Goal: Task Accomplishment & Management: Use online tool/utility

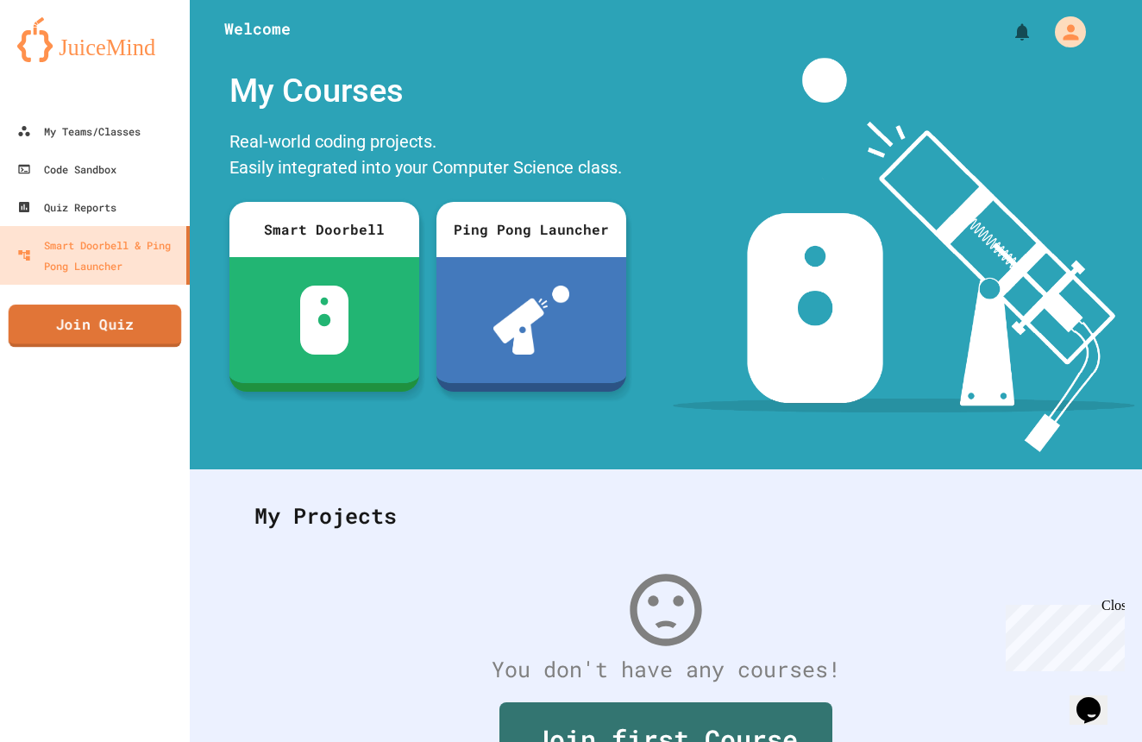
click at [116, 333] on link "Join Quiz" at bounding box center [95, 325] width 173 height 43
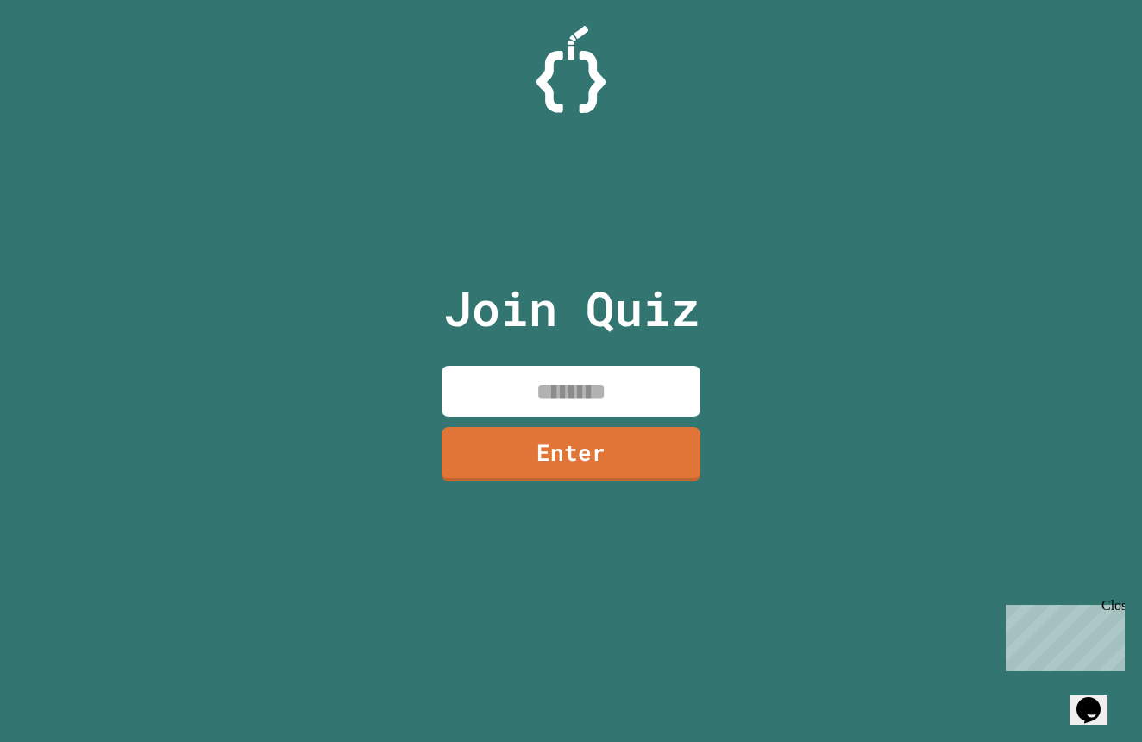
click at [591, 377] on input at bounding box center [570, 391] width 259 height 51
click at [647, 454] on link "Enter" at bounding box center [570, 453] width 261 height 55
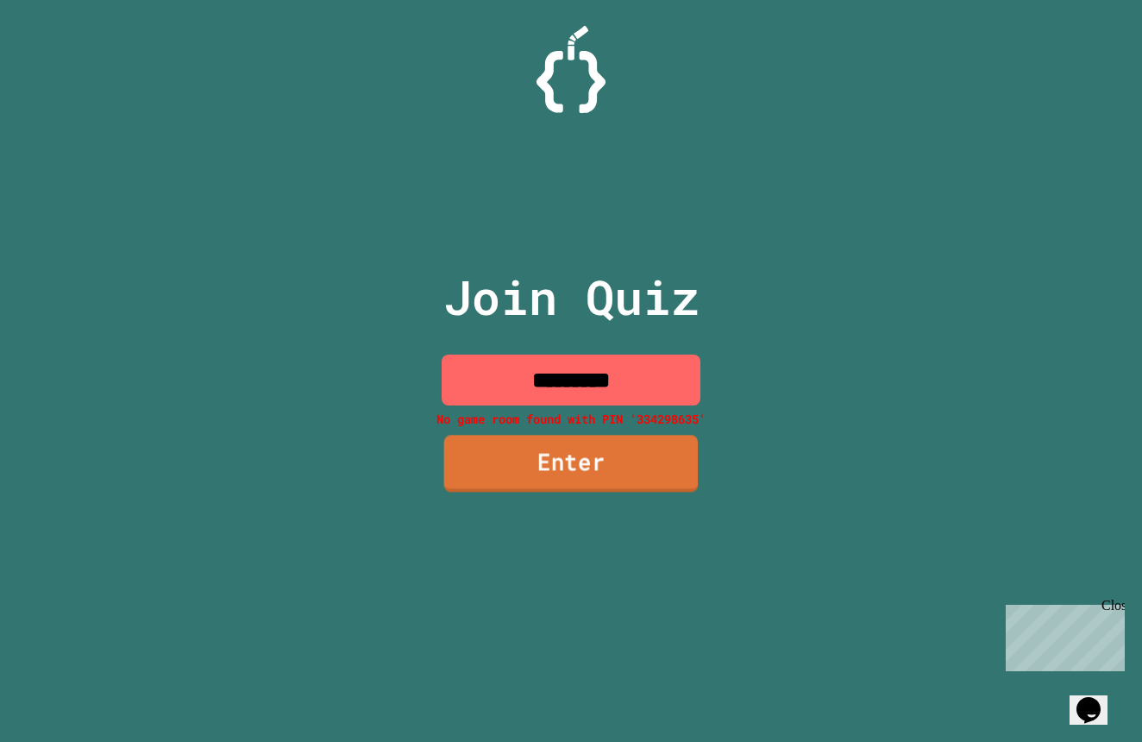
click at [598, 483] on link "Enter" at bounding box center [571, 463] width 254 height 57
click at [596, 483] on link "Enter" at bounding box center [571, 463] width 260 height 55
click at [606, 478] on link "Enter" at bounding box center [570, 463] width 258 height 55
click at [605, 478] on link "Enter" at bounding box center [571, 463] width 260 height 57
click at [603, 477] on link "Enter" at bounding box center [571, 463] width 260 height 57
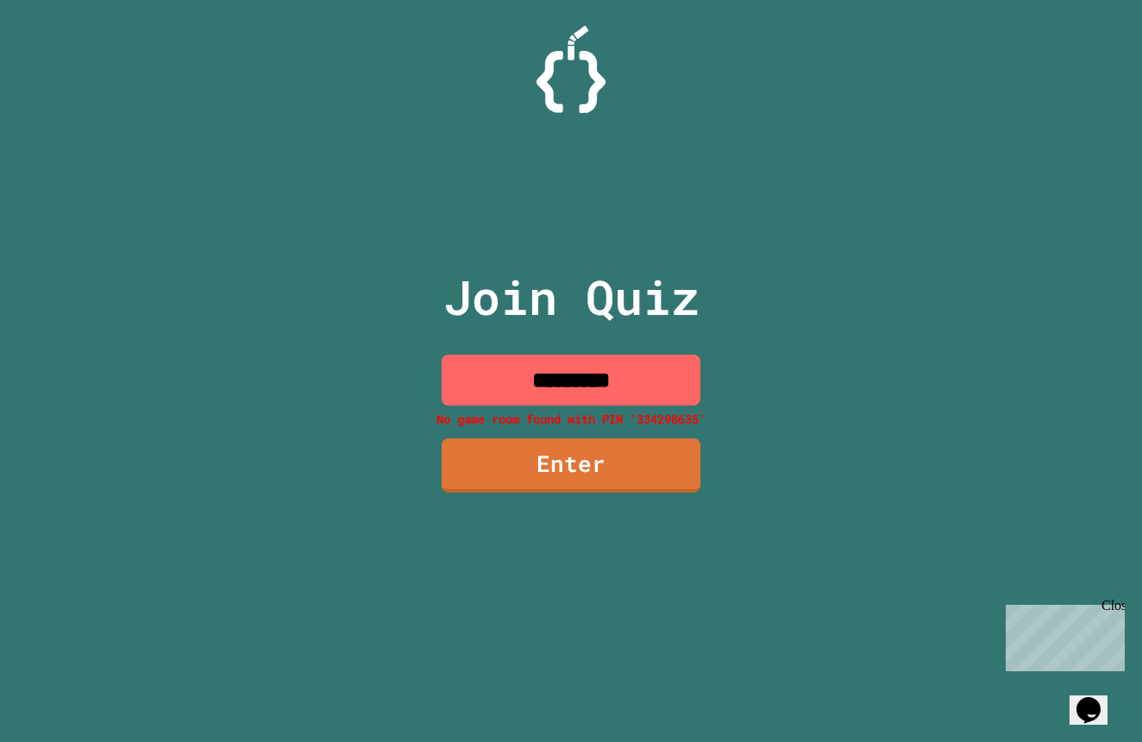
click at [520, 374] on input "*********" at bounding box center [570, 379] width 259 height 51
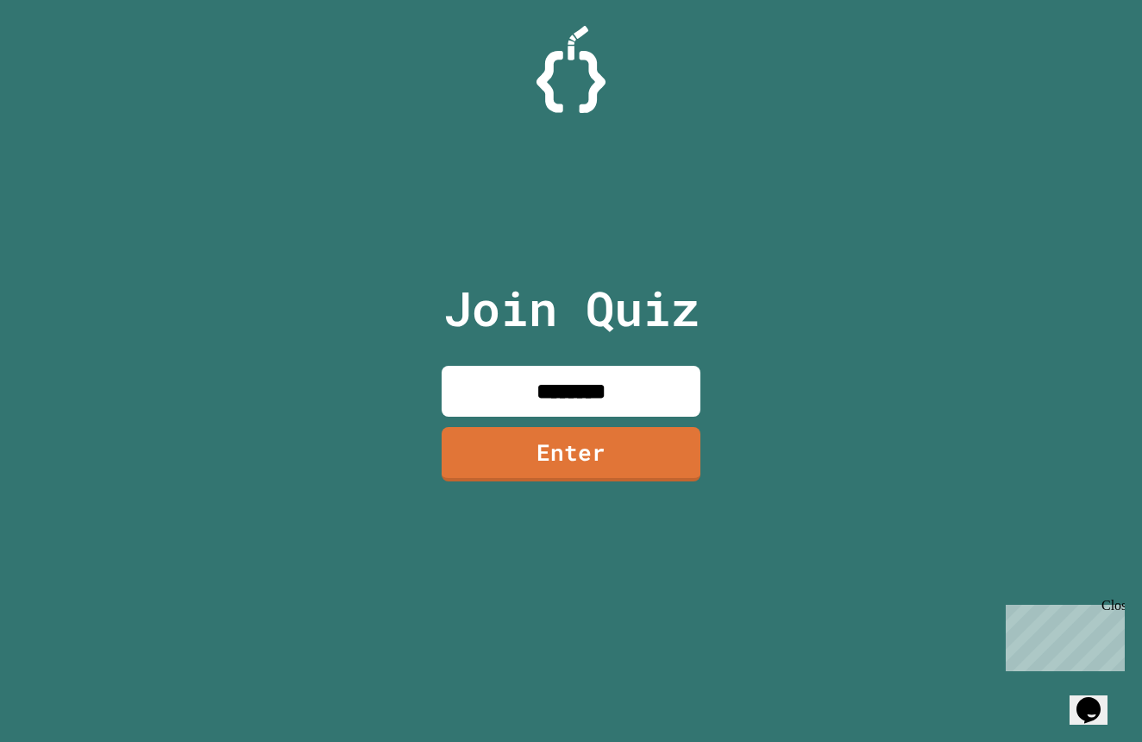
type input "********"
click at [670, 460] on link "Enter" at bounding box center [571, 454] width 260 height 55
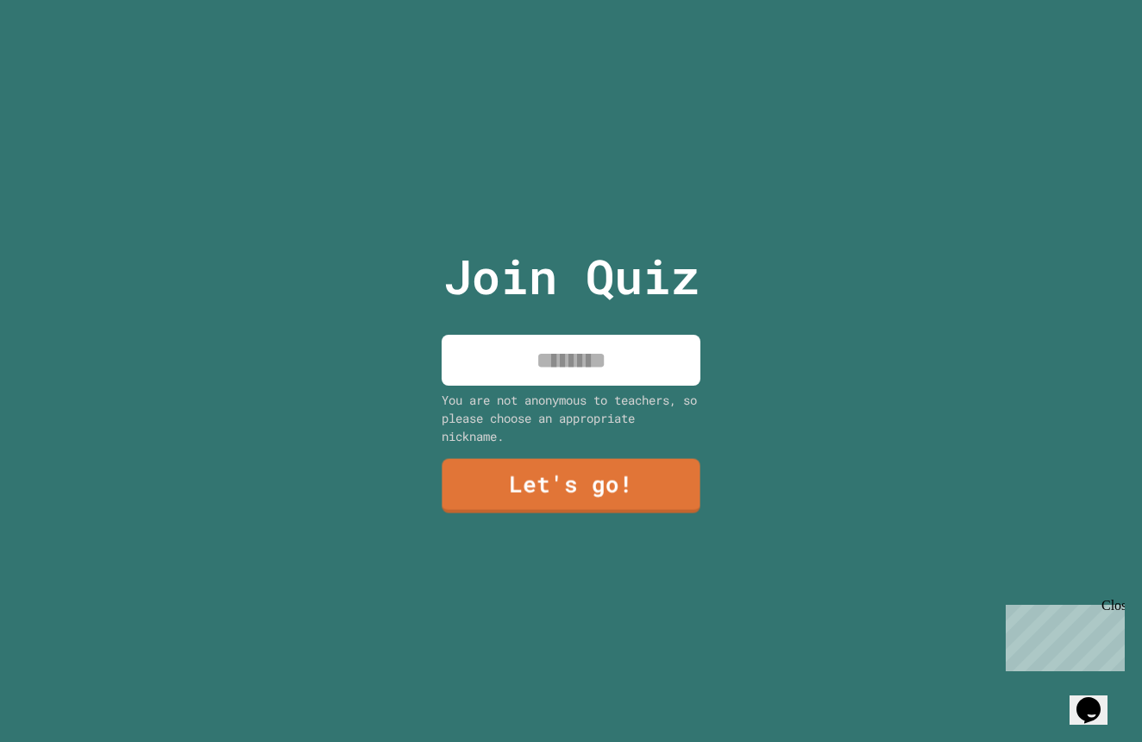
drag, startPoint x: 609, startPoint y: 322, endPoint x: 610, endPoint y: 340, distance: 17.3
click at [609, 325] on div "Join Quiz You are not anonymous to teachers, so please choose an appropriate ni…" at bounding box center [571, 371] width 291 height 742
click at [611, 342] on input at bounding box center [570, 360] width 259 height 51
type input "**********"
click at [554, 473] on link "Let's go!" at bounding box center [570, 483] width 255 height 57
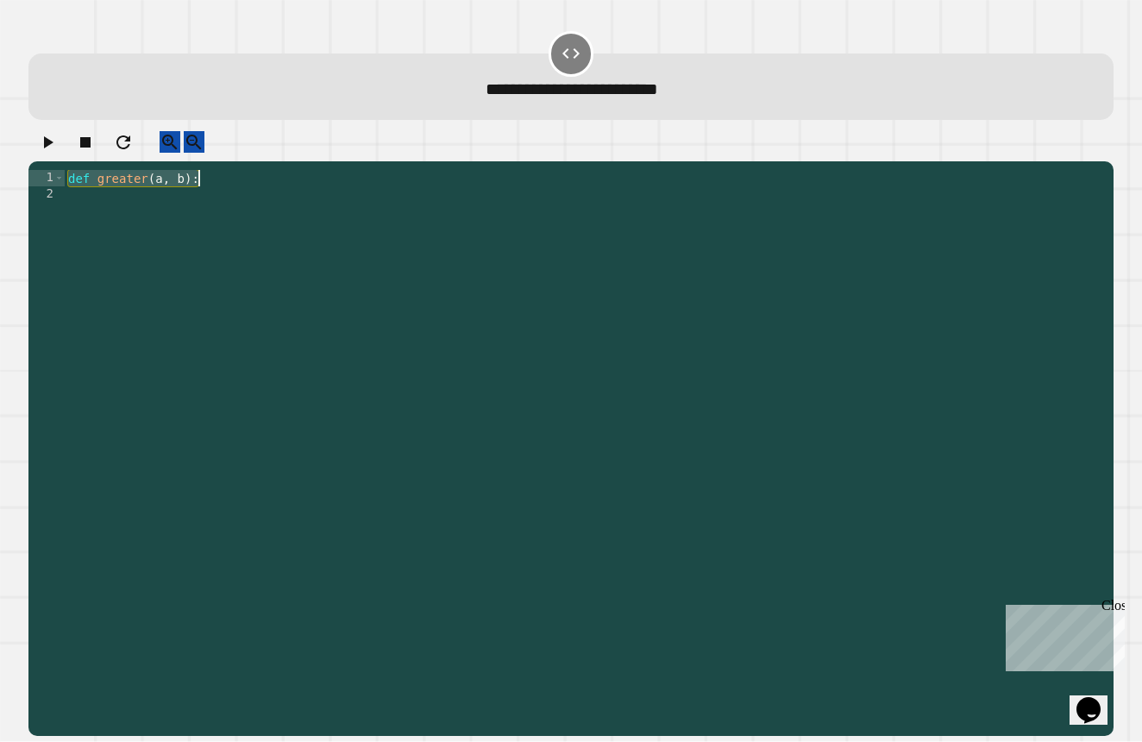
drag, startPoint x: 71, startPoint y: 196, endPoint x: 238, endPoint y: 191, distance: 167.3
click at [238, 191] on div "def greater ( a , b ) :" at bounding box center [585, 432] width 1040 height 524
click at [114, 186] on div "def greater ( a , b ) :" at bounding box center [585, 432] width 1040 height 524
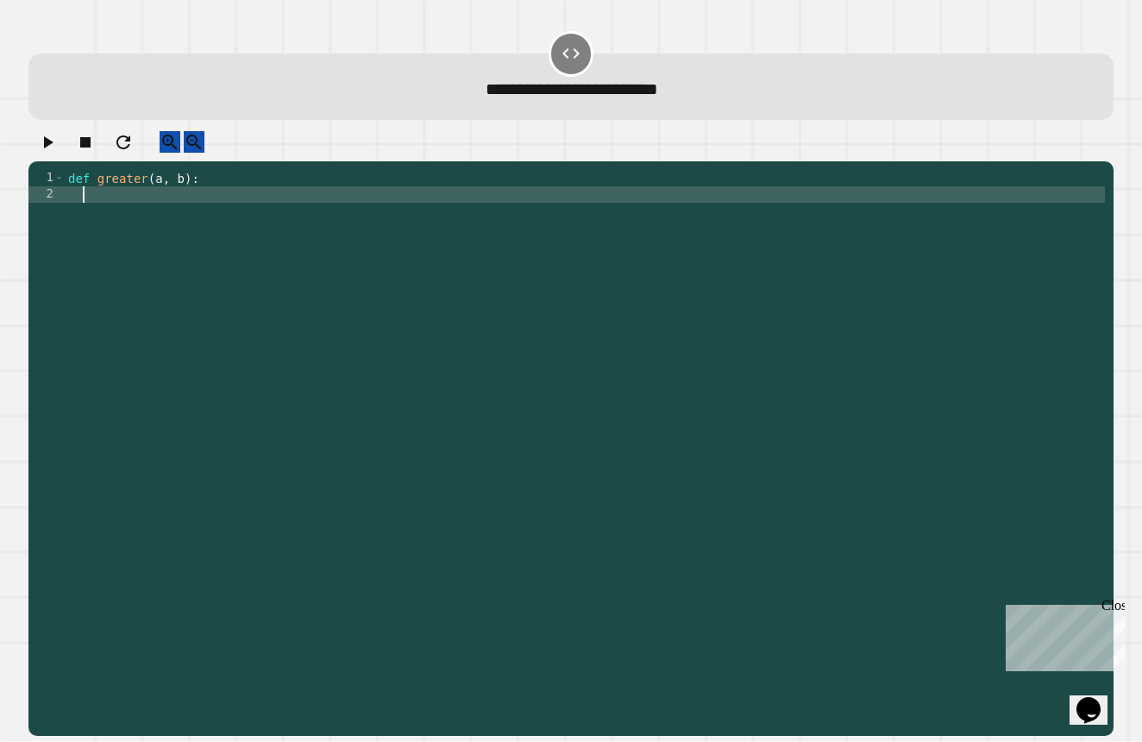
click at [97, 207] on div "def greater ( a , b ) :" at bounding box center [585, 432] width 1040 height 524
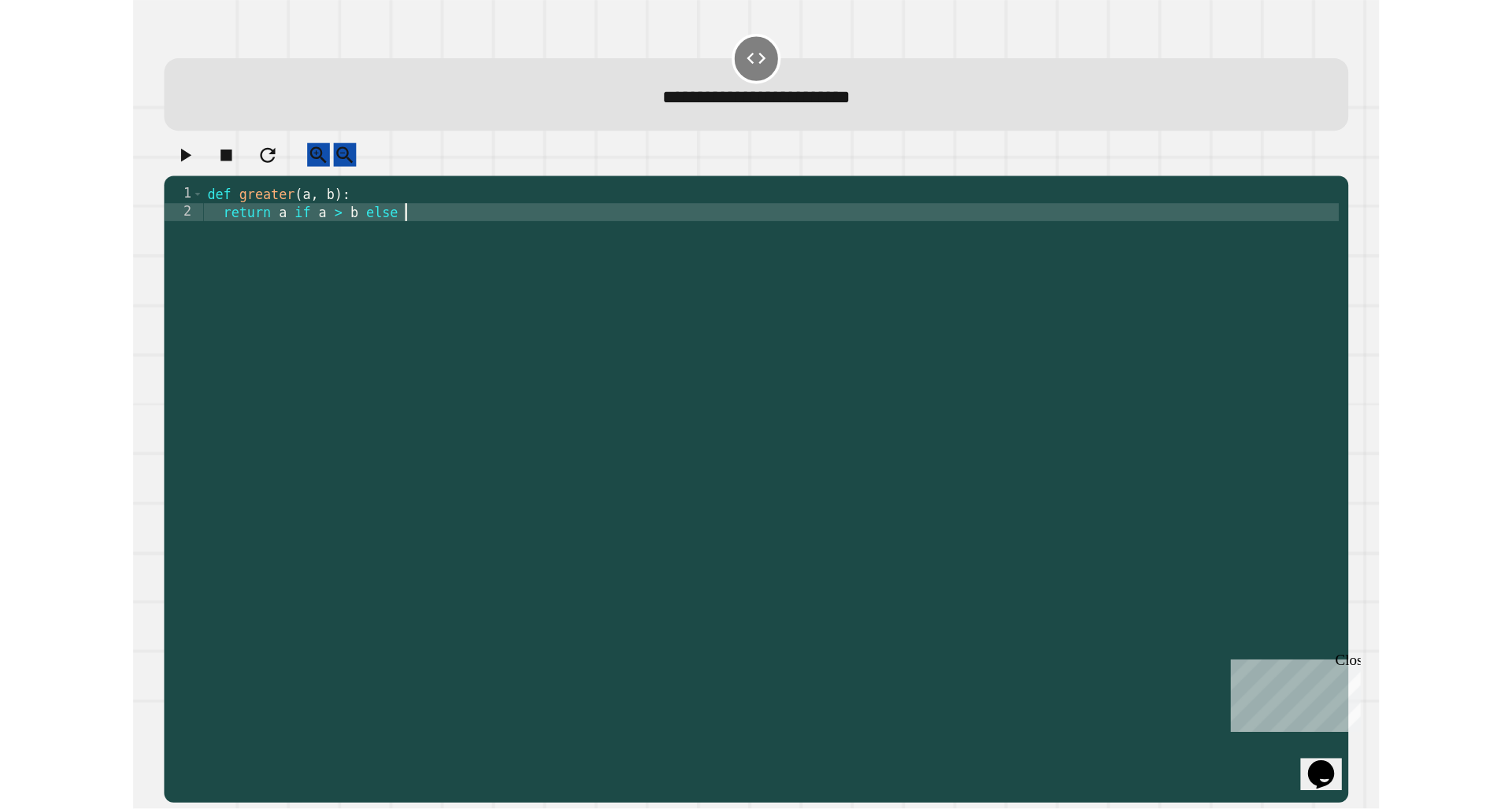
scroll to position [0, 12]
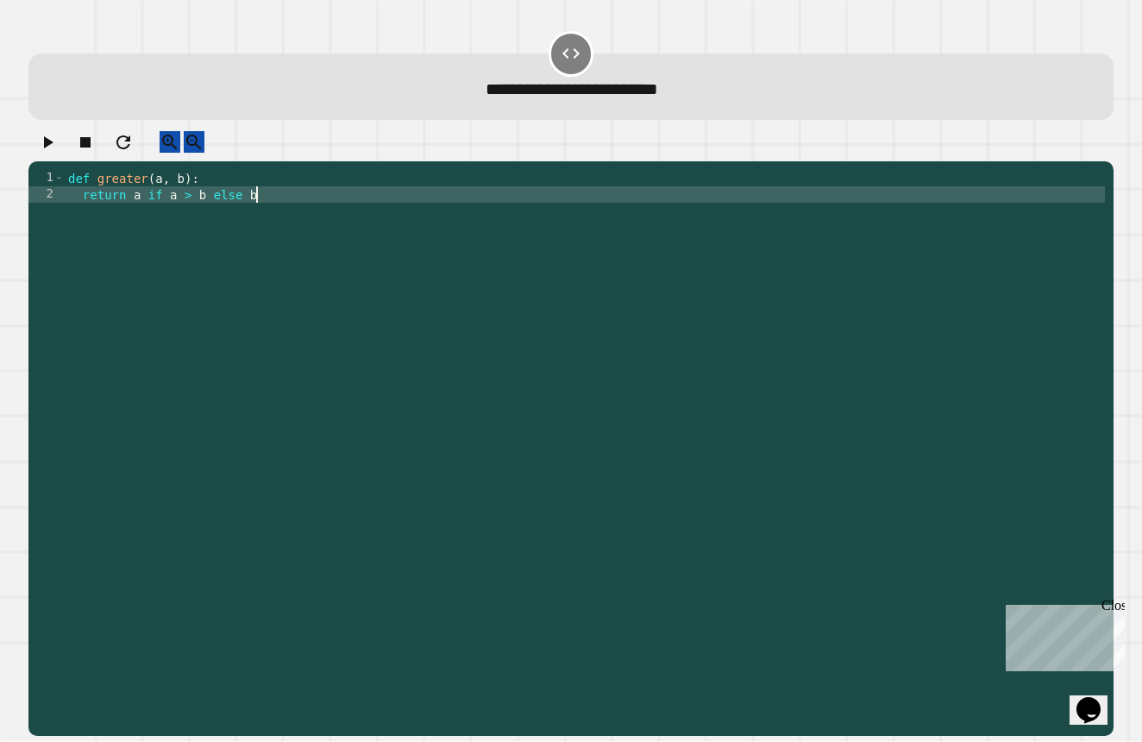
type textarea "**********"
click at [50, 153] on icon "button" at bounding box center [47, 142] width 21 height 21
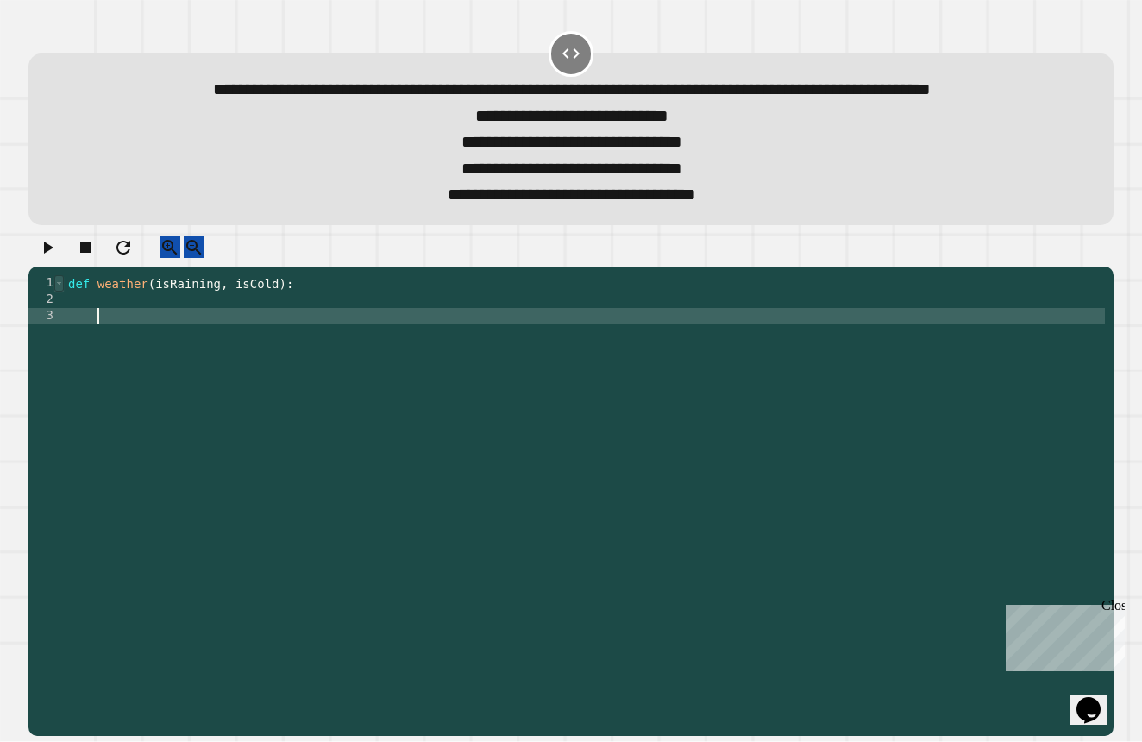
click at [63, 291] on span "Toggle code folding, row 1" at bounding box center [58, 283] width 9 height 16
click at [86, 382] on div "def weather ( isRaining , isCold ) :" at bounding box center [585, 471] width 1040 height 393
drag, startPoint x: 65, startPoint y: 338, endPoint x: 148, endPoint y: 341, distance: 83.7
click at [148, 341] on div "1 2 3 def weather ( isRaining , isCold ) : XXXXXXXXXXXXXXXXXXXXXXXXXXXXXXXXXXXX…" at bounding box center [566, 455] width 1076 height 360
click at [149, 341] on div "def weather ( isRaining , isCold ) :" at bounding box center [585, 471] width 1040 height 393
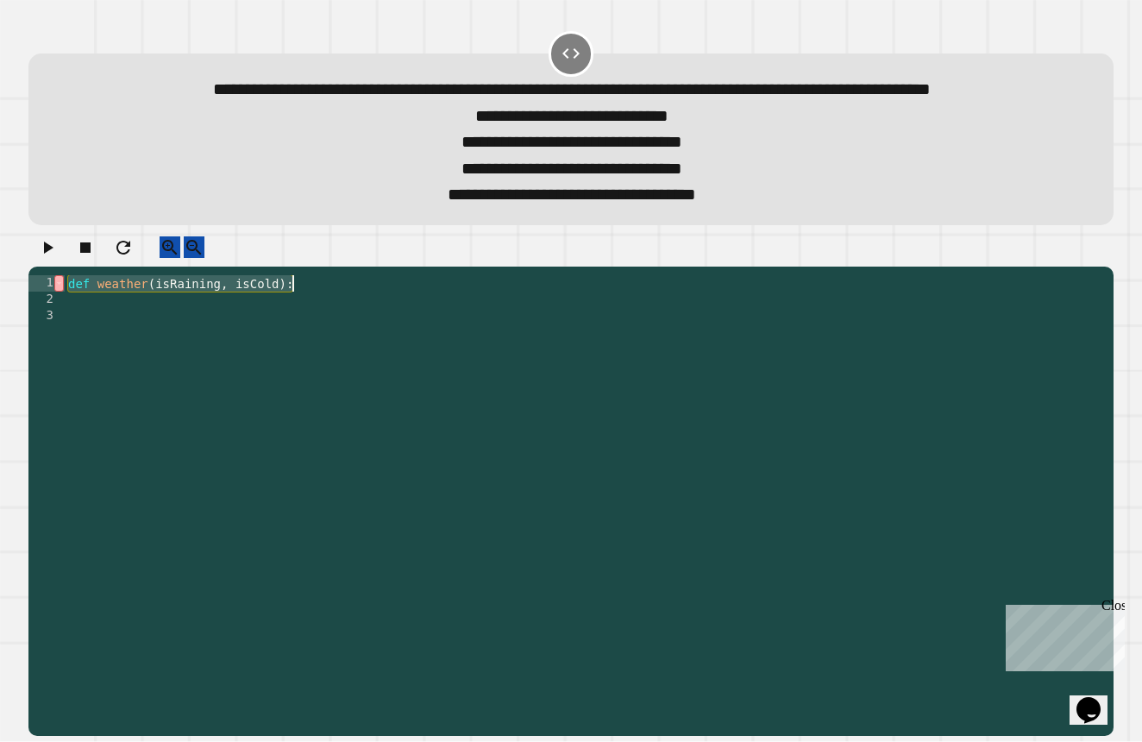
drag, startPoint x: 68, startPoint y: 334, endPoint x: 297, endPoint y: 341, distance: 228.6
click at [297, 341] on div "def weather ( isRaining , isCold ) :" at bounding box center [585, 471] width 1040 height 393
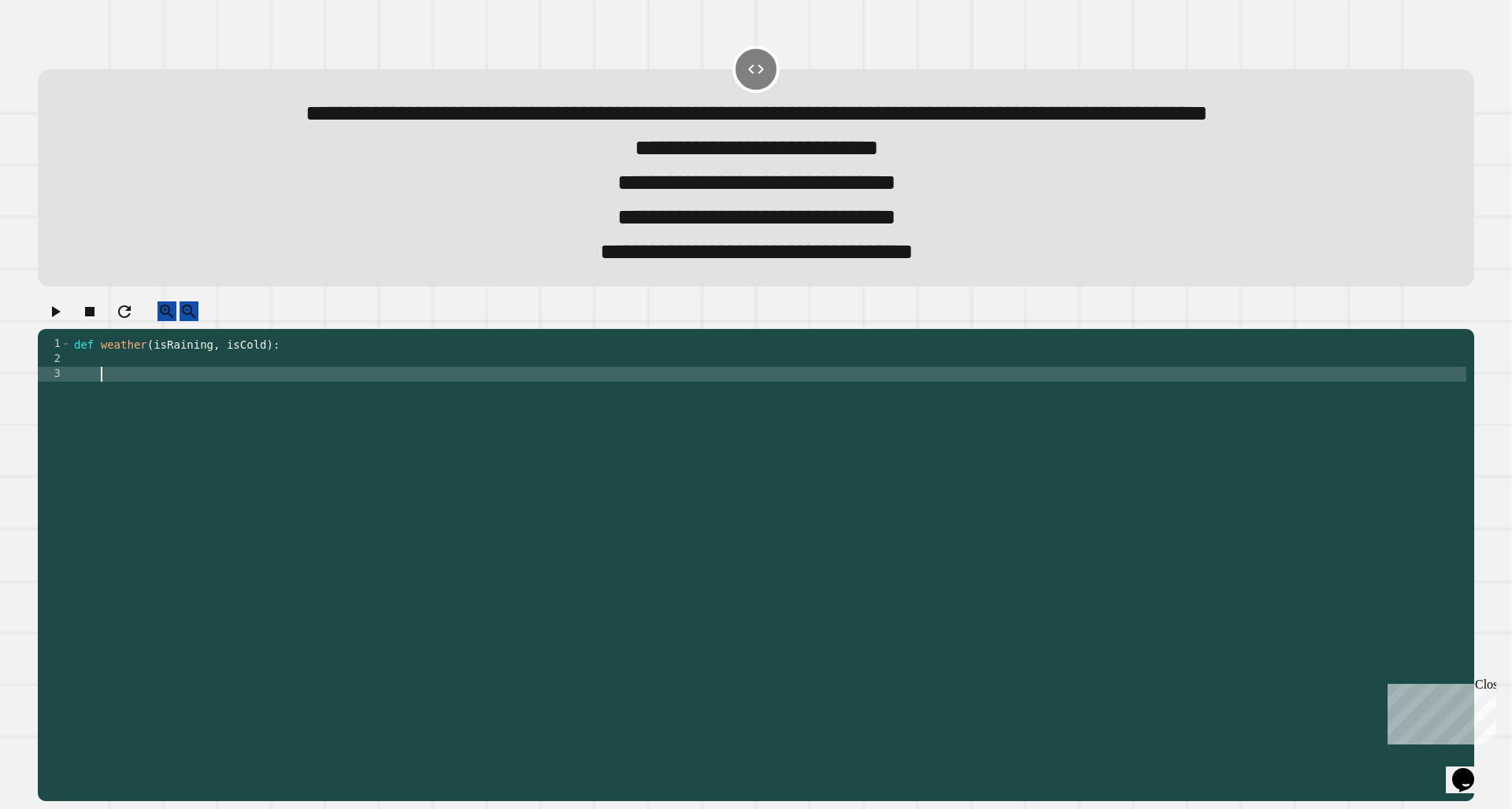
click at [271, 446] on div "def weather ( isRaining , isCold ) :" at bounding box center [769, 524] width 1395 height 374
click at [104, 425] on div "def weather ( isRaining , isCold ) :" at bounding box center [769, 524] width 1395 height 374
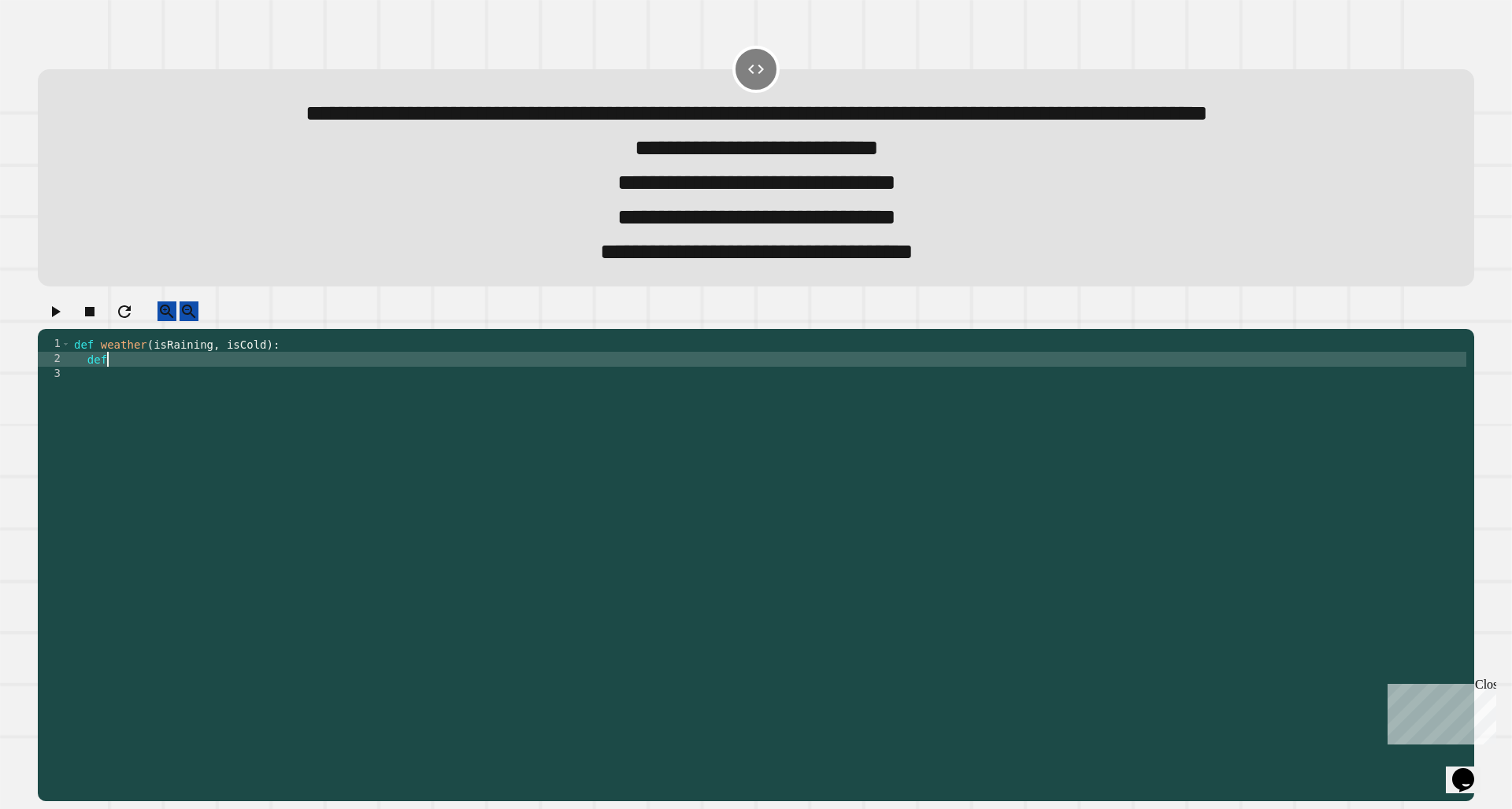
scroll to position [0, 1]
type textarea "*"
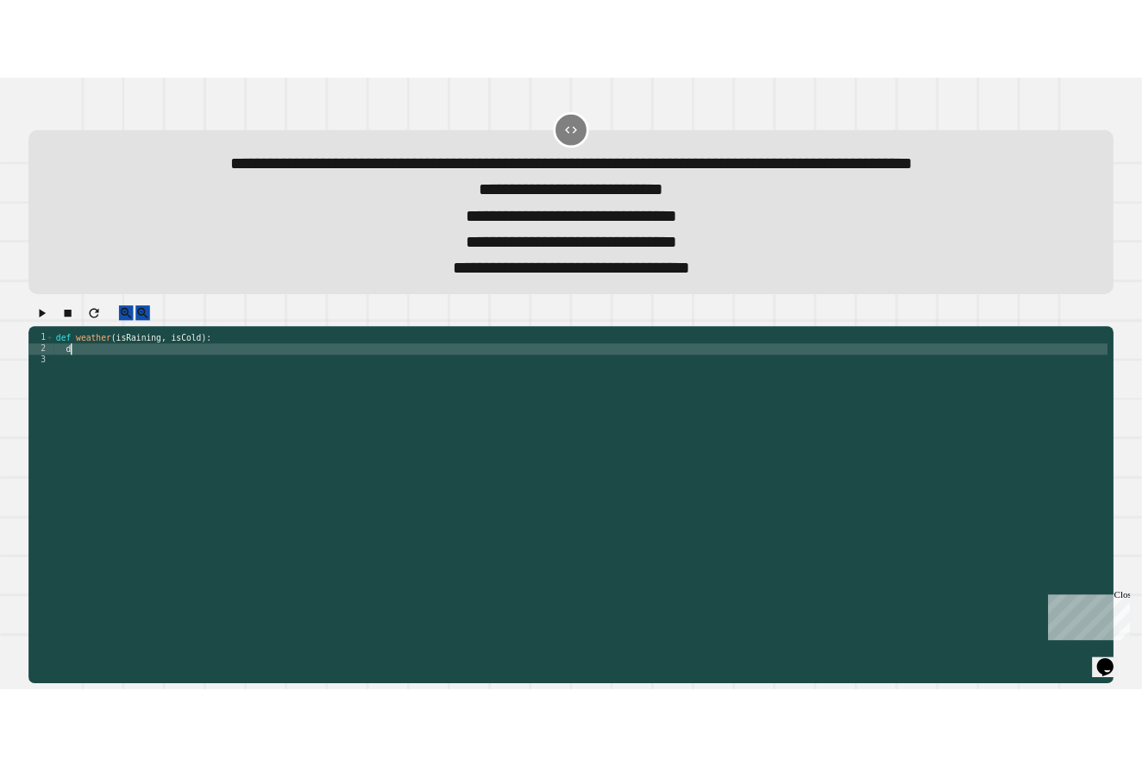
scroll to position [0, 0]
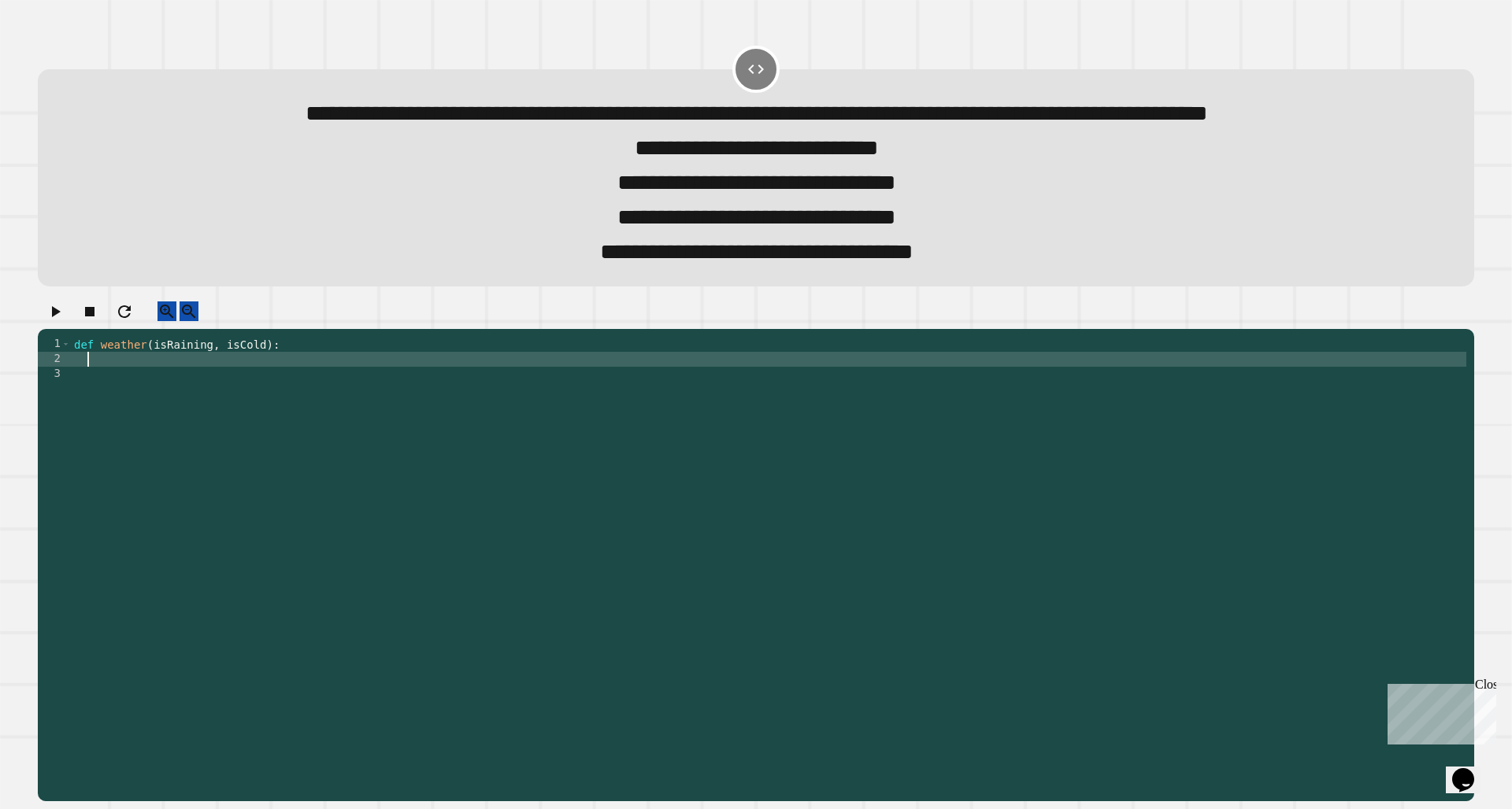
type textarea "*"
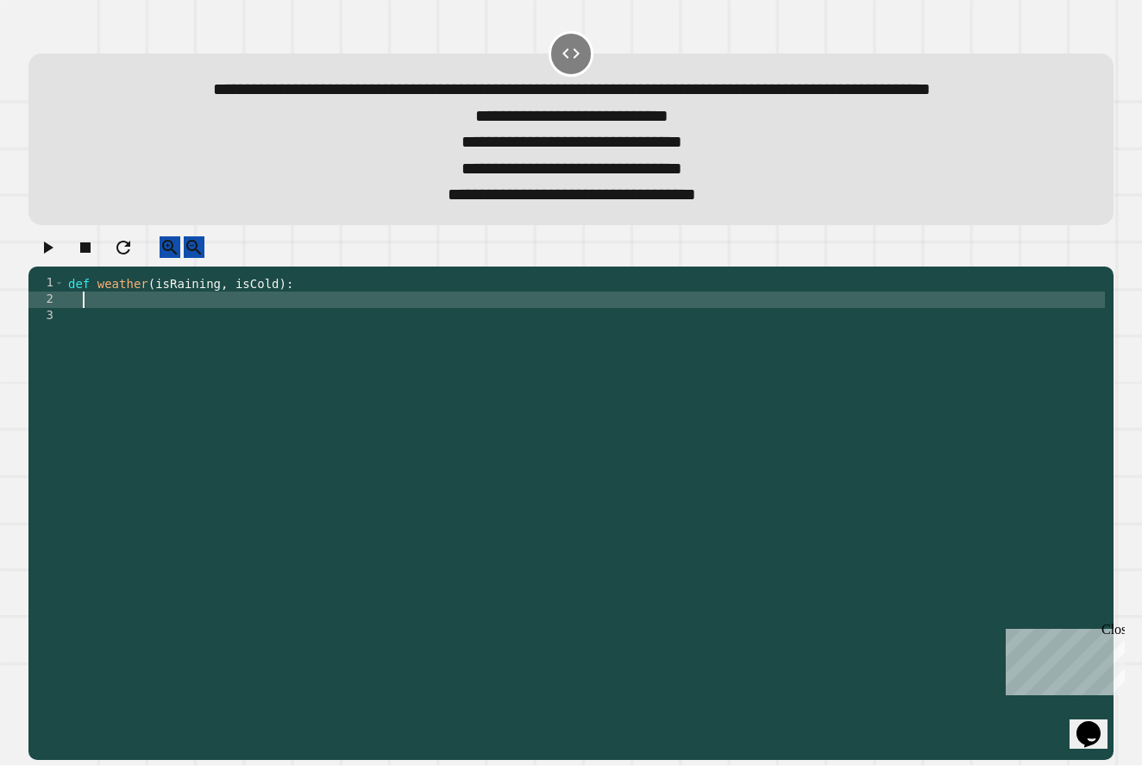
drag, startPoint x: 65, startPoint y: 338, endPoint x: 78, endPoint y: 338, distance: 12.9
click at [78, 338] on div "1 2 3 def weather ( isRaining , isCold ) : XXXXXXXXXXXXXXXXXXXXXXXXXXXXXXXXXXXX…" at bounding box center [566, 463] width 1076 height 377
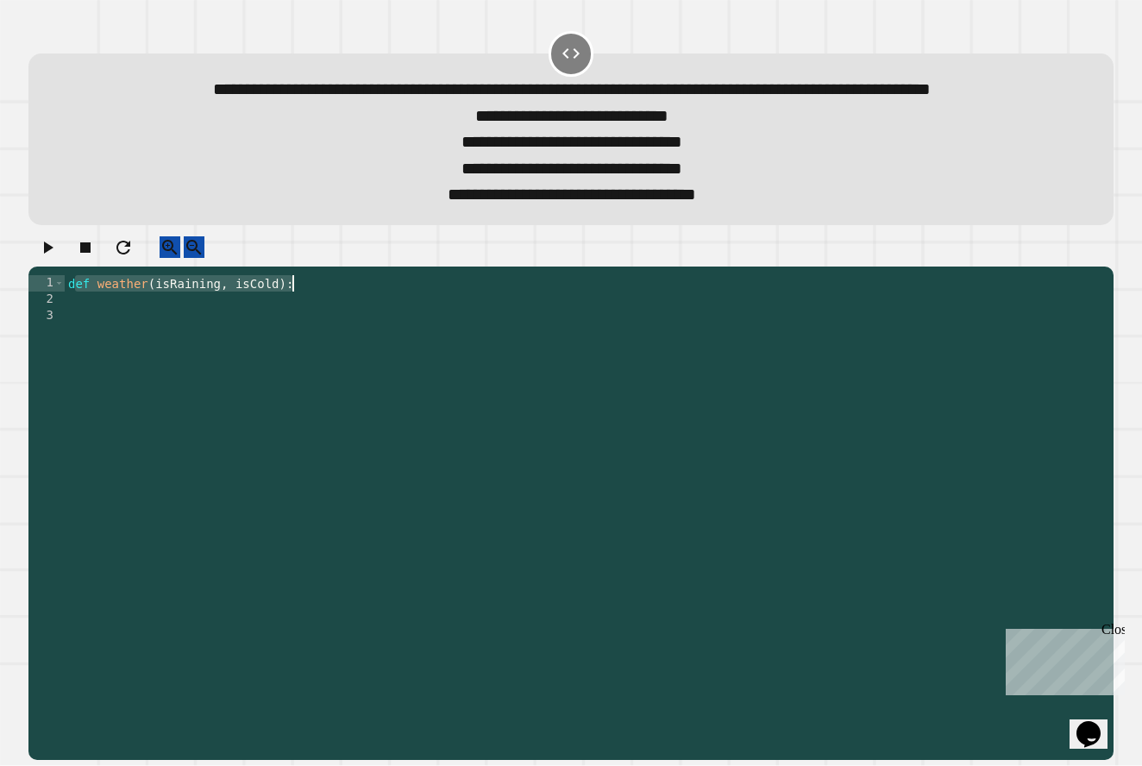
drag, startPoint x: 73, startPoint y: 337, endPoint x: 320, endPoint y: 337, distance: 246.6
click at [320, 337] on div "def weather ( isRaining , isCold ) :" at bounding box center [585, 480] width 1040 height 410
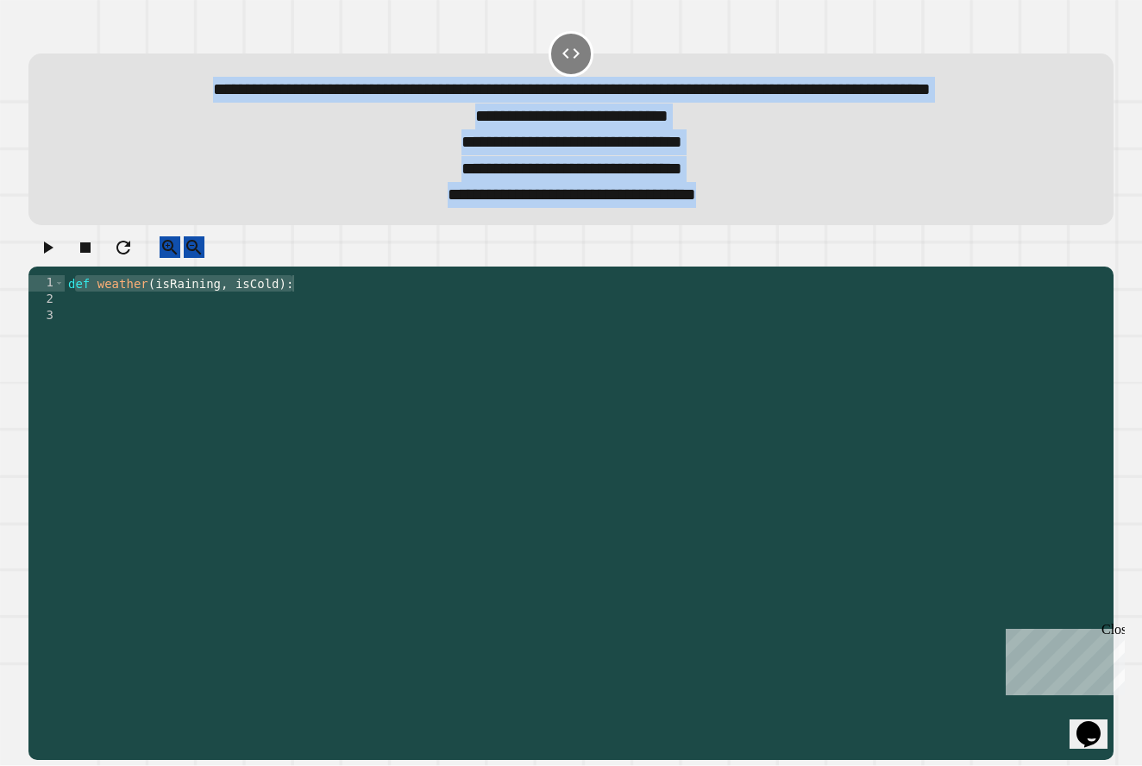
drag, startPoint x: 87, startPoint y: 93, endPoint x: 794, endPoint y: 247, distance: 723.7
click at [794, 208] on div "**********" at bounding box center [572, 142] width 1038 height 131
copy div "**********"
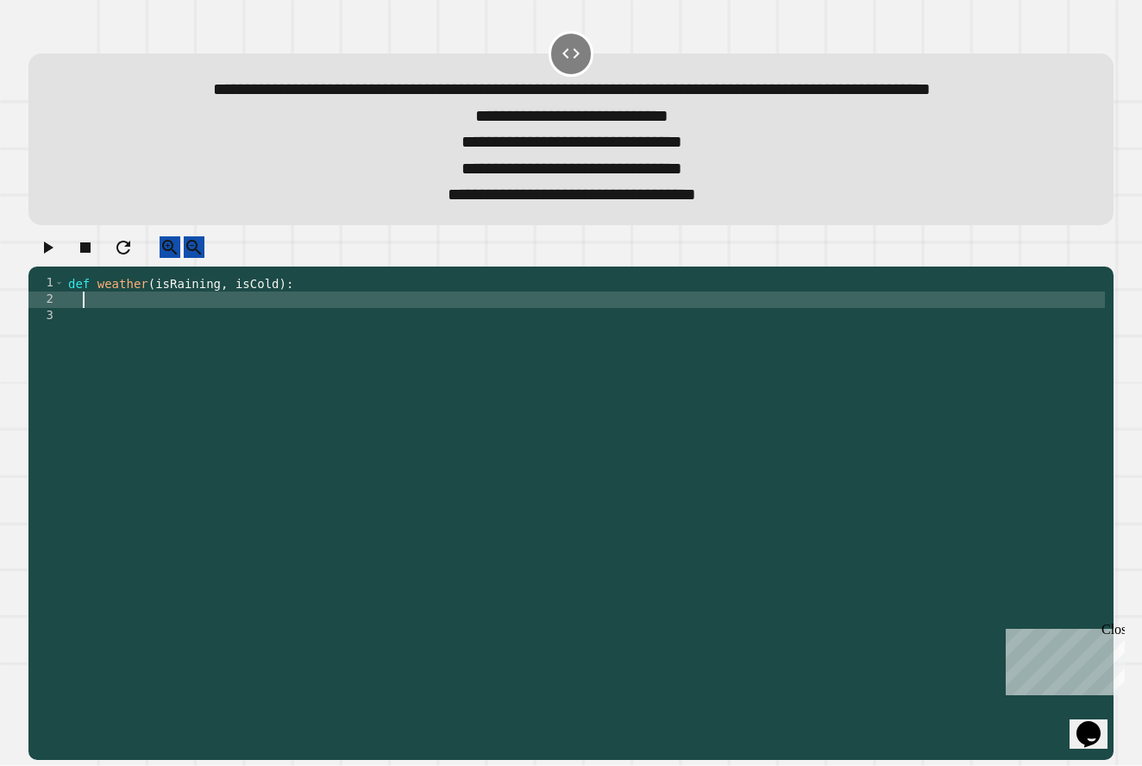
click at [116, 359] on div "def weather ( isRaining , isCold ) :" at bounding box center [585, 480] width 1040 height 410
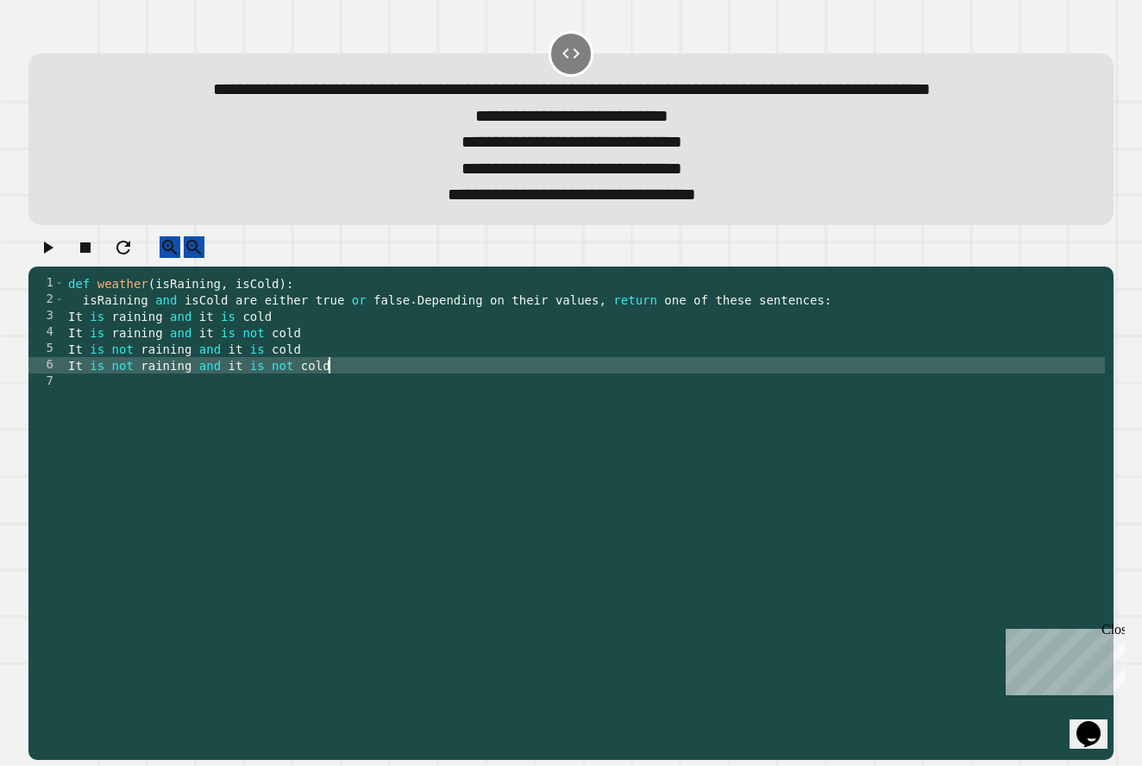
click at [713, 31] on div "**********" at bounding box center [570, 126] width 1096 height 208
click at [58, 258] on icon "button" at bounding box center [47, 247] width 21 height 21
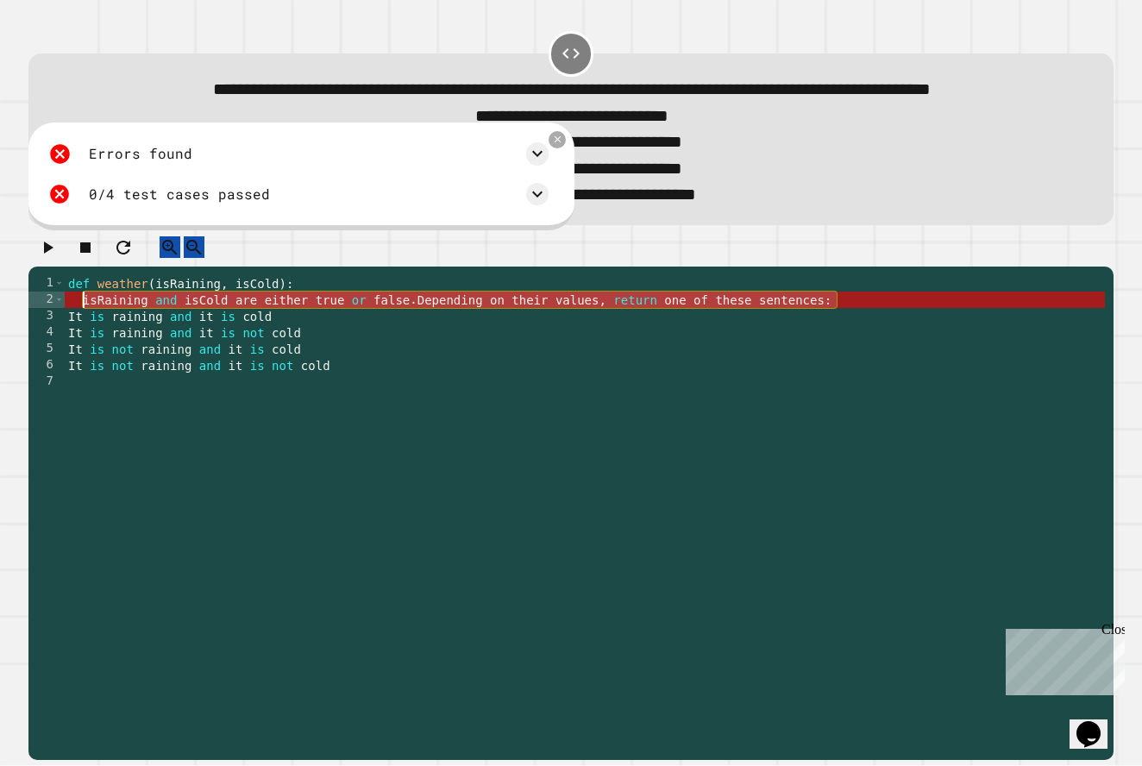
drag, startPoint x: 872, startPoint y: 360, endPoint x: 79, endPoint y: 352, distance: 792.4
click at [79, 352] on div "def weather ( isRaining , isCold ) : isRaining and isCold are either true or fa…" at bounding box center [585, 480] width 1040 height 410
type textarea "**********"
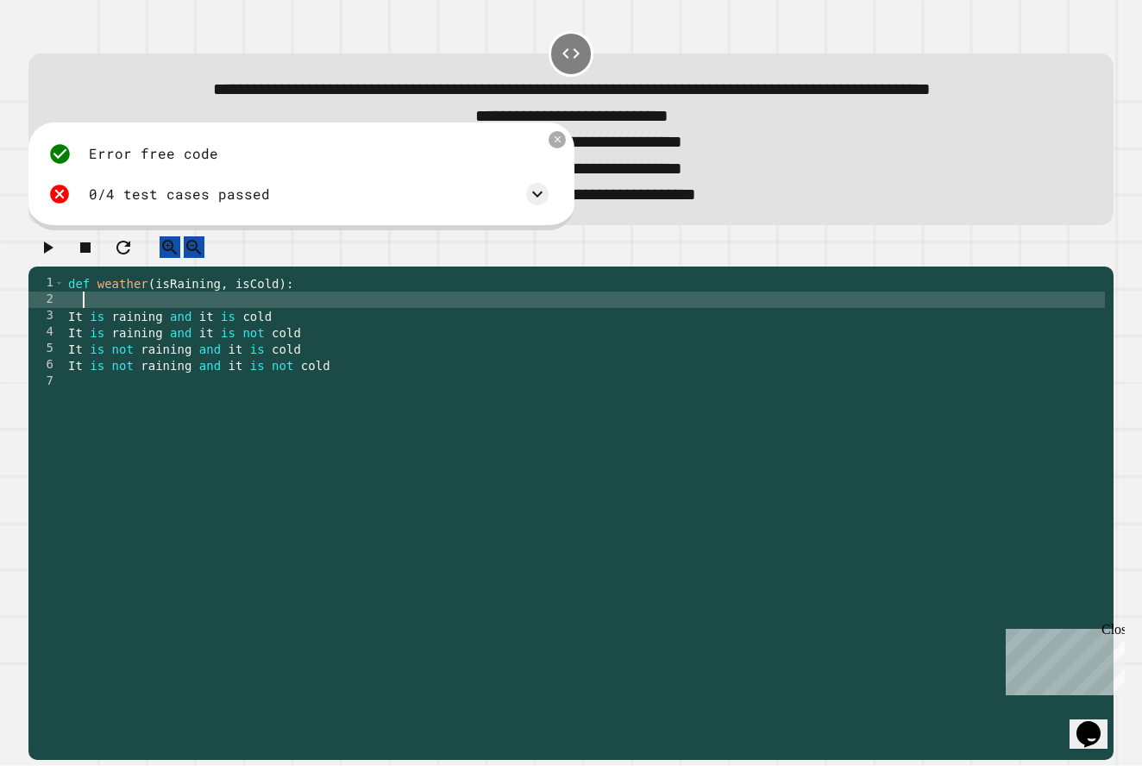
click at [58, 258] on icon "button" at bounding box center [47, 247] width 21 height 21
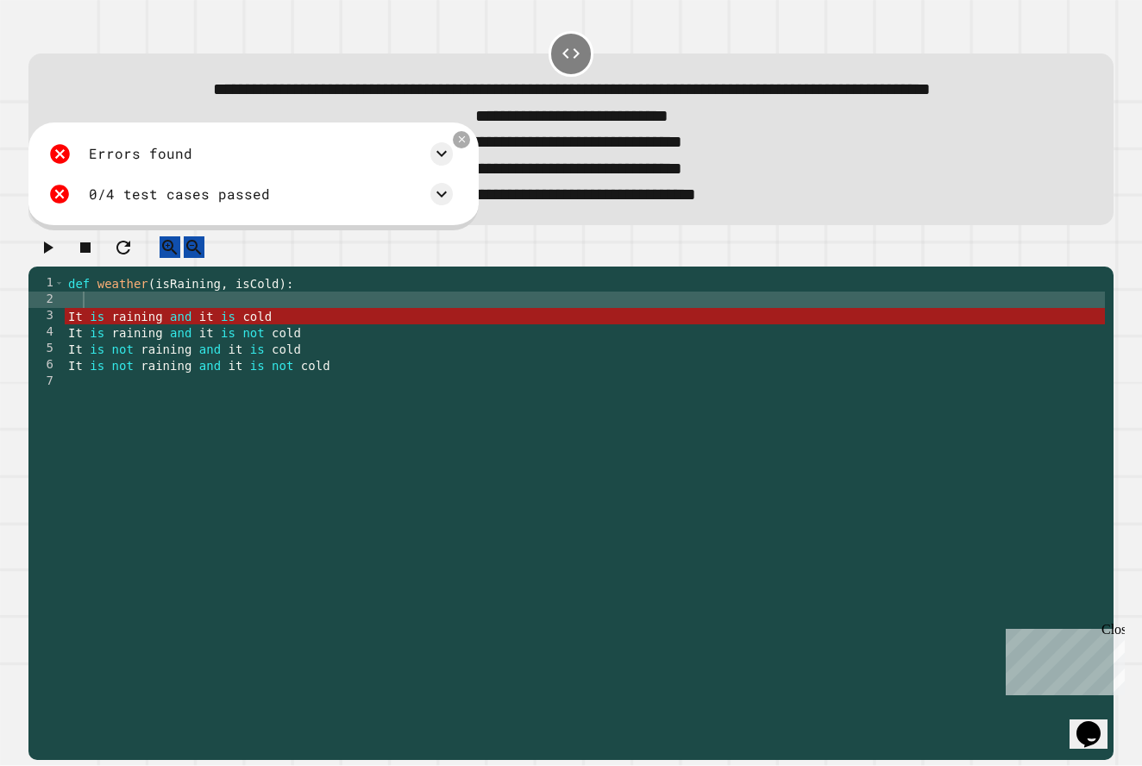
click at [120, 350] on div "def weather ( isRaining , isCold ) : It is raining and it is cold It is raining…" at bounding box center [585, 480] width 1040 height 410
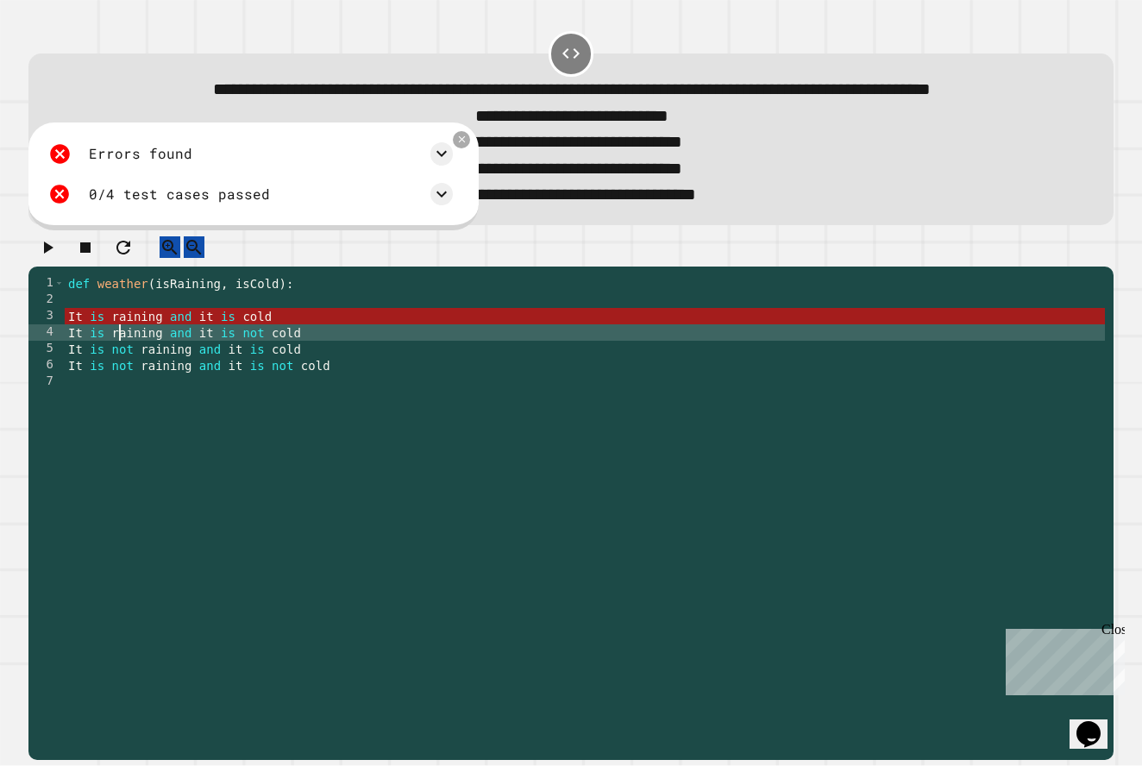
drag, startPoint x: 121, startPoint y: 390, endPoint x: 114, endPoint y: 384, distance: 9.2
click at [118, 388] on div "def weather ( isRaining , isCold ) : It is raining and it is cold It is raining…" at bounding box center [585, 480] width 1040 height 410
drag, startPoint x: 63, startPoint y: 358, endPoint x: 271, endPoint y: 419, distance: 216.6
click at [274, 423] on div "1 2 3 4 5 6 7 def weather ( isRaining , isCold ) : It is raining and it is cold…" at bounding box center [566, 463] width 1076 height 377
drag, startPoint x: 514, startPoint y: 432, endPoint x: 511, endPoint y: 452, distance: 20.0
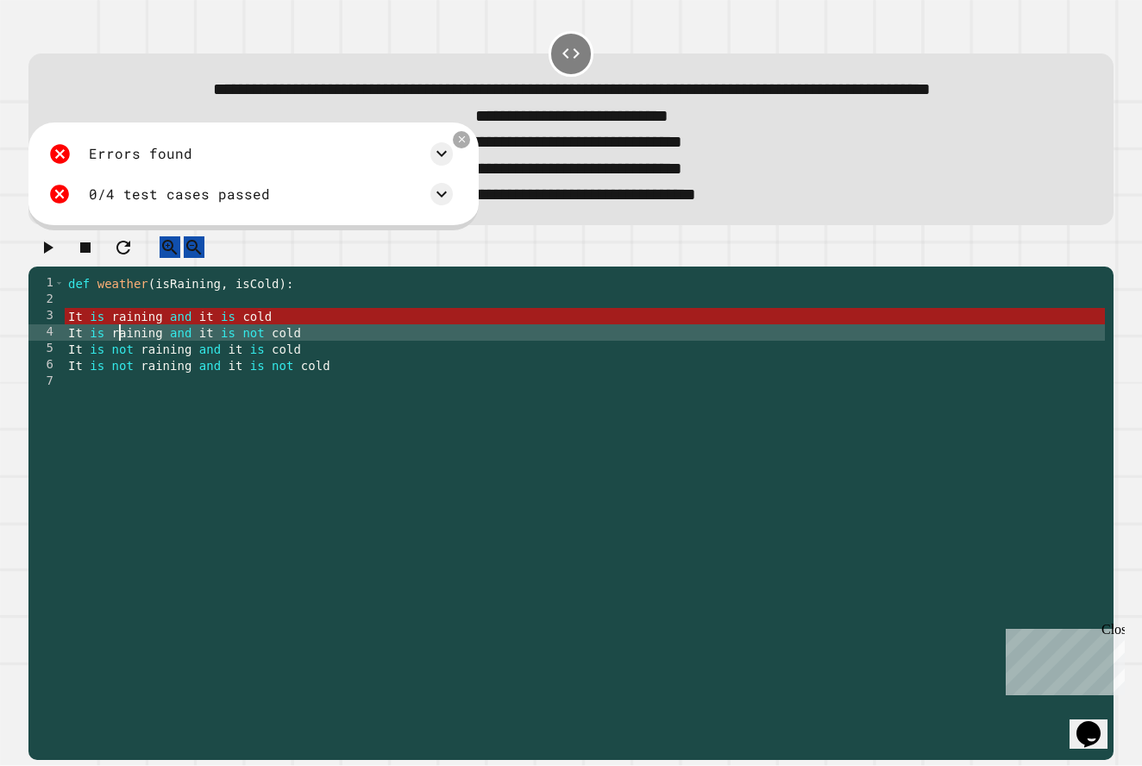
click at [514, 440] on div "def weather ( isRaining , isCold ) : It is raining and it is cold It is raining…" at bounding box center [585, 480] width 1040 height 410
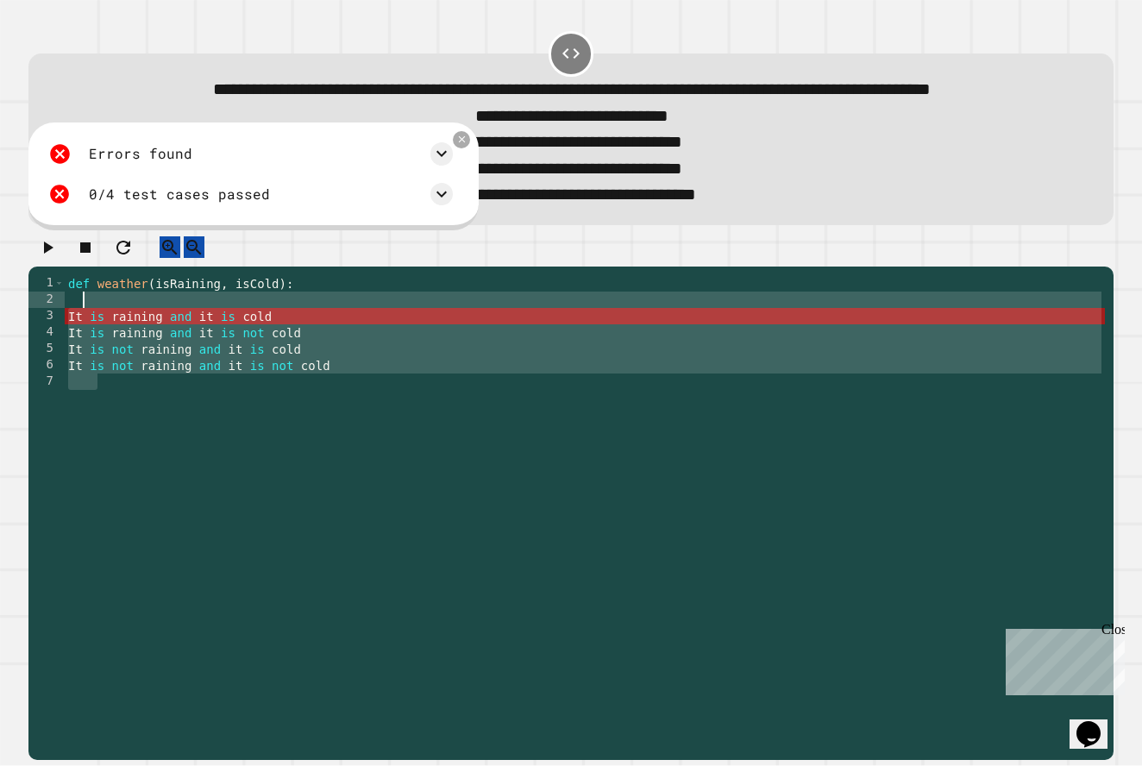
drag, startPoint x: 491, startPoint y: 451, endPoint x: 153, endPoint y: 354, distance: 351.5
click at [153, 354] on div "def weather ( isRaining , isCold ) : It is raining and it is cold It is raining…" at bounding box center [585, 480] width 1040 height 410
type textarea "**********"
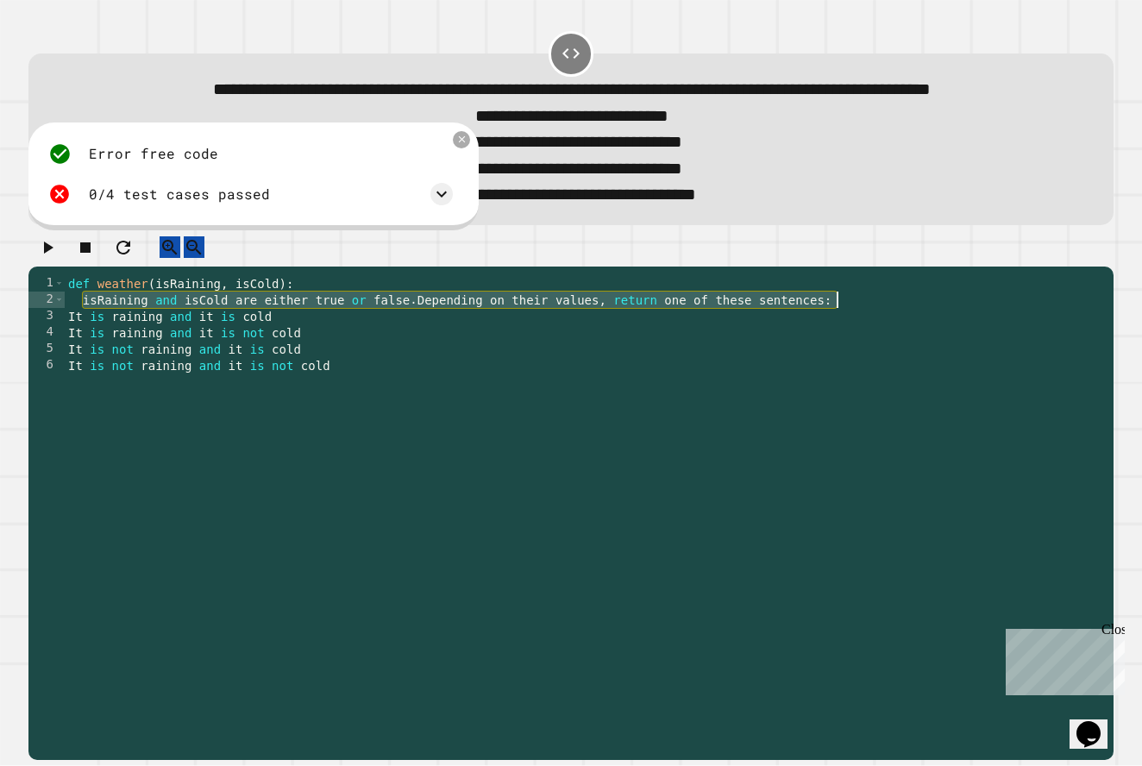
drag, startPoint x: 82, startPoint y: 353, endPoint x: 854, endPoint y: 347, distance: 771.7
click at [854, 347] on div "def weather ( isRaining , isCold ) : isRaining and isCold are either true or fa…" at bounding box center [585, 480] width 1040 height 410
type textarea "**********"
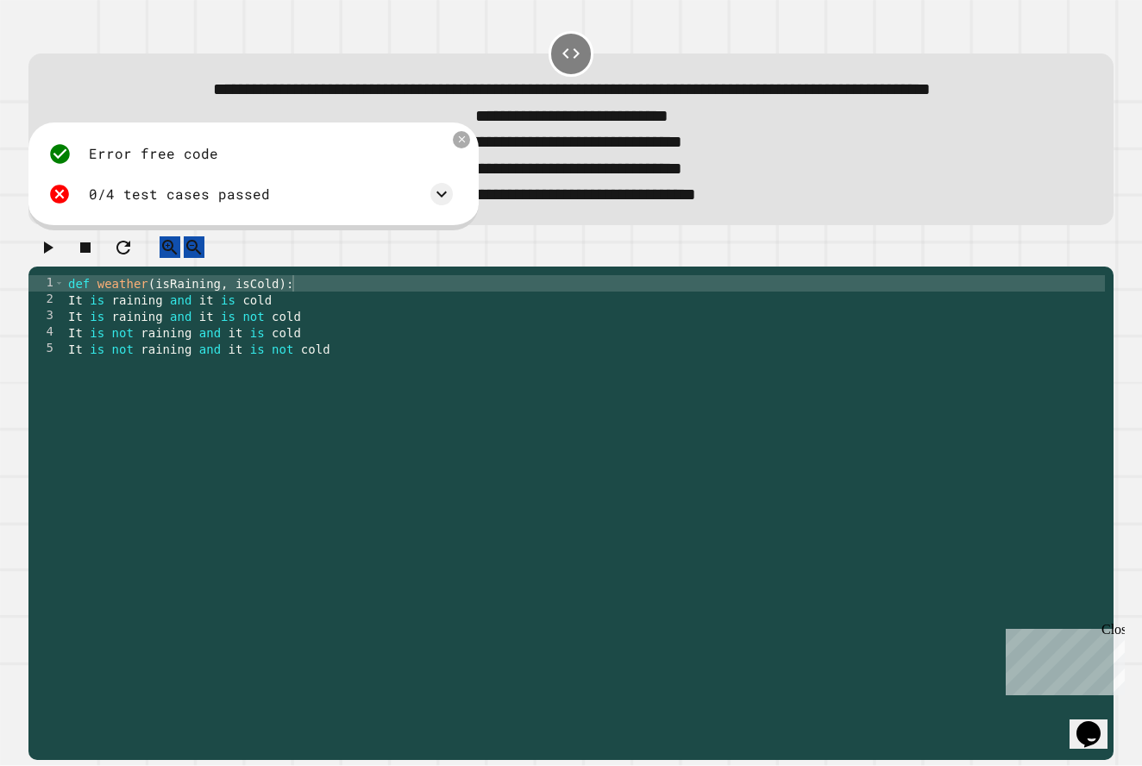
click at [53, 253] on icon "button" at bounding box center [48, 247] width 9 height 12
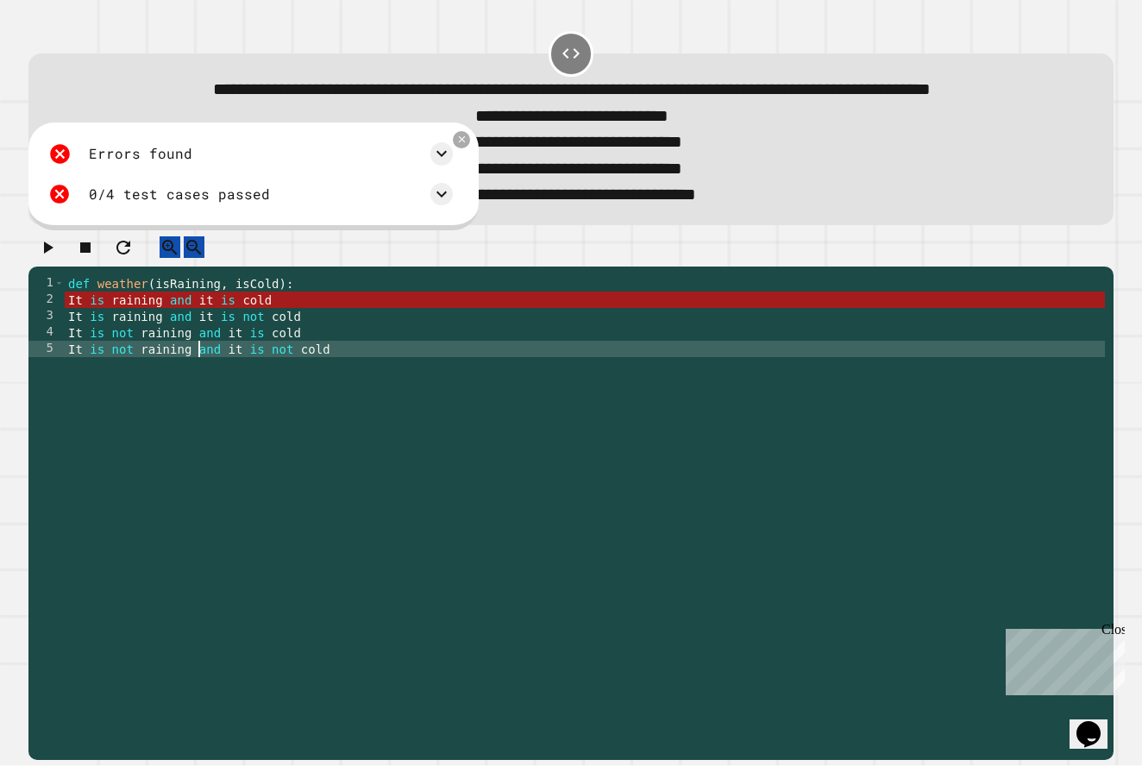
drag, startPoint x: 197, startPoint y: 401, endPoint x: 276, endPoint y: 401, distance: 78.5
click at [252, 401] on div "def weather ( isRaining , isCold ) : It is raining and it is cold It is raining…" at bounding box center [585, 480] width 1040 height 410
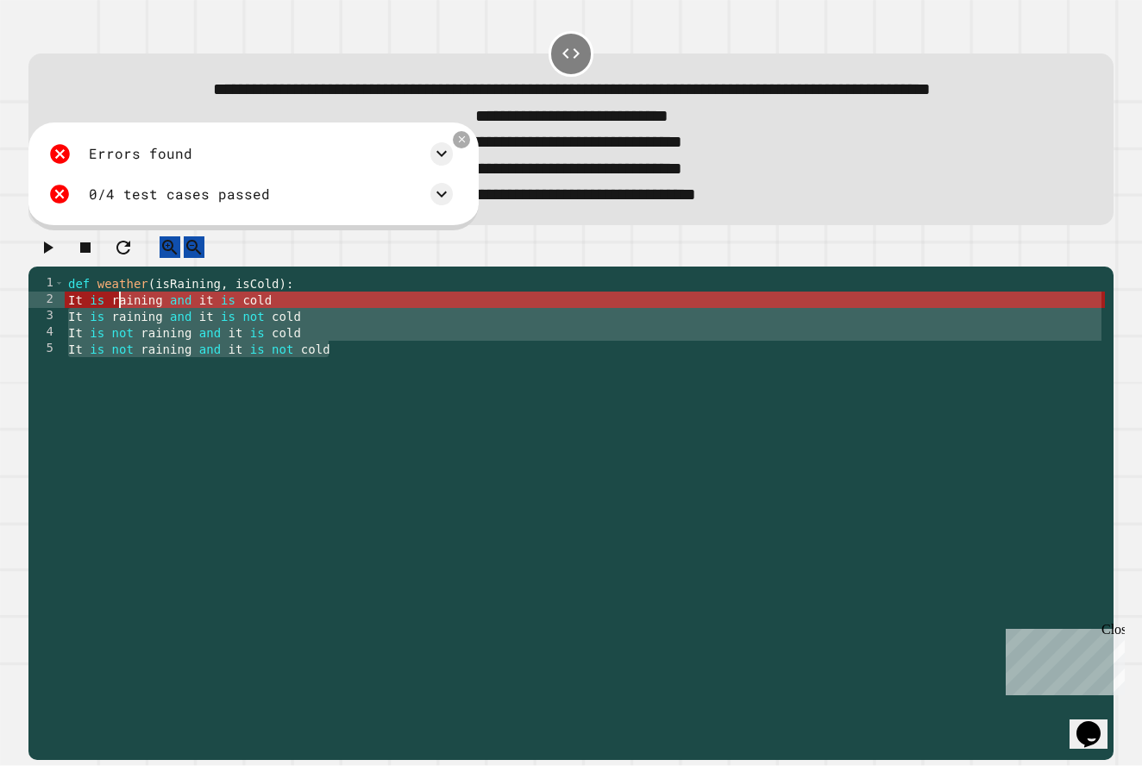
drag, startPoint x: 438, startPoint y: 422, endPoint x: 115, endPoint y: 357, distance: 329.7
click at [115, 357] on div "def weather ( isRaining , isCold ) : It is raining and it is cold It is raining…" at bounding box center [585, 480] width 1040 height 410
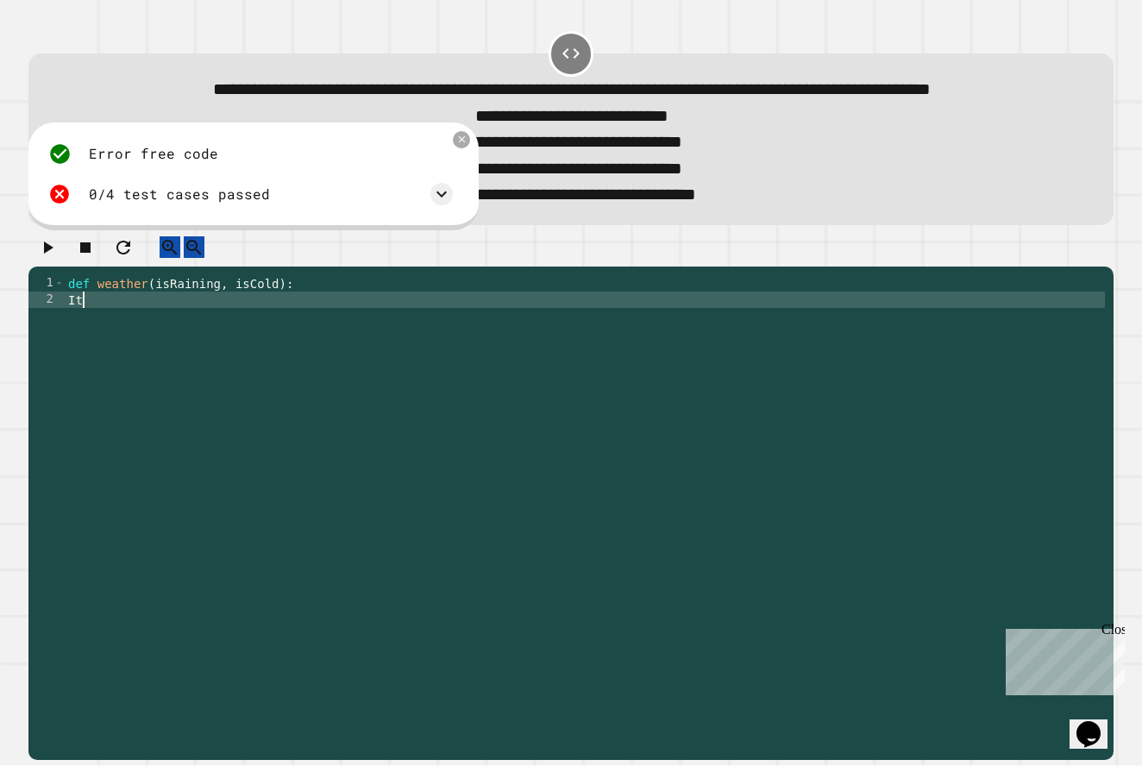
type textarea "*"
type textarea "**********"
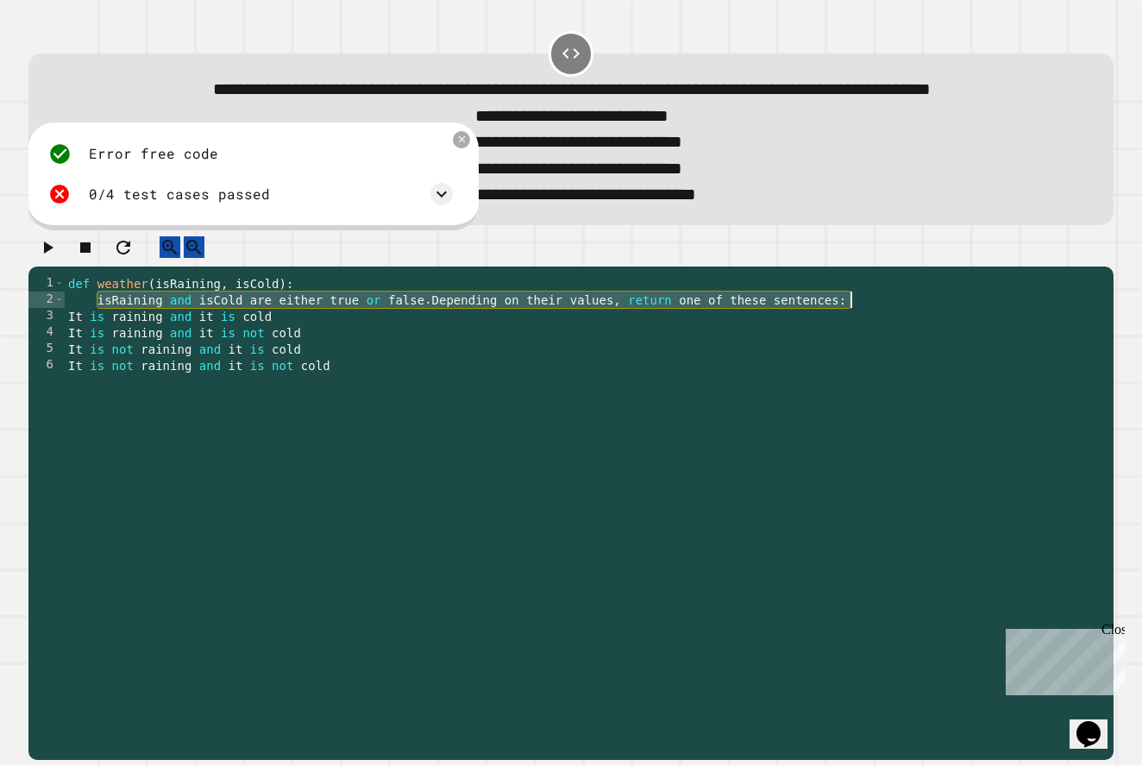
drag, startPoint x: 97, startPoint y: 357, endPoint x: 875, endPoint y: 357, distance: 777.7
click at [874, 354] on div "def weather ( isRaining , isCold ) : isRaining and isCold are either true or fa…" at bounding box center [585, 480] width 1040 height 410
type textarea "**********"
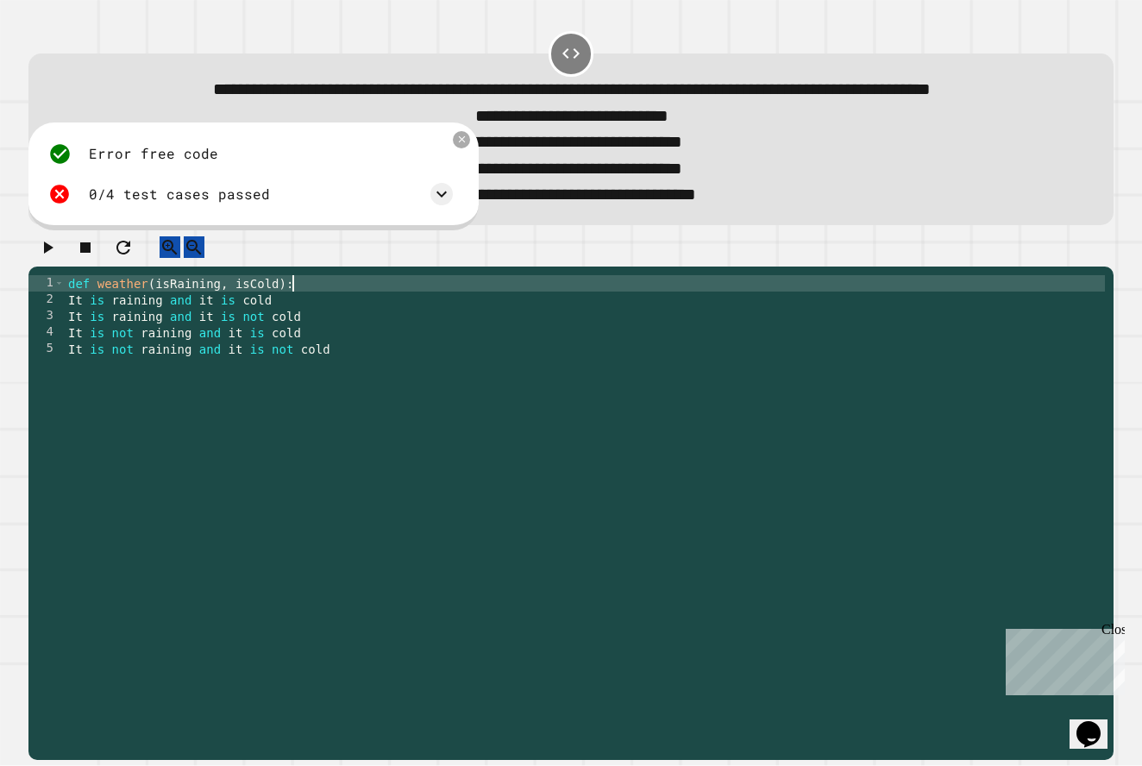
click at [58, 258] on icon "button" at bounding box center [47, 247] width 21 height 21
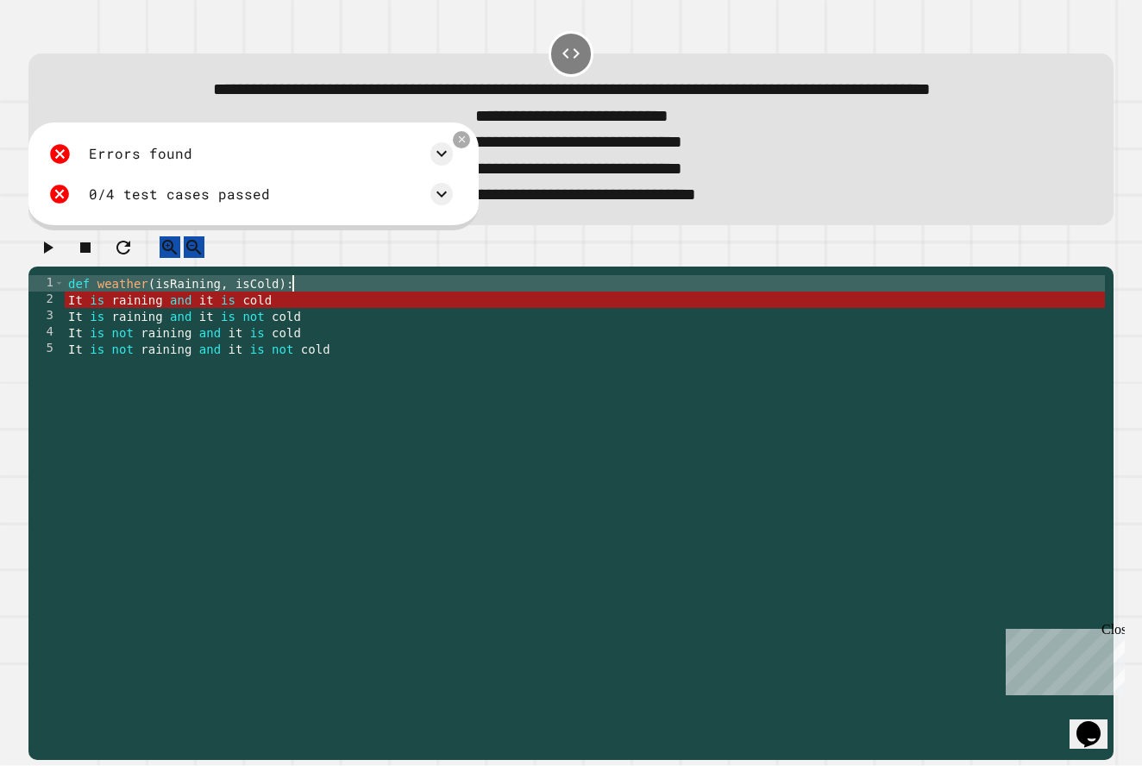
drag, startPoint x: 65, startPoint y: 452, endPoint x: 96, endPoint y: 362, distance: 94.9
click at [95, 361] on div "**********" at bounding box center [566, 463] width 1076 height 377
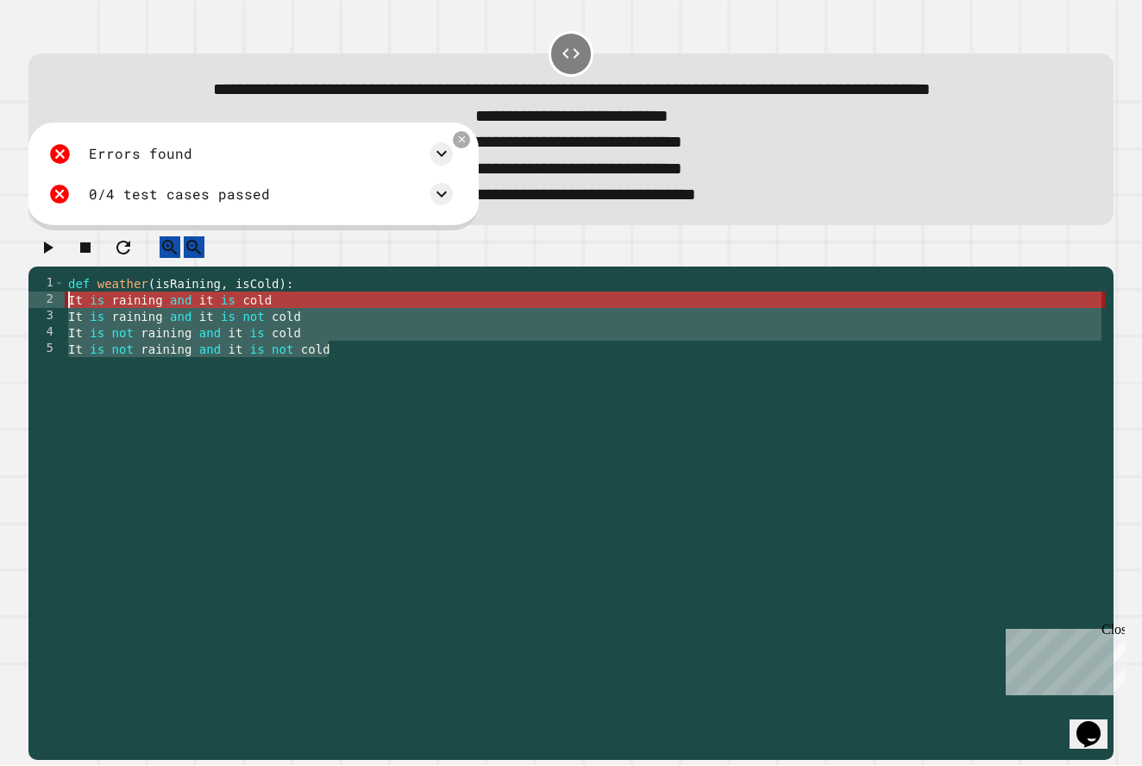
drag, startPoint x: 363, startPoint y: 414, endPoint x: 66, endPoint y: 350, distance: 303.4
click at [66, 350] on div "def weather ( isRaining , isCold ) : It is raining and it is cold It is raining…" at bounding box center [585, 480] width 1040 height 410
type textarea "**********"
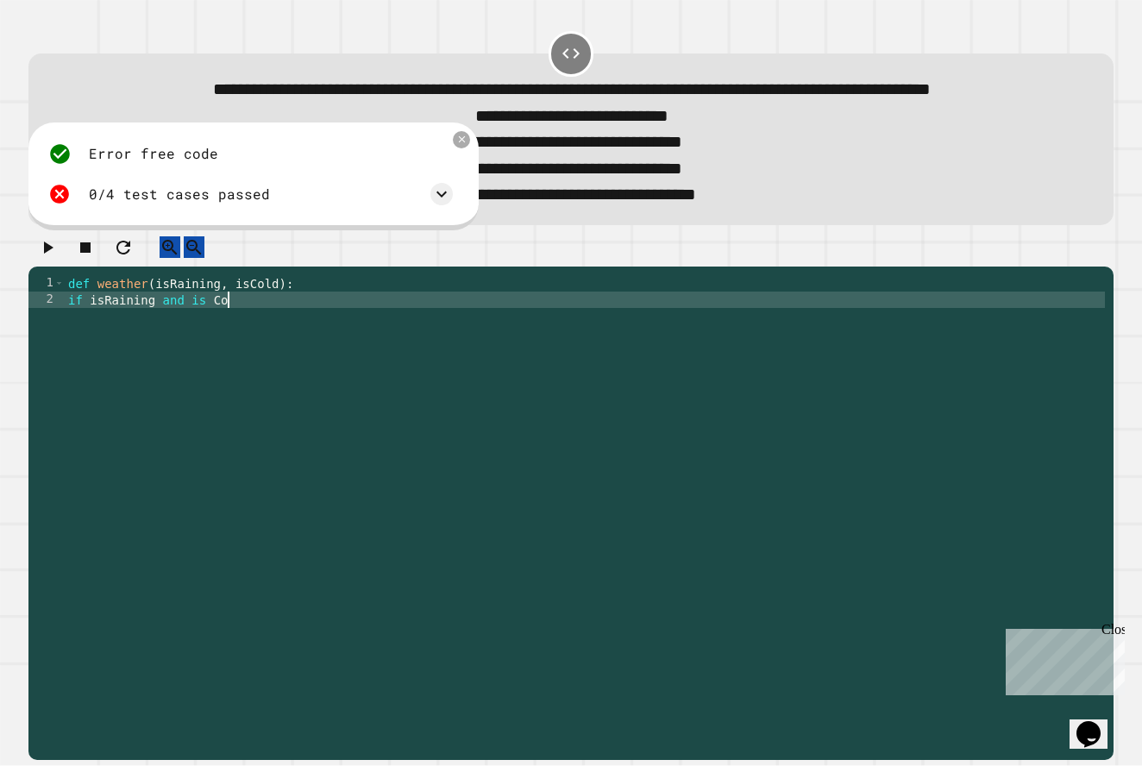
scroll to position [0, 11]
click at [183, 352] on div "def weather ( isRaining , isCold ) : if isRaining and is Cold" at bounding box center [585, 480] width 1040 height 410
click at [186, 353] on div "def weather ( isRaining , isCold ) : if isRaining and is Cold" at bounding box center [585, 480] width 1040 height 410
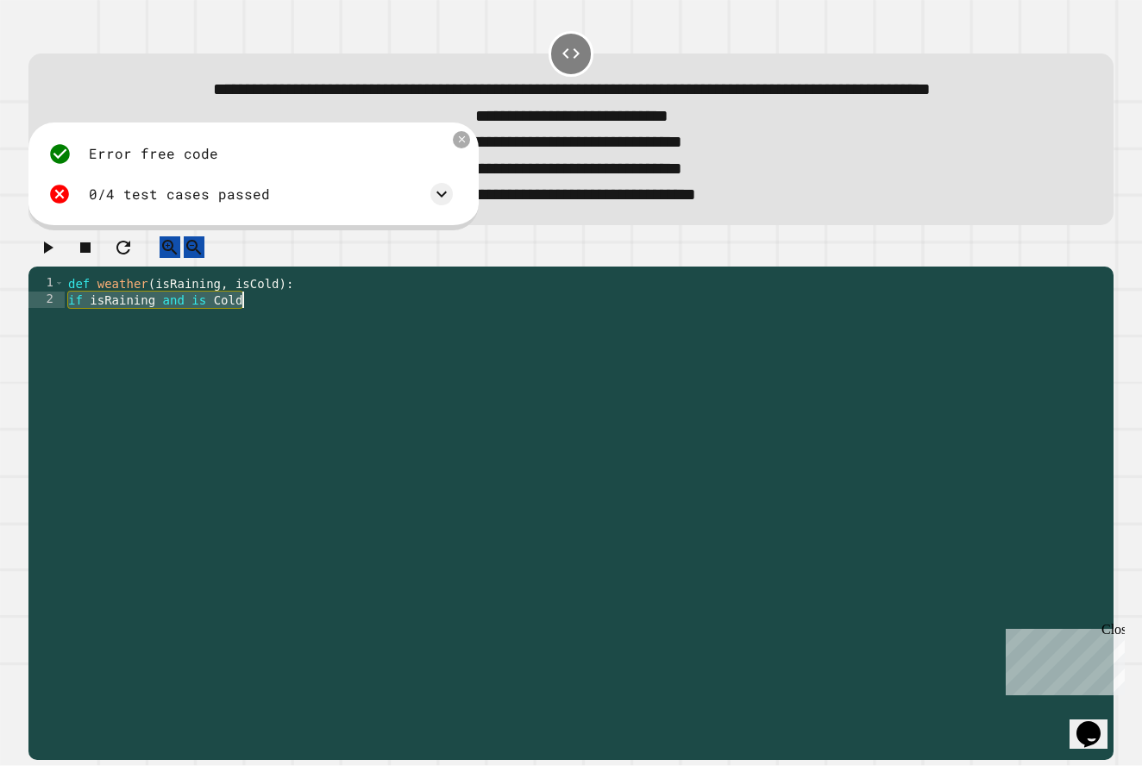
click at [190, 354] on div "def weather ( isRaining , isCold ) : if isRaining and is Cold" at bounding box center [585, 480] width 1040 height 410
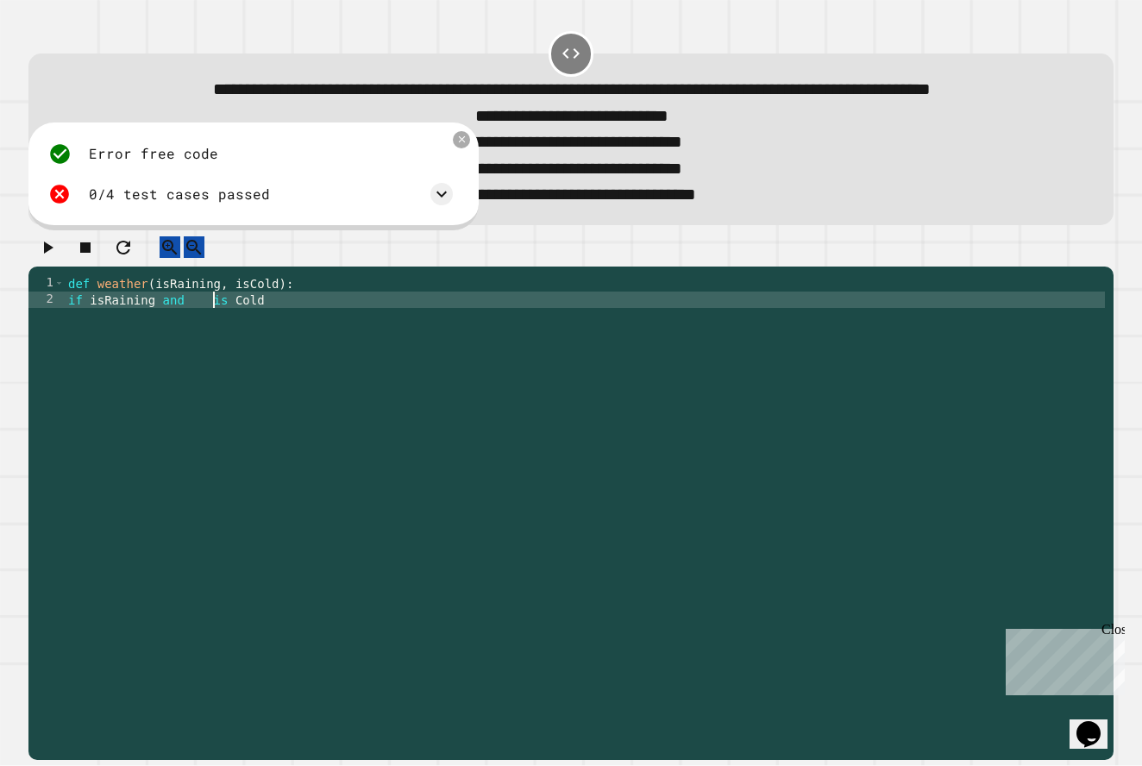
scroll to position [0, 10]
click at [237, 353] on div "def weather ( isRaining , isCold ) : if isRaining and is Cold" at bounding box center [585, 480] width 1040 height 410
click at [259, 360] on div "def weather ( isRaining , isCold ) : if isRaining and isCold" at bounding box center [585, 480] width 1040 height 410
type textarea "**********"
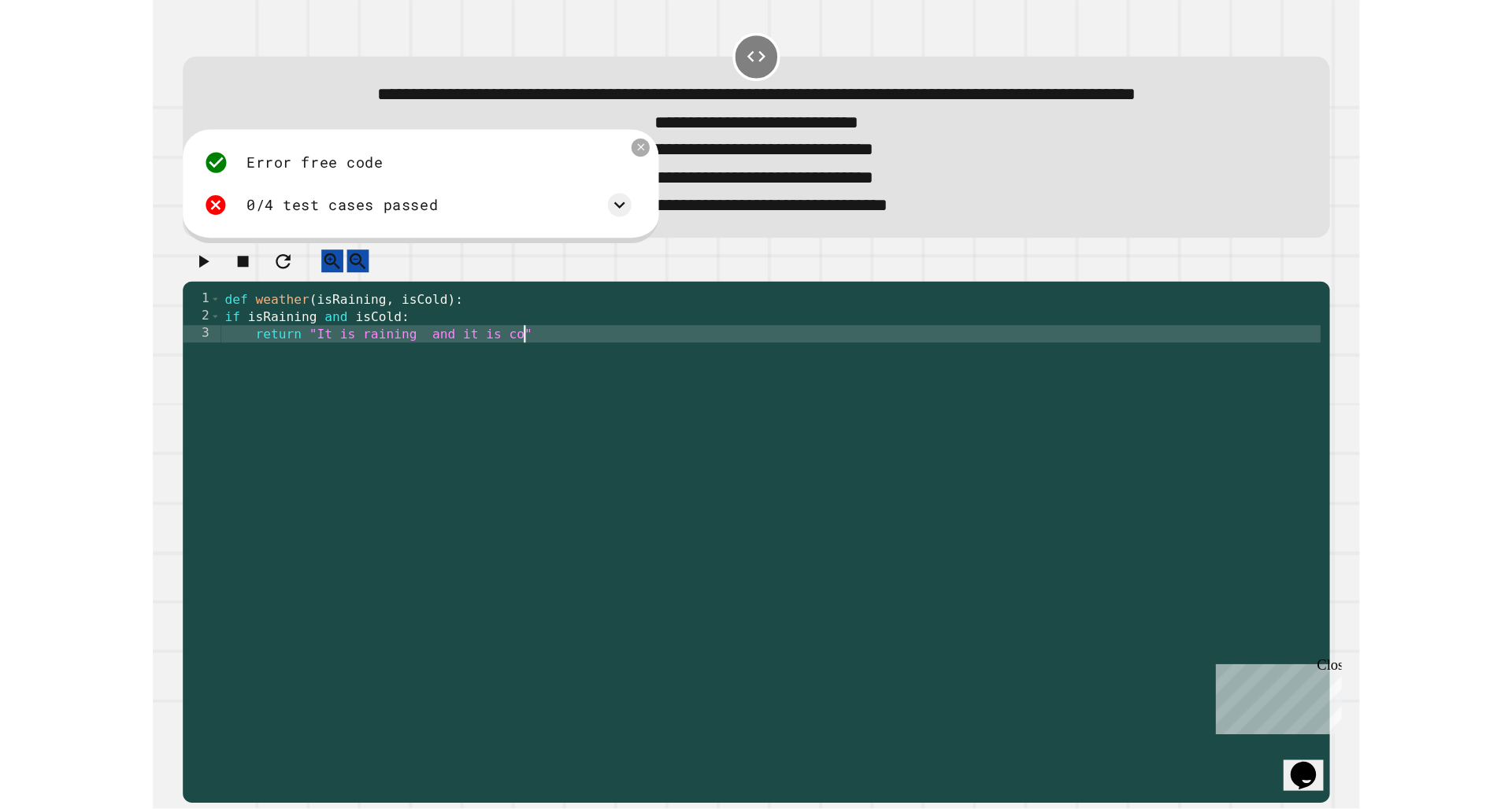
scroll to position [0, 19]
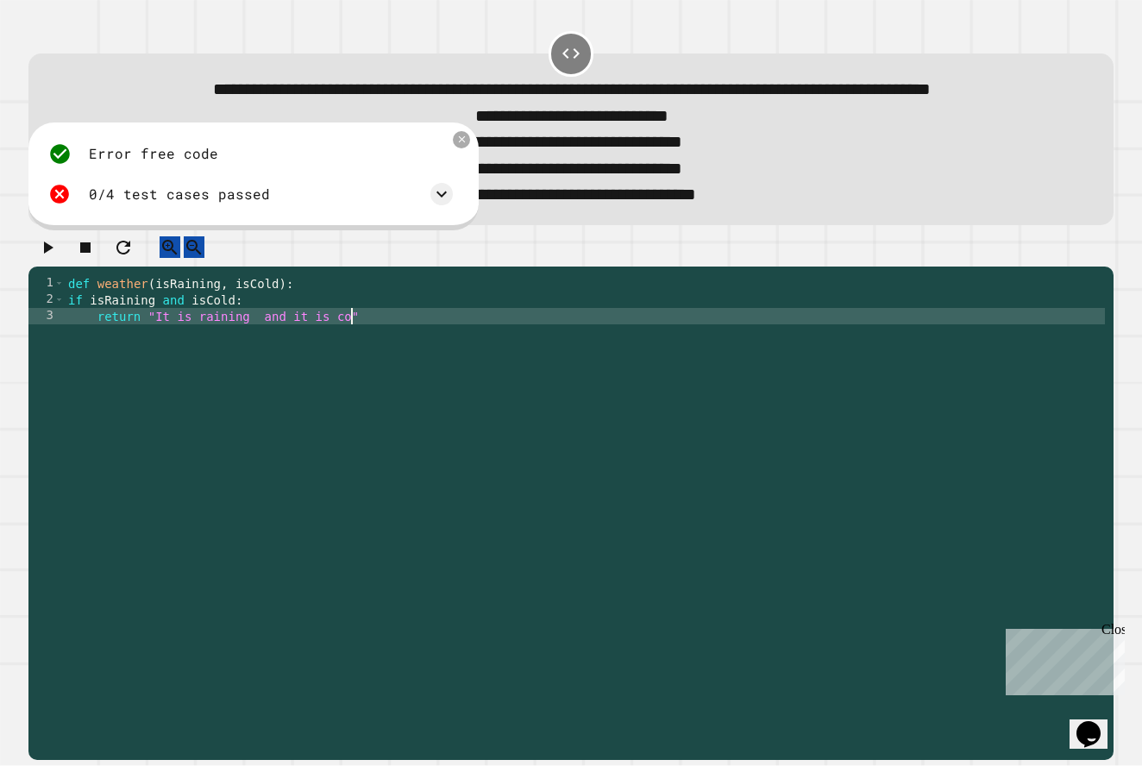
type textarea "**********"
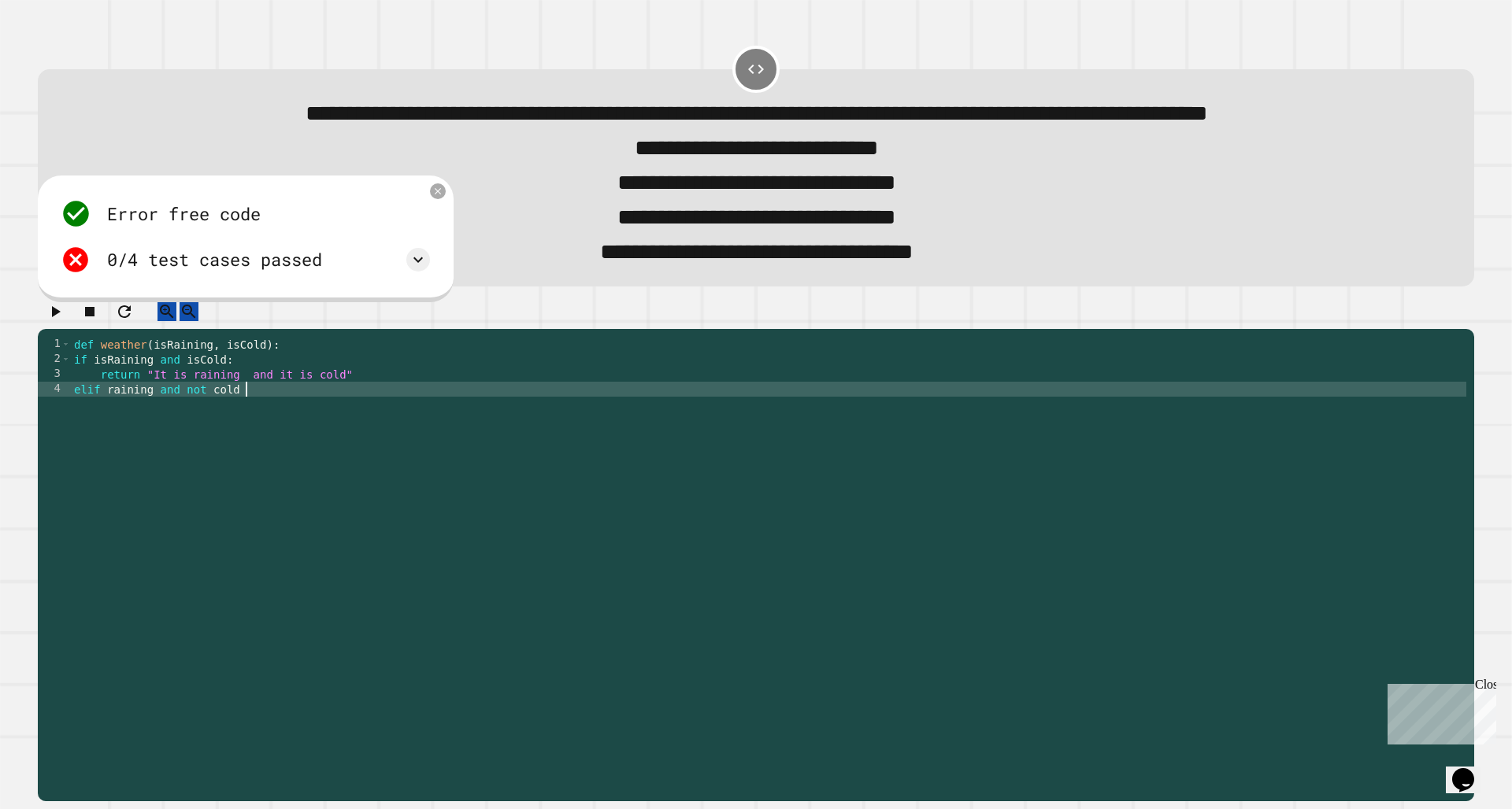
scroll to position [0, 12]
click at [107, 450] on div "def weather ( isRaining , isCold ) : if isRaining and isCold : return "It is ra…" at bounding box center [769, 524] width 1395 height 374
click at [295, 456] on div "def weather ( isRaining , isCold ) : if isRaining and isCold : return "It is ra…" at bounding box center [769, 524] width 1395 height 374
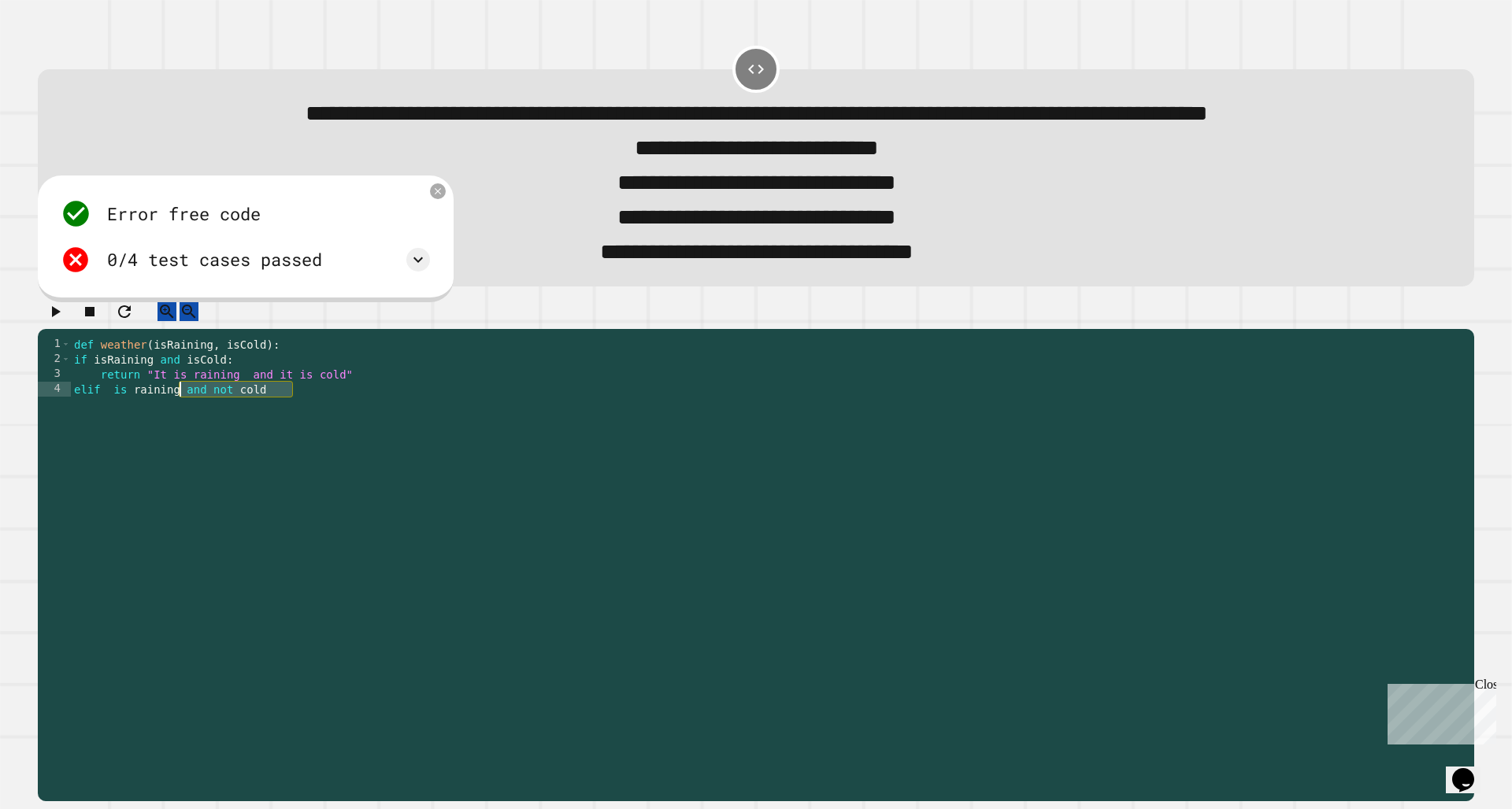
drag, startPoint x: 294, startPoint y: 460, endPoint x: 183, endPoint y: 464, distance: 111.1
click at [183, 464] on div "def weather ( isRaining , isCold ) : if isRaining and isCold : return "It is ra…" at bounding box center [769, 524] width 1395 height 374
drag, startPoint x: 256, startPoint y: 466, endPoint x: 278, endPoint y: 458, distance: 23.4
click at [264, 462] on div "def weather ( isRaining , isCold ) : if isRaining and isCold : return "It is ra…" at bounding box center [769, 524] width 1395 height 374
drag, startPoint x: 295, startPoint y: 452, endPoint x: 248, endPoint y: 460, distance: 47.7
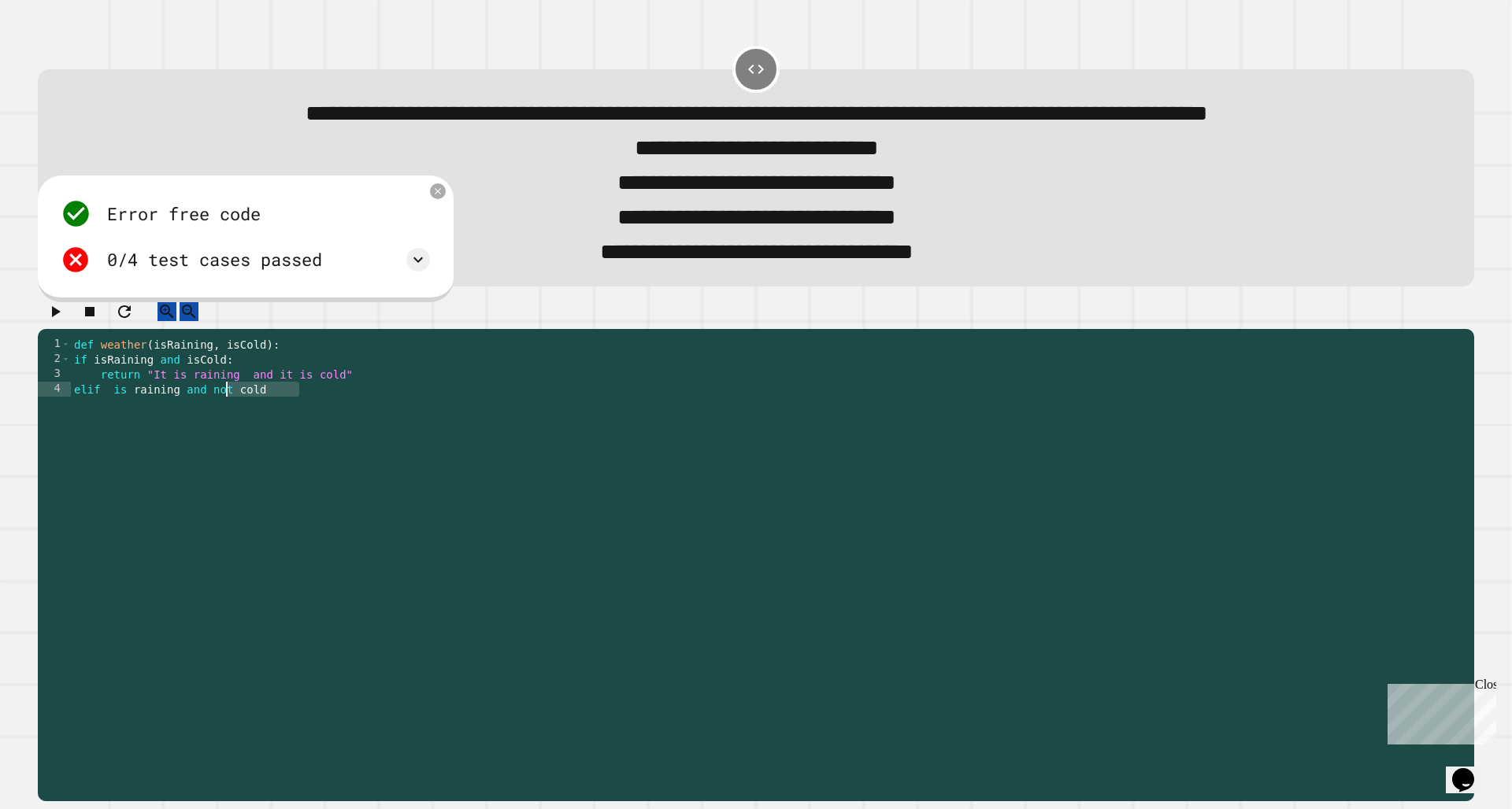
click at [248, 460] on div "def weather ( isRaining , isCold ) : if isRaining and isCold : return "It is ra…" at bounding box center [769, 524] width 1395 height 374
click at [237, 457] on div "def weather ( isRaining , isCold ) : if isRaining and isCold : return "It is ra…" at bounding box center [769, 524] width 1395 height 374
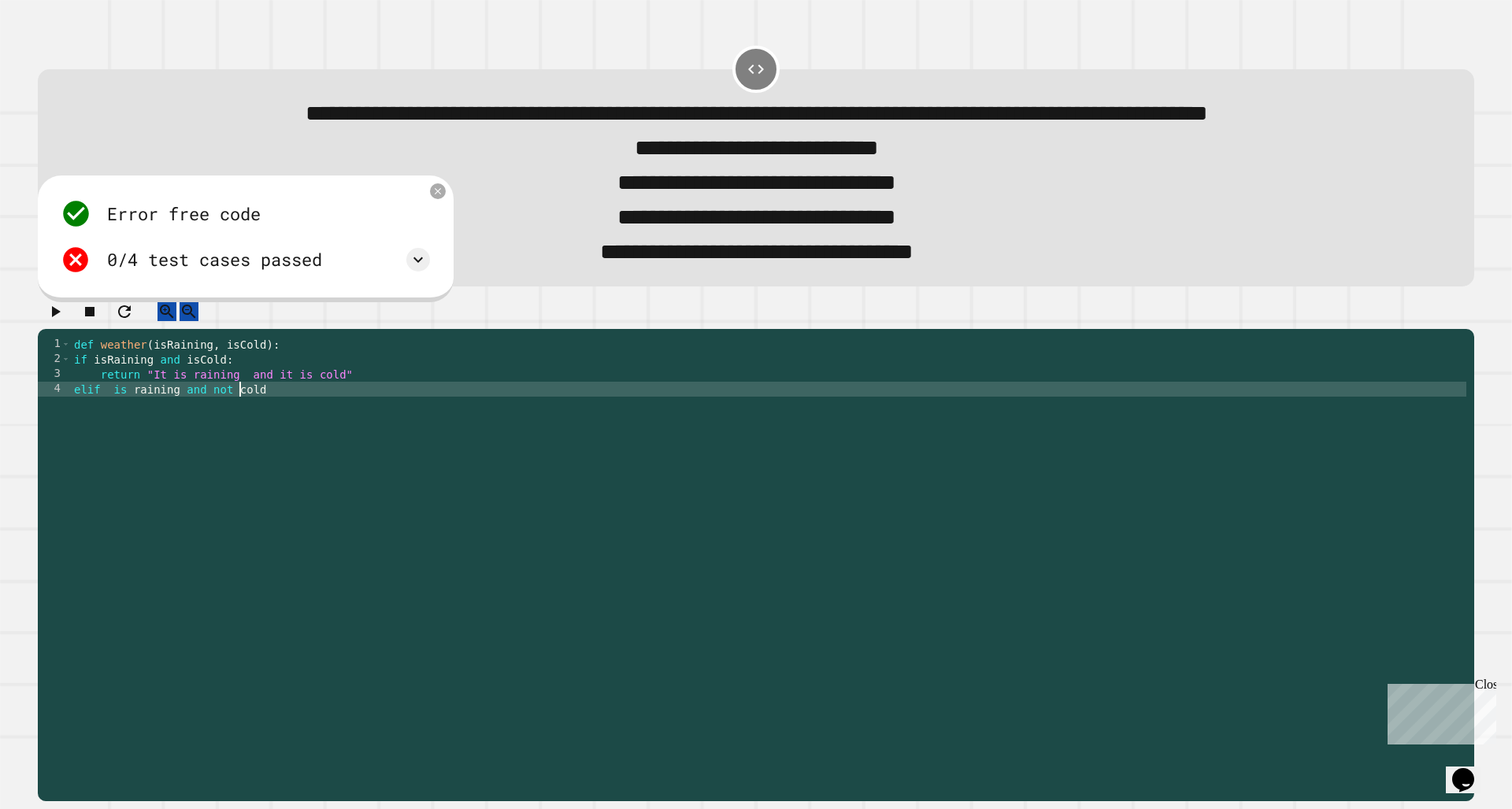
click at [237, 457] on div "def weather ( isRaining , isCold ) : if isRaining and isCold : return "It is ra…" at bounding box center [769, 524] width 1395 height 374
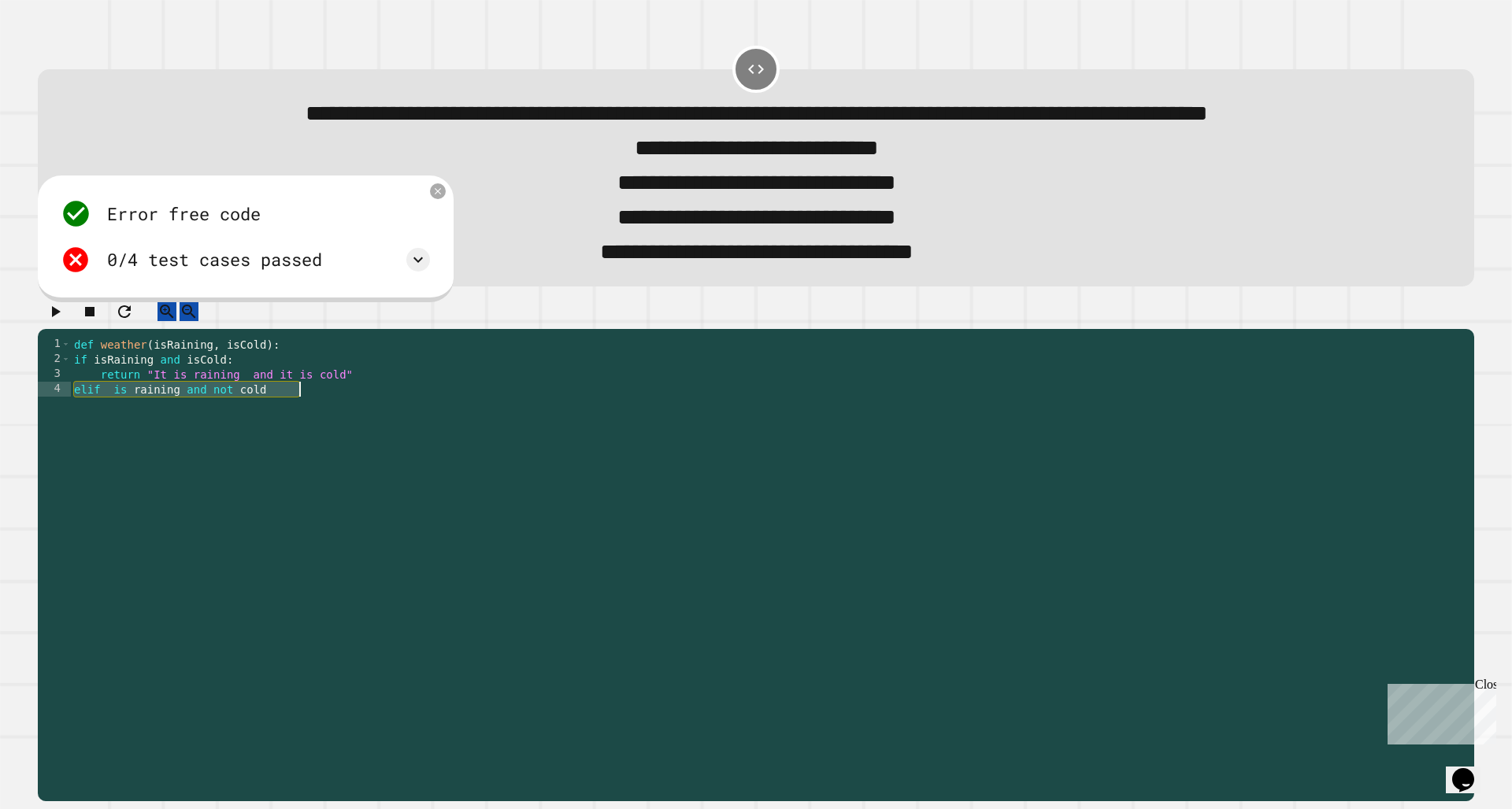
click at [323, 460] on div "def weather ( isRaining , isCold ) : if isRaining and isCold : return "It is ra…" at bounding box center [769, 524] width 1395 height 374
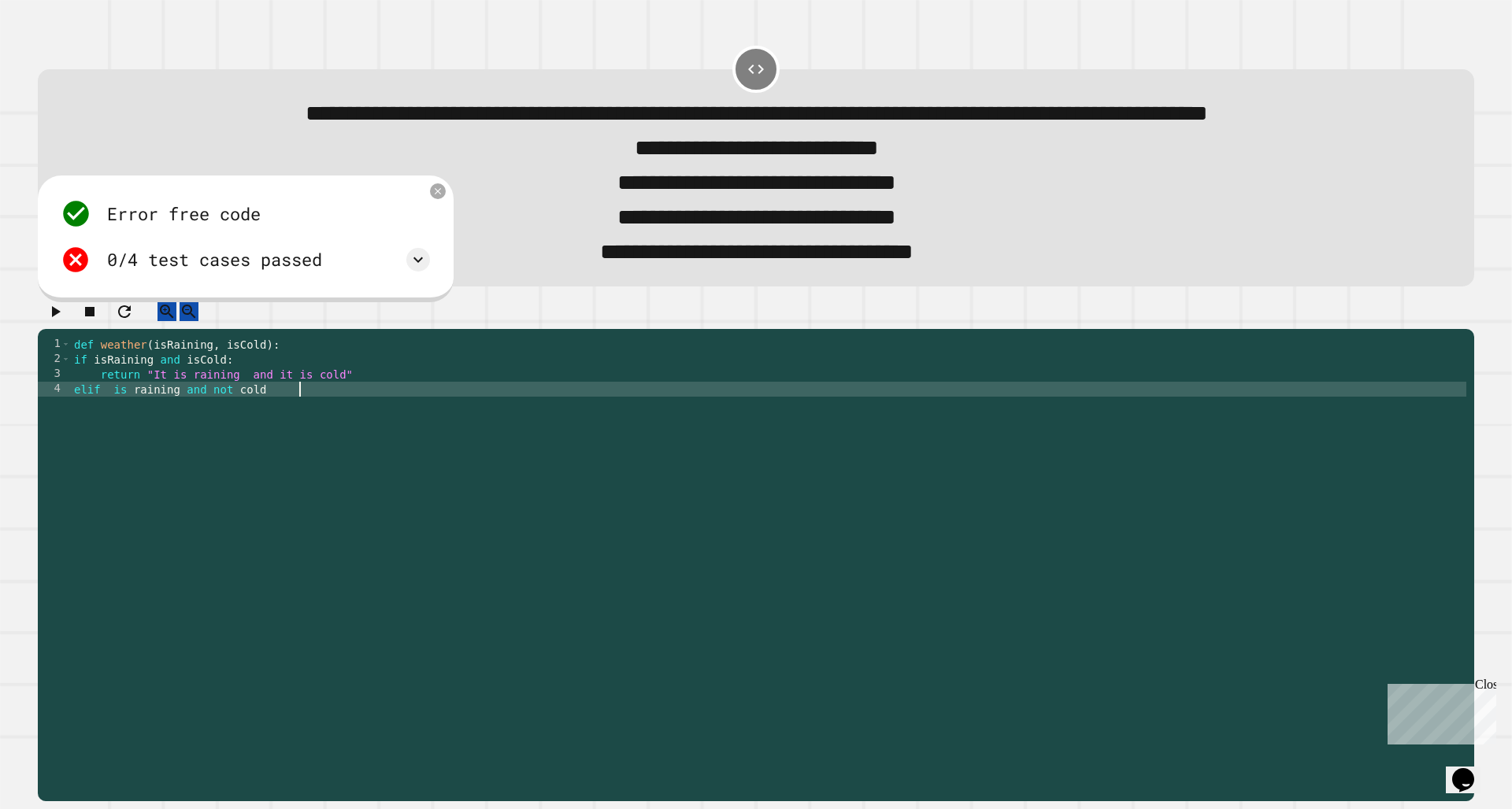
click at [235, 455] on div "def weather ( isRaining , isCold ) : if isRaining and isCold : return "It is ra…" at bounding box center [769, 524] width 1395 height 374
click at [289, 460] on div "def weather ( isRaining , isCold ) : if isRaining and isCold : return "It is ra…" at bounding box center [769, 524] width 1395 height 374
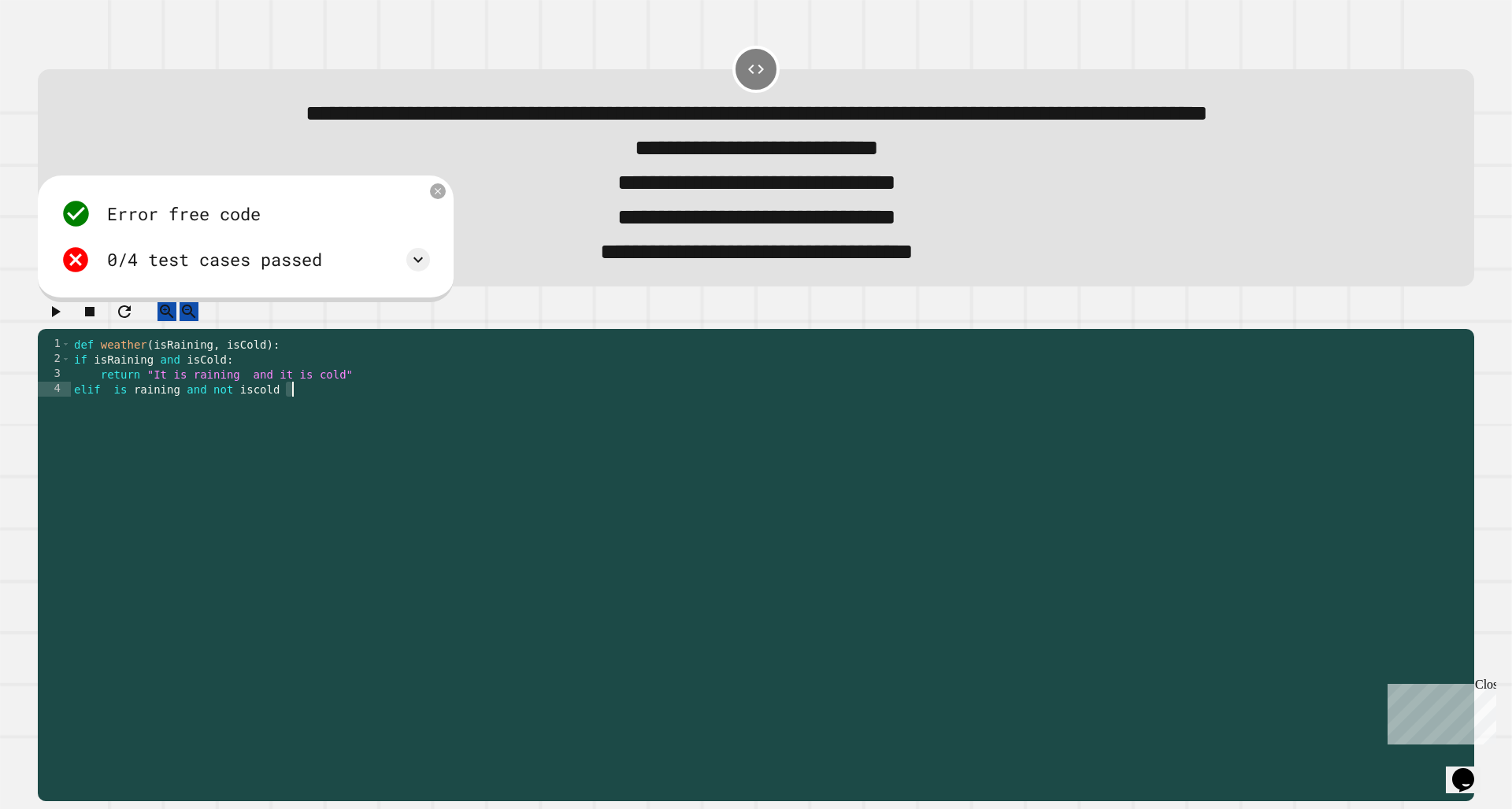
click at [112, 455] on div "def weather ( isRaining , isCold ) : if isRaining and isCold : return "It is ra…" at bounding box center [769, 524] width 1395 height 374
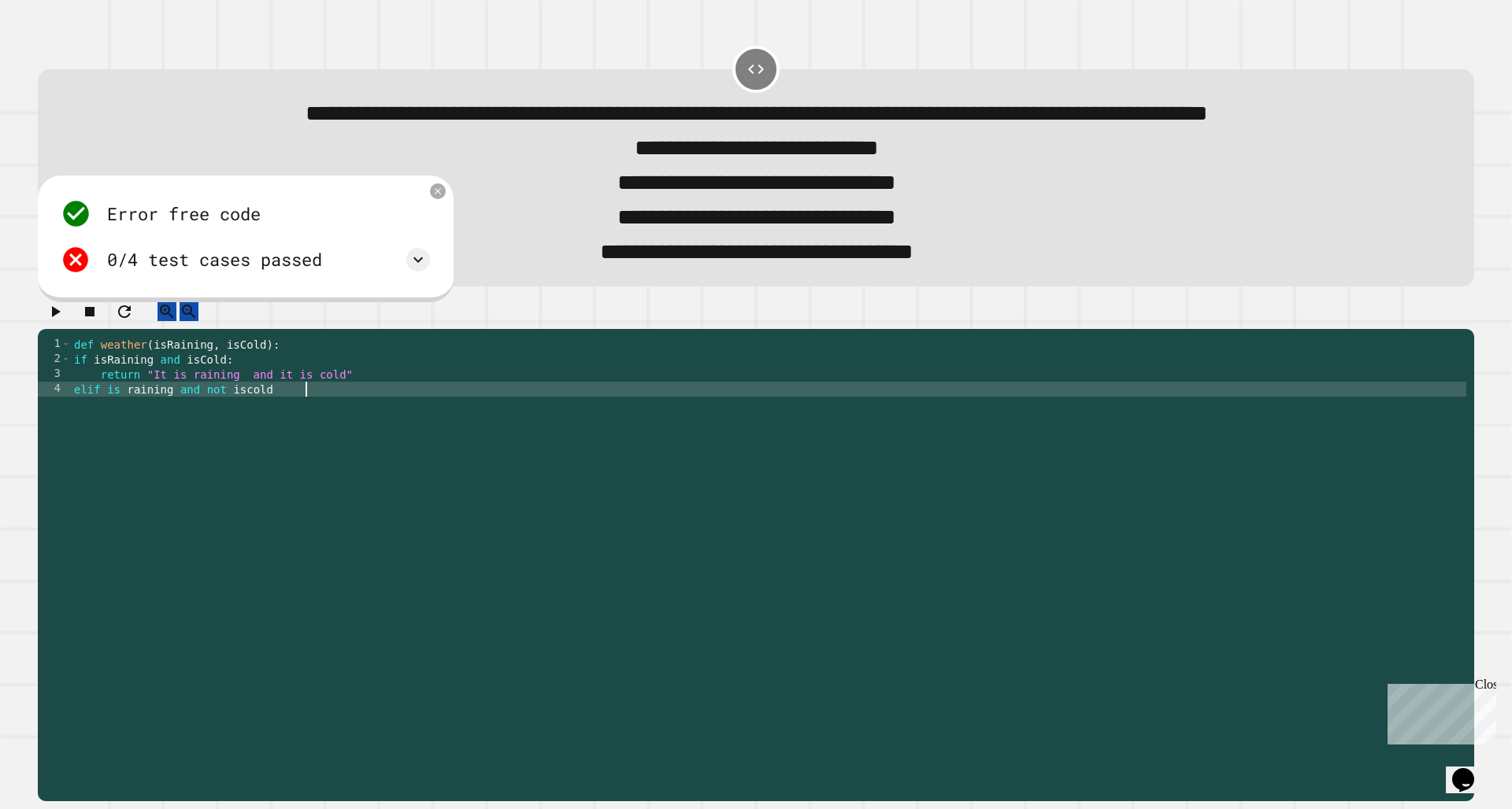
click at [393, 510] on div "def weather ( isRaining , isCold ) : if isRaining and isCold : return "It is ra…" at bounding box center [769, 524] width 1395 height 374
click at [124, 455] on div "def weather ( isRaining , isCold ) : if isRaining and isCold : return "It is ra…" at bounding box center [769, 524] width 1395 height 374
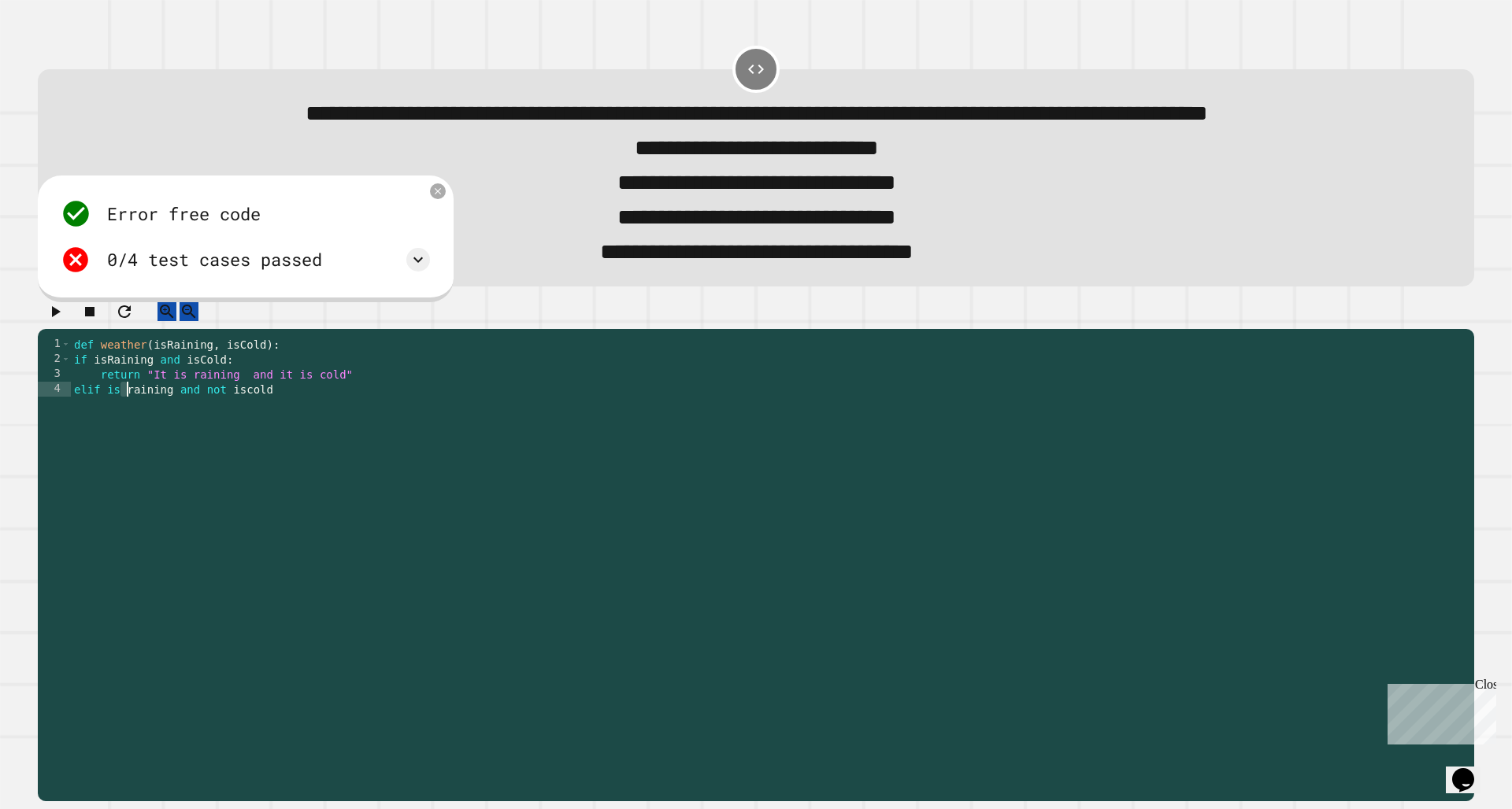
click at [129, 457] on div "def weather ( isRaining , isCold ) : if isRaining and isCold : return "It is ra…" at bounding box center [769, 524] width 1395 height 374
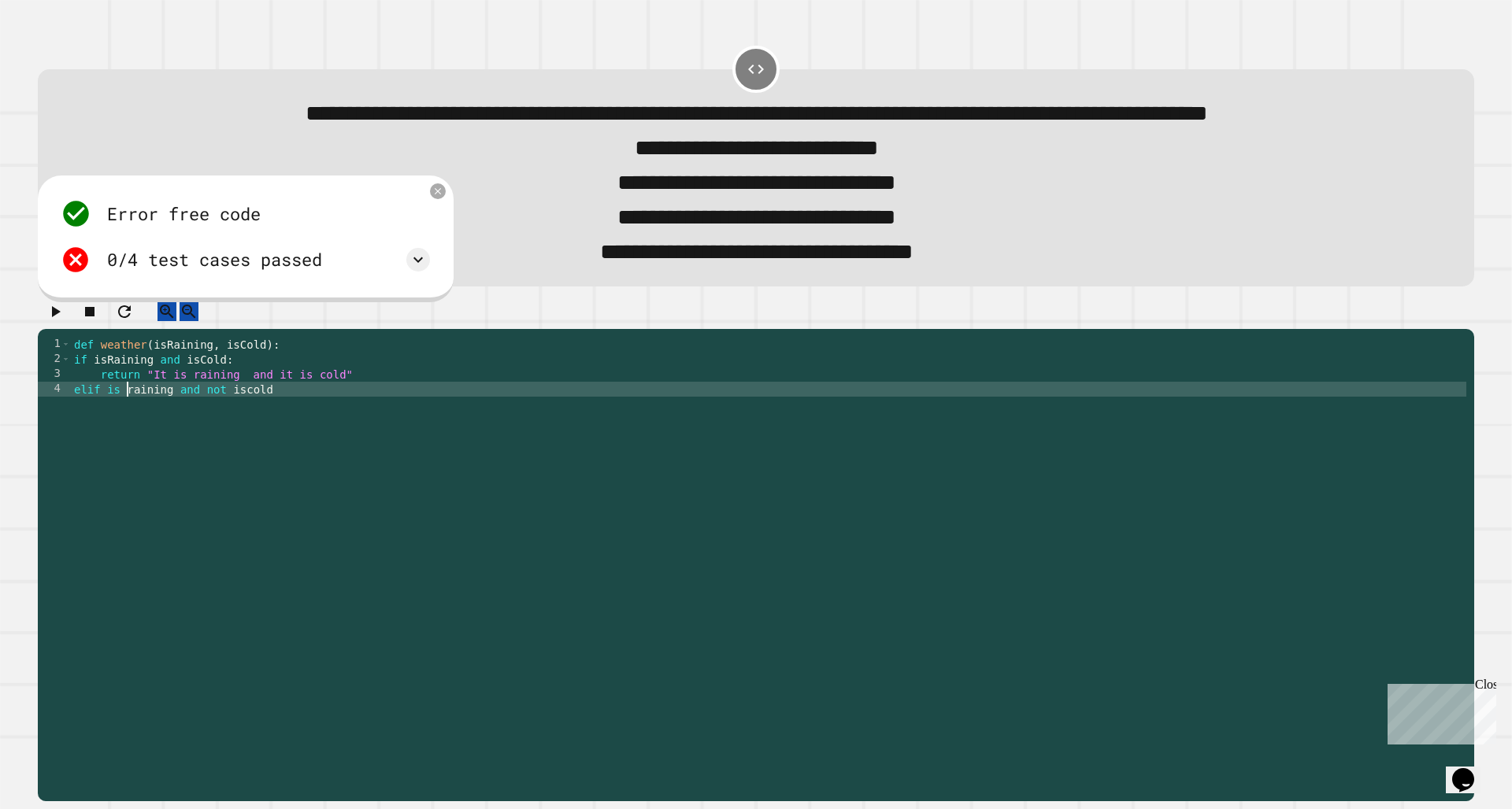
click at [129, 457] on div "def weather ( isRaining , isCold ) : if isRaining and isCold : return "It is ra…" at bounding box center [769, 524] width 1395 height 374
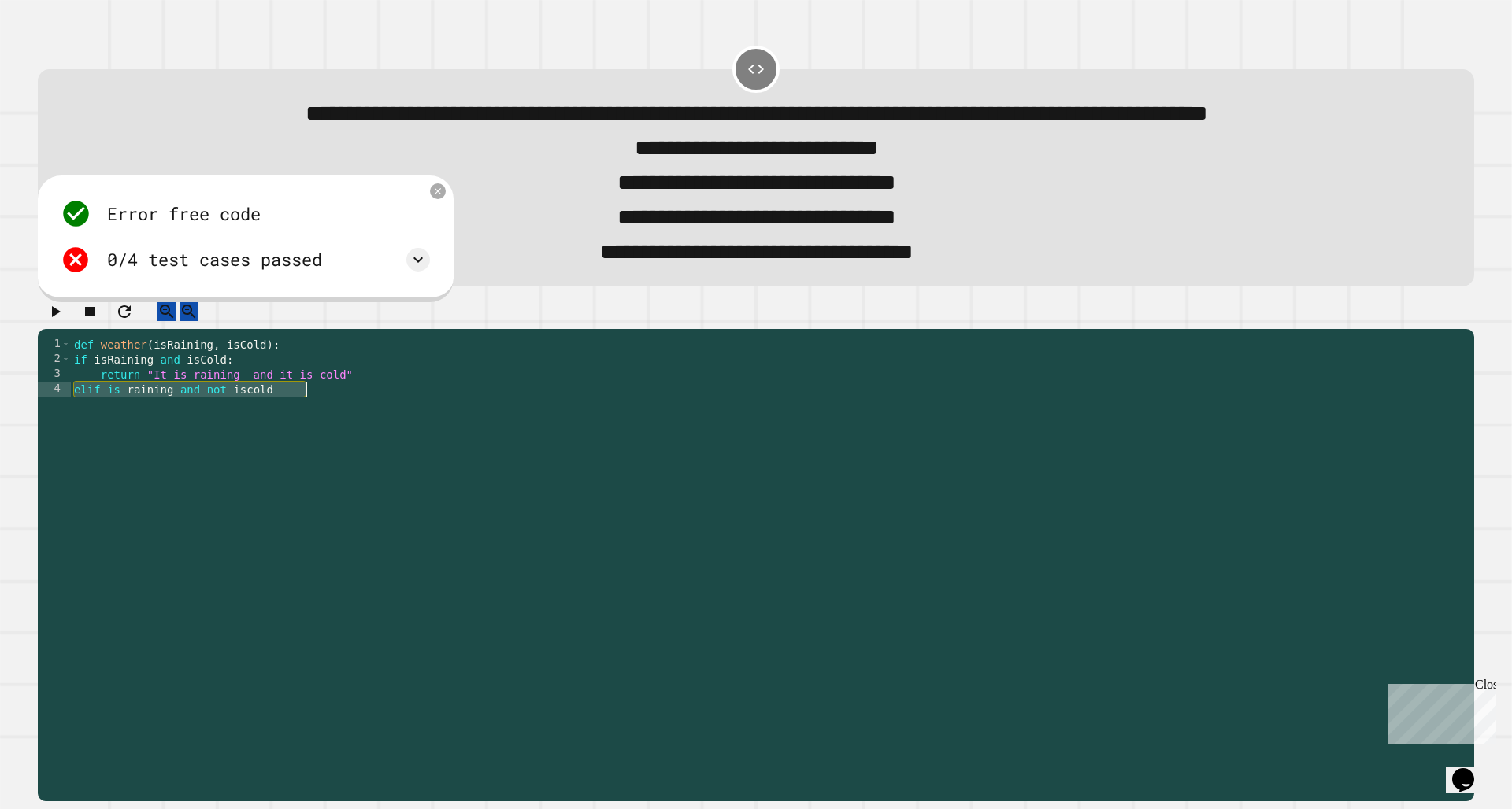
click at [129, 457] on div "def weather ( isRaining , isCold ) : if isRaining and isCold : return "It is ra…" at bounding box center [769, 524] width 1395 height 374
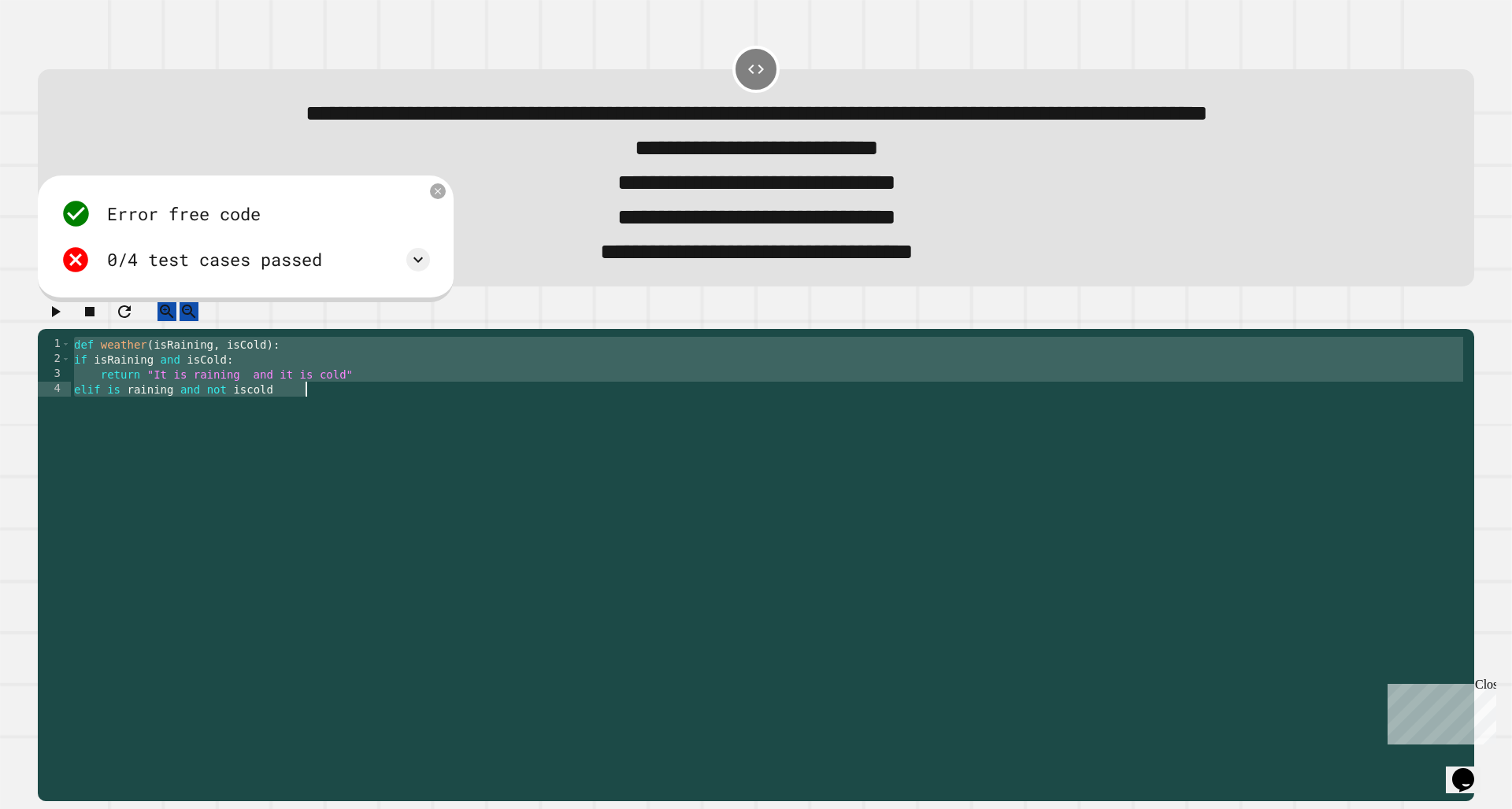
click at [127, 456] on div "def weather ( isRaining , isCold ) : if isRaining and isCold : return "It is ra…" at bounding box center [769, 524] width 1395 height 374
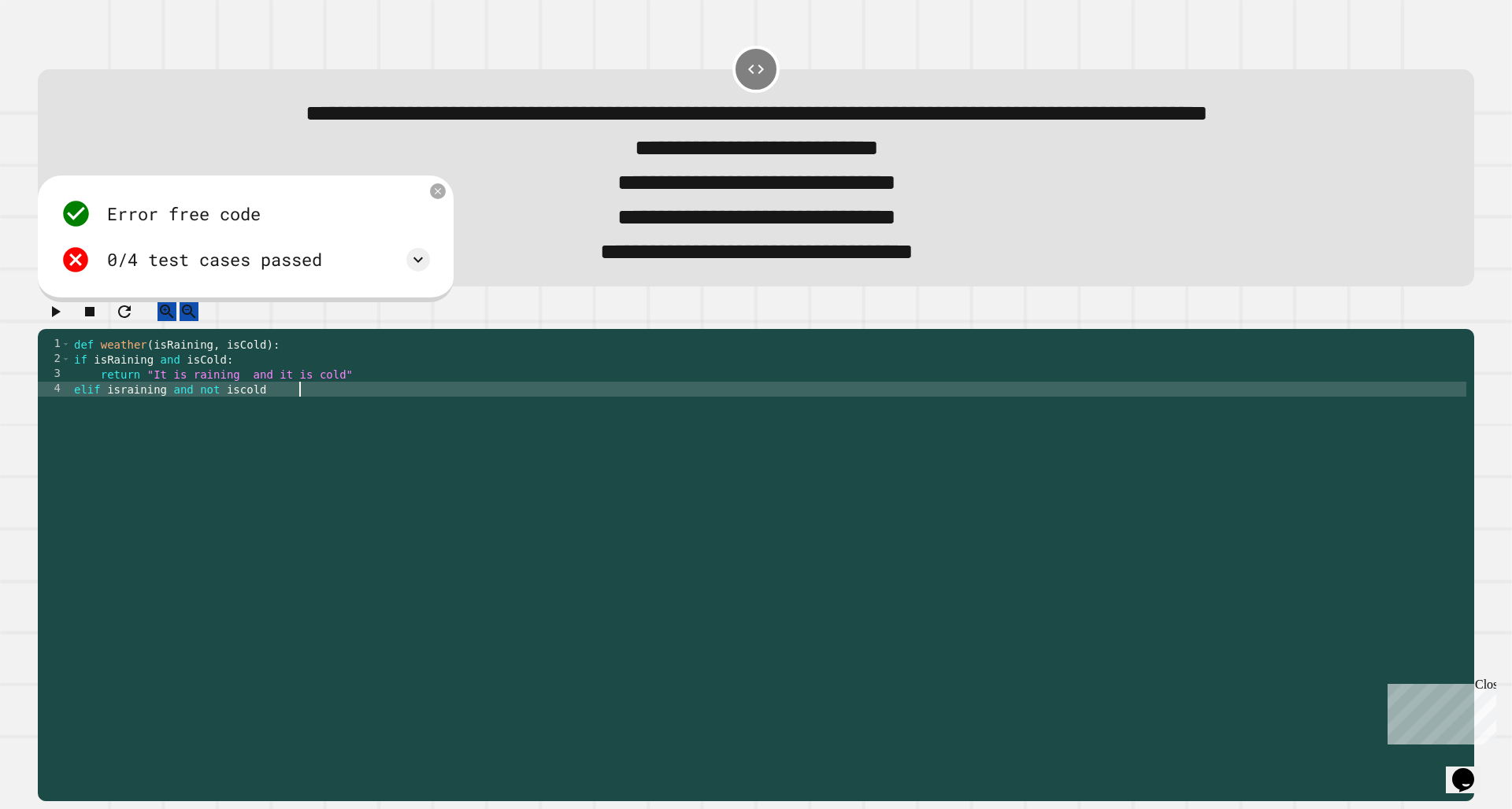
click at [374, 557] on div "def weather ( isRaining , isCold ) : if isRaining and isCold : return "It is ra…" at bounding box center [769, 524] width 1395 height 374
click at [245, 453] on div "def weather ( isRaining , isCold ) : if isRaining and isCold : return "It is ra…" at bounding box center [769, 524] width 1395 height 374
click at [128, 453] on div "def weather ( isRaining , isCold ) : if isRaining and isCold : return "It is ra…" at bounding box center [769, 524] width 1395 height 374
click at [299, 529] on div "def weather ( isRaining , isCold ) : if isRaining and isCold : return "It is ra…" at bounding box center [769, 524] width 1395 height 374
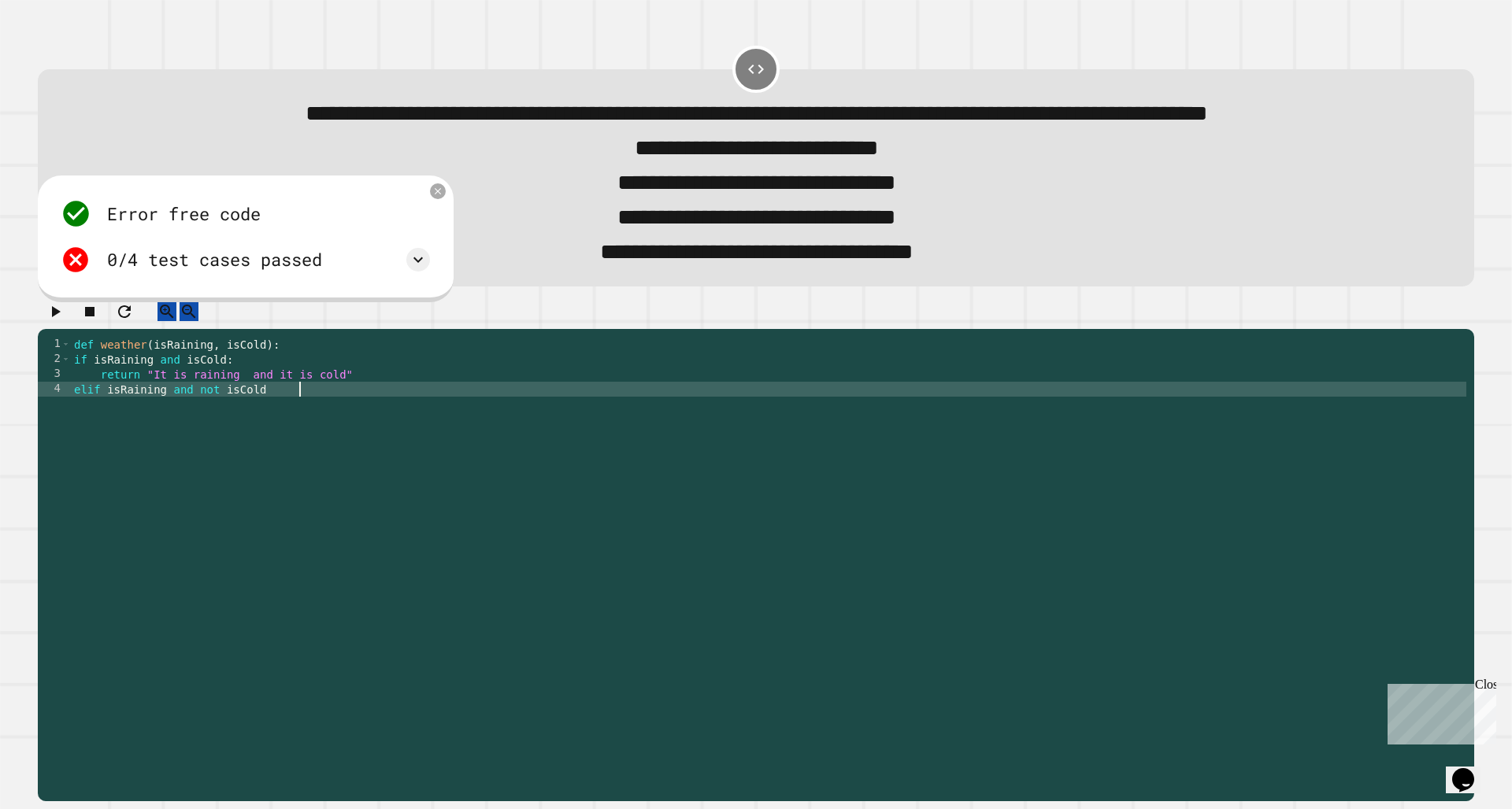
click at [68, 397] on div "4" at bounding box center [54, 389] width 33 height 15
click at [73, 455] on div "**********" at bounding box center [751, 509] width 1428 height 344
click at [73, 455] on div "def weather ( isRaining , isCold ) : if isRaining and isCold : return "It is ra…" at bounding box center [769, 524] width 1395 height 374
click at [86, 504] on div "def weather ( isRaining , isCold ) : if isRaining and isCold : return "It is ra…" at bounding box center [769, 524] width 1395 height 374
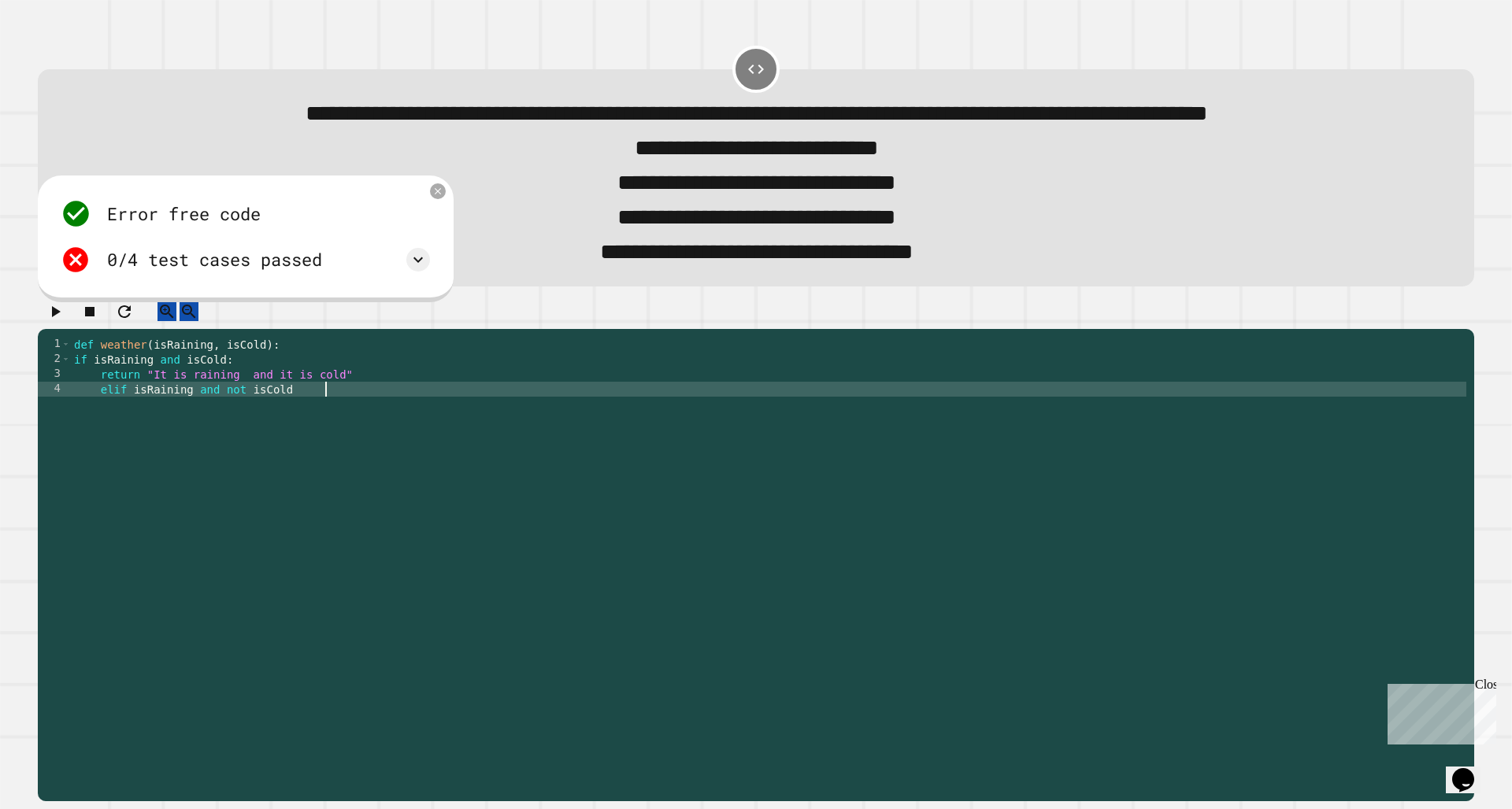
click at [76, 423] on div "def weather ( isRaining , isCold ) : if isRaining and isCold : return "It is ra…" at bounding box center [769, 524] width 1395 height 374
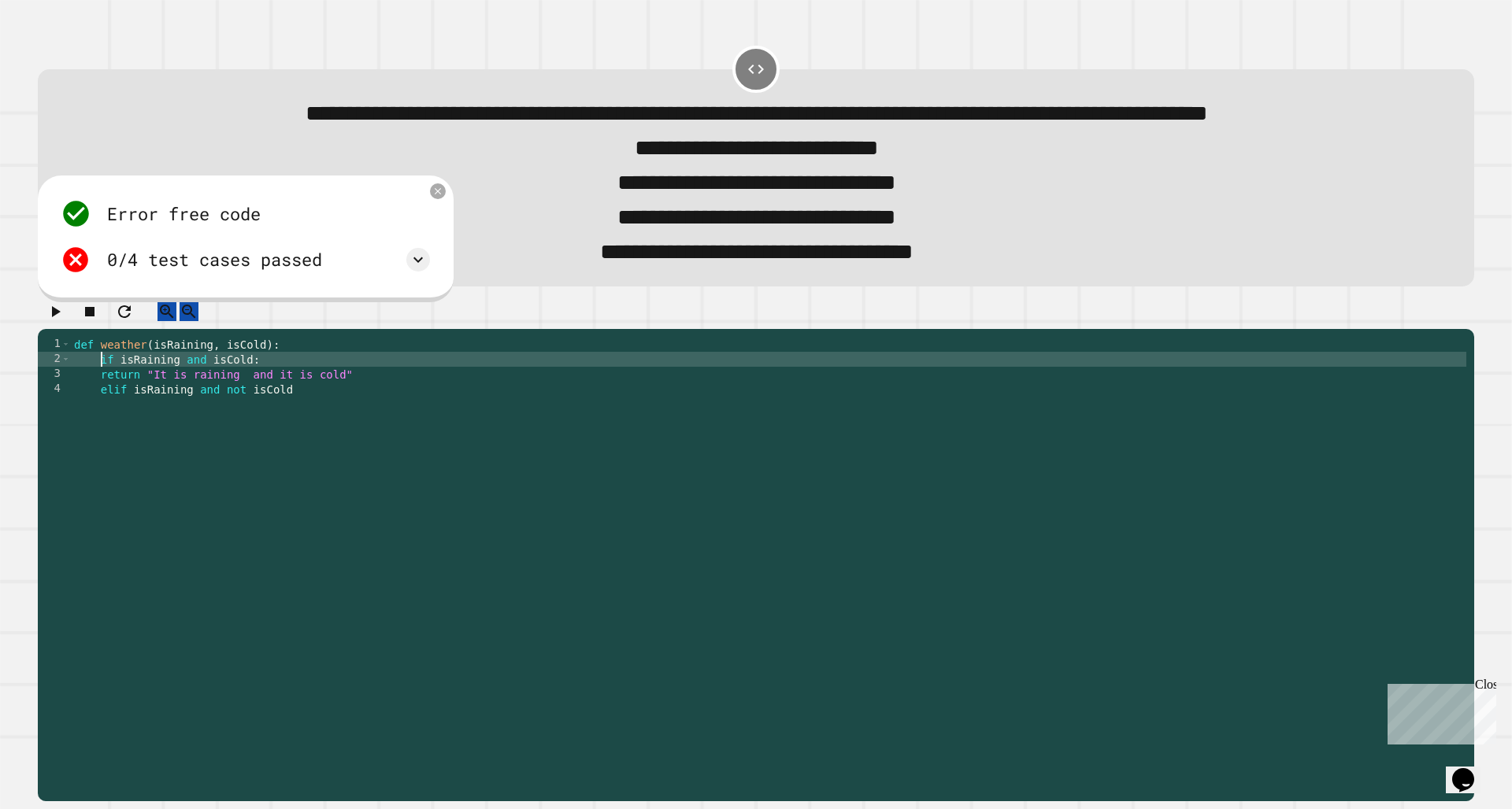
click at [100, 447] on div "def weather ( isRaining , isCold ) : if isRaining and isCold : return "It is ra…" at bounding box center [769, 524] width 1395 height 374
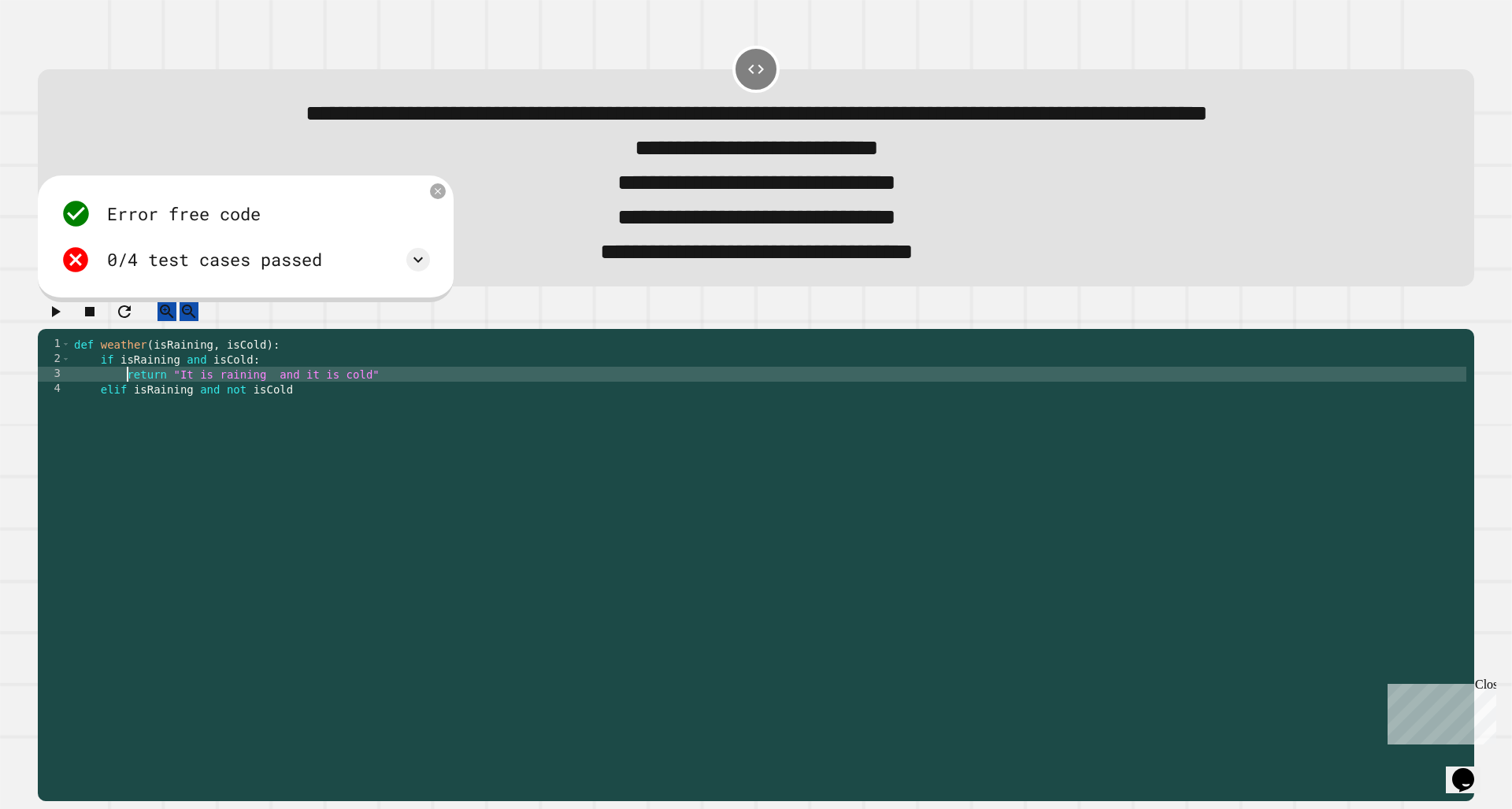
click at [216, 529] on div "def weather ( isRaining , isCold ) : if isRaining and isCold : return "It is ra…" at bounding box center [769, 524] width 1395 height 374
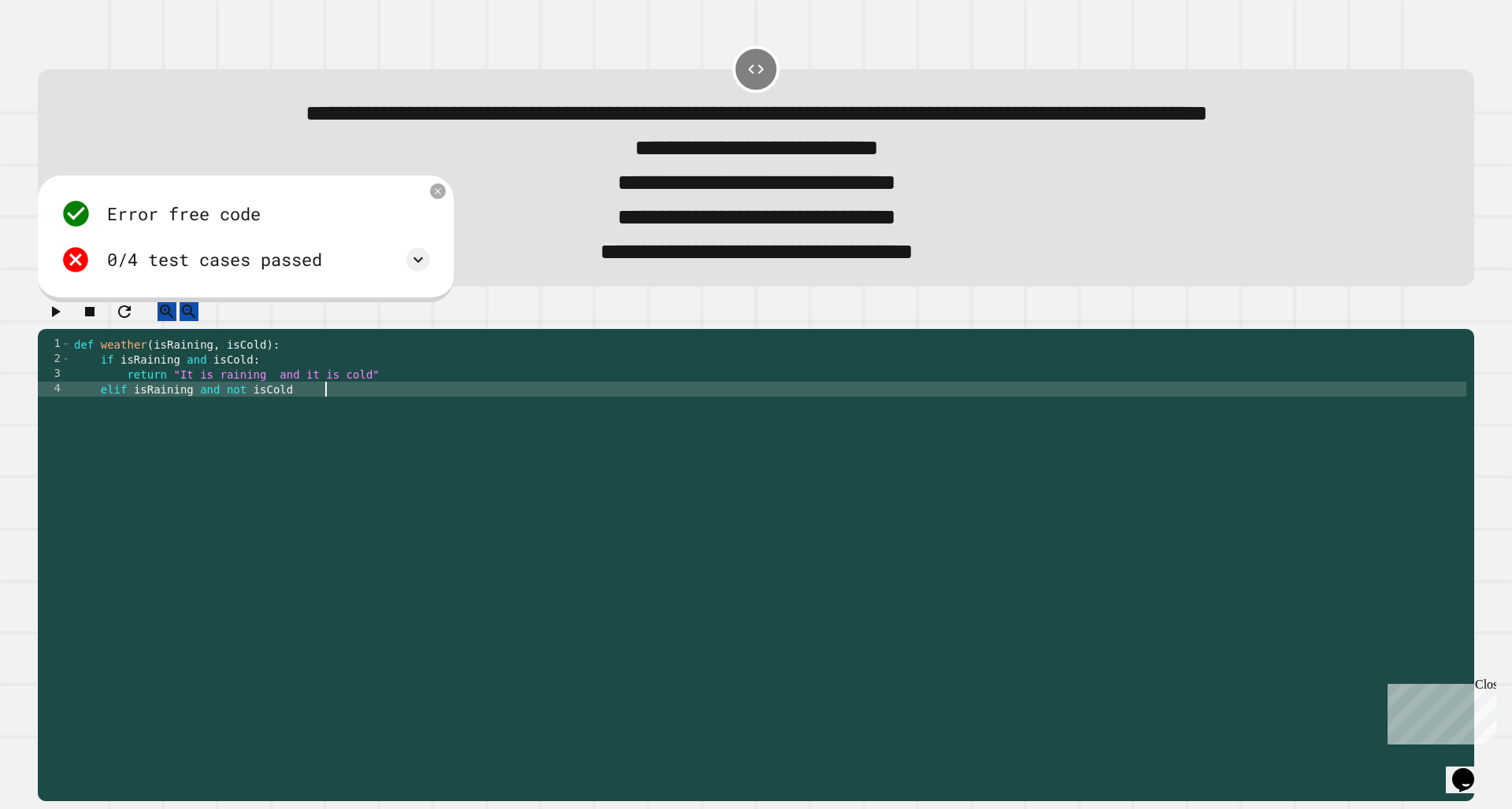
click at [65, 321] on icon "button" at bounding box center [55, 311] width 19 height 19
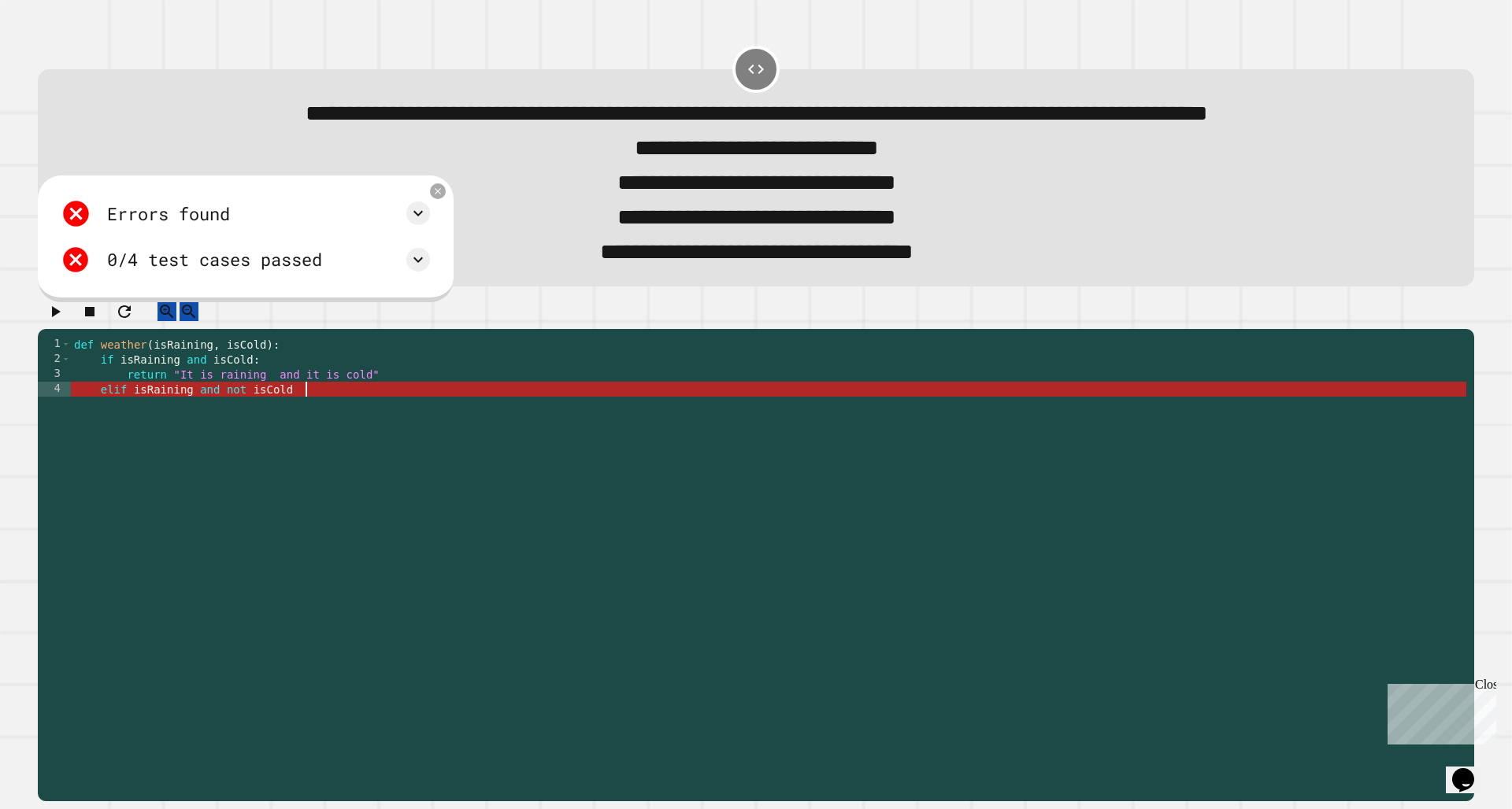
click at [306, 463] on div "def weather ( isRaining , isCold ) : if isRaining and isCold : return "It is ra…" at bounding box center [769, 524] width 1395 height 374
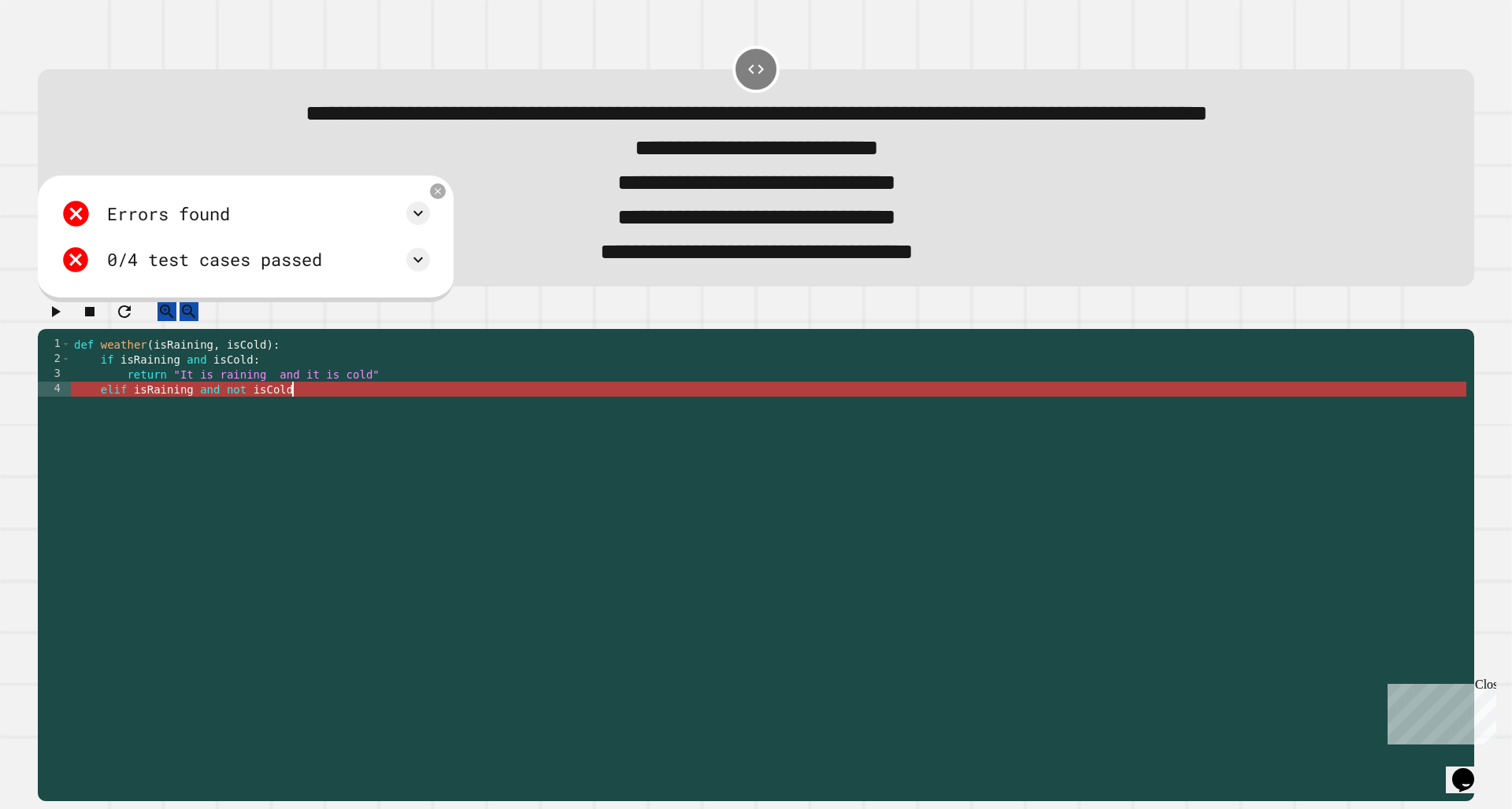
scroll to position [0, 16]
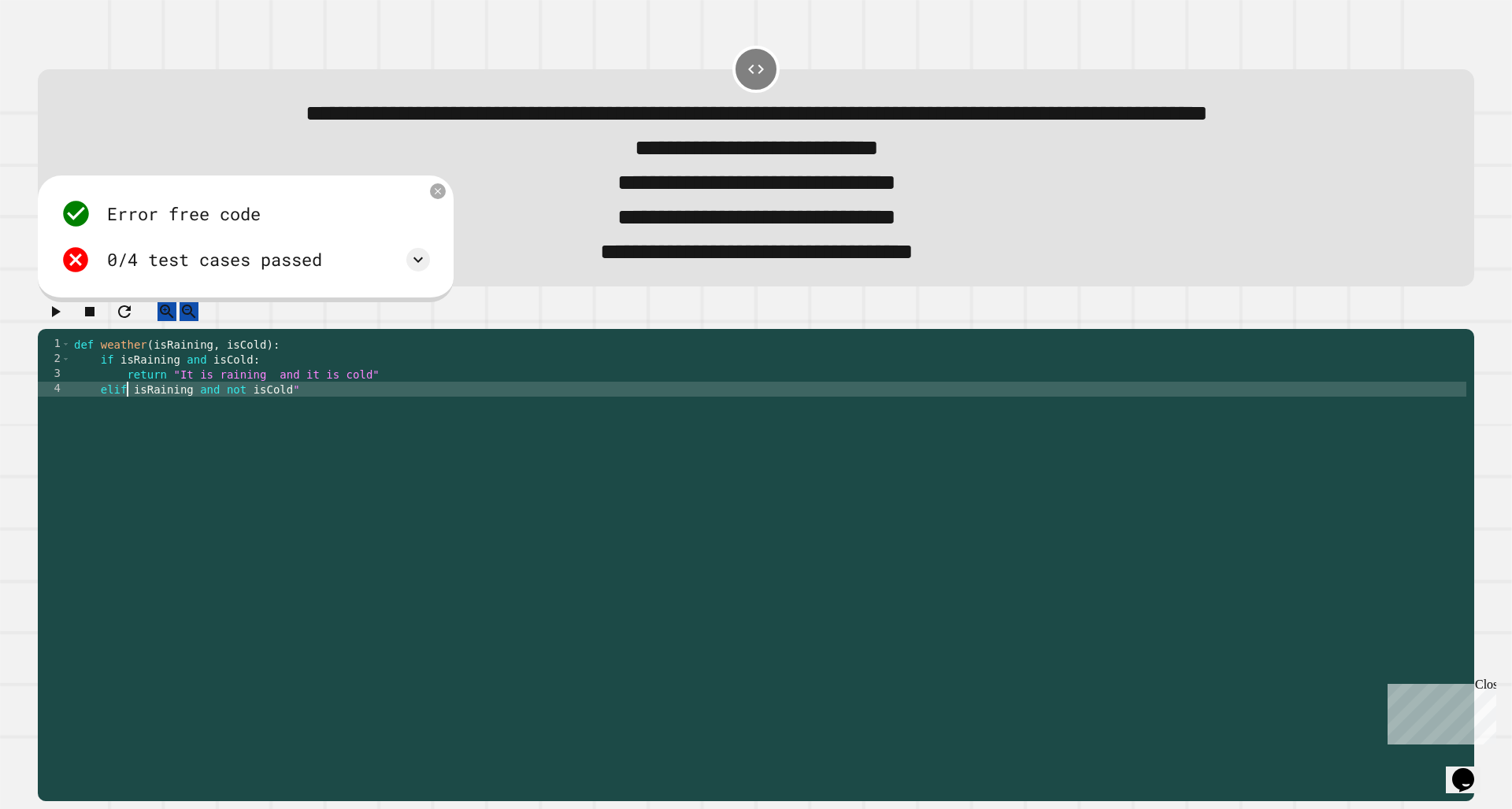
click at [130, 455] on div "def weather ( isRaining , isCold ) : if isRaining and isCold : return "It is ra…" at bounding box center [769, 524] width 1395 height 374
click at [304, 462] on div "def weather ( isRaining , isCold ) : if isRaining and isCold : return "It is ra…" at bounding box center [769, 524] width 1395 height 374
type textarea "**********"
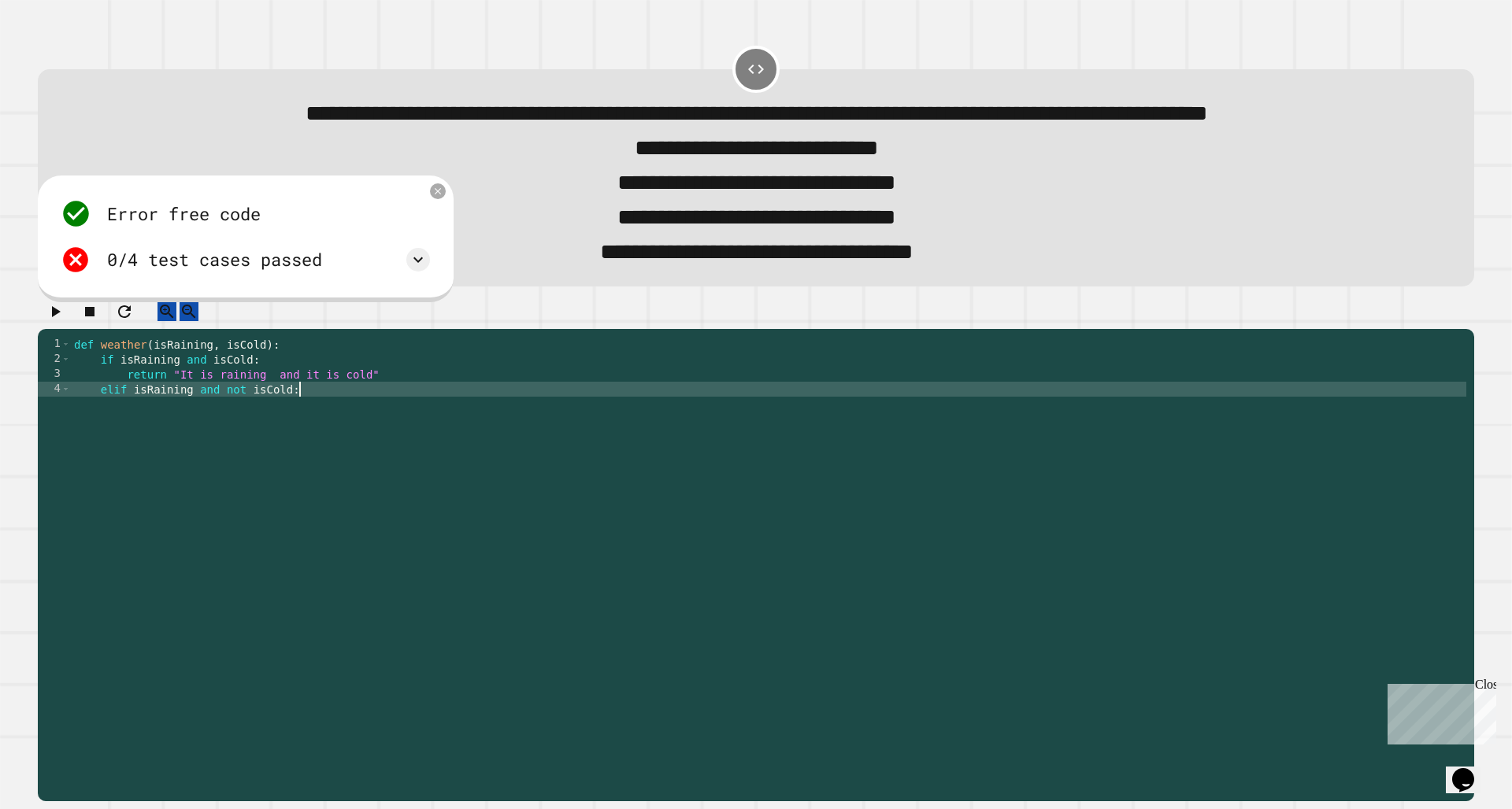
click at [60, 321] on icon "button" at bounding box center [55, 311] width 19 height 19
click at [60, 329] on div at bounding box center [755, 315] width 1436 height 27
click at [100, 321] on icon "button" at bounding box center [89, 311] width 19 height 19
click at [307, 458] on div "def weather ( isRaining , isCold ) : if isRaining and isCold : return "It is ra…" at bounding box center [769, 524] width 1395 height 374
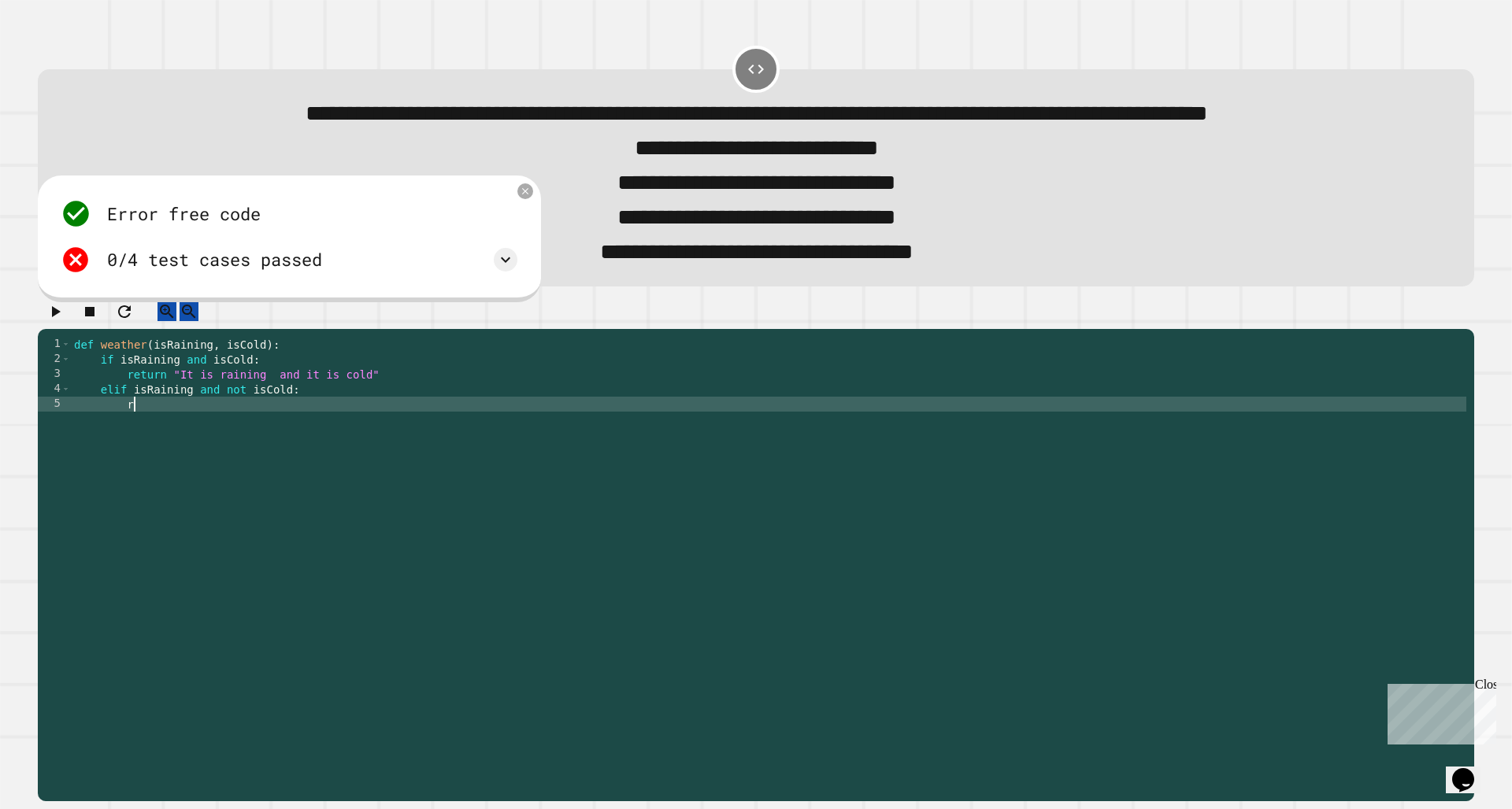
scroll to position [0, 4]
type textarea "*"
type textarea "******"
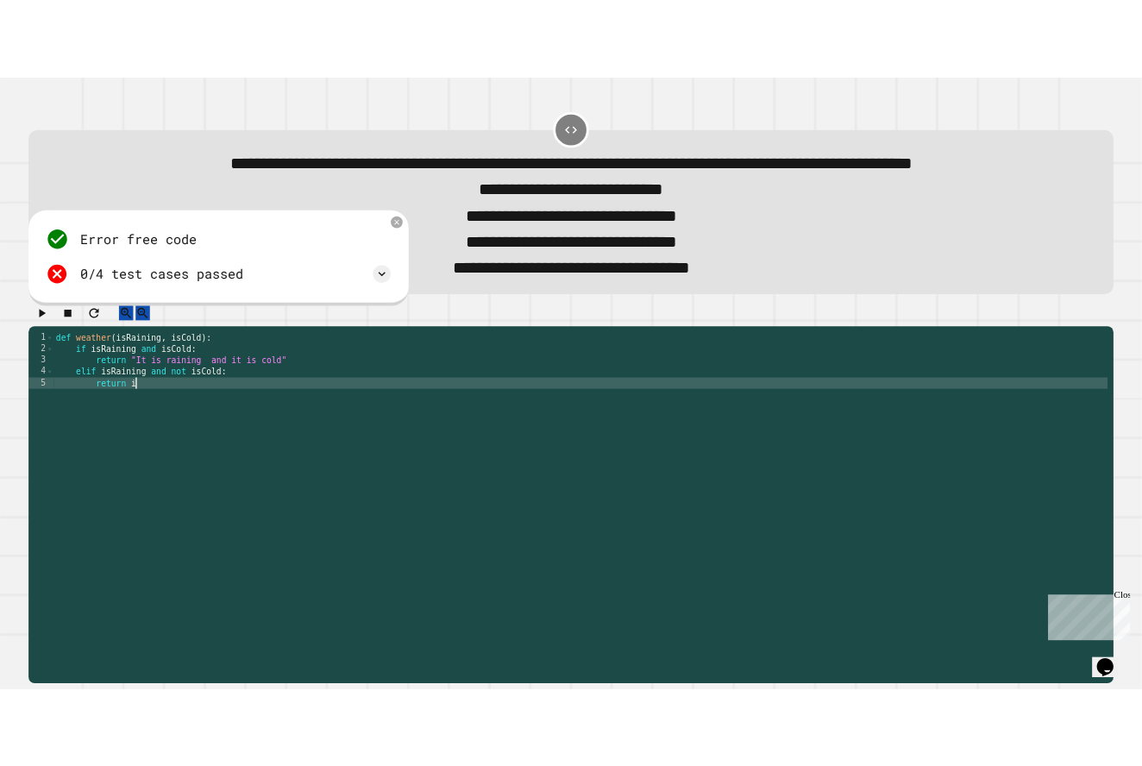
scroll to position [0, 7]
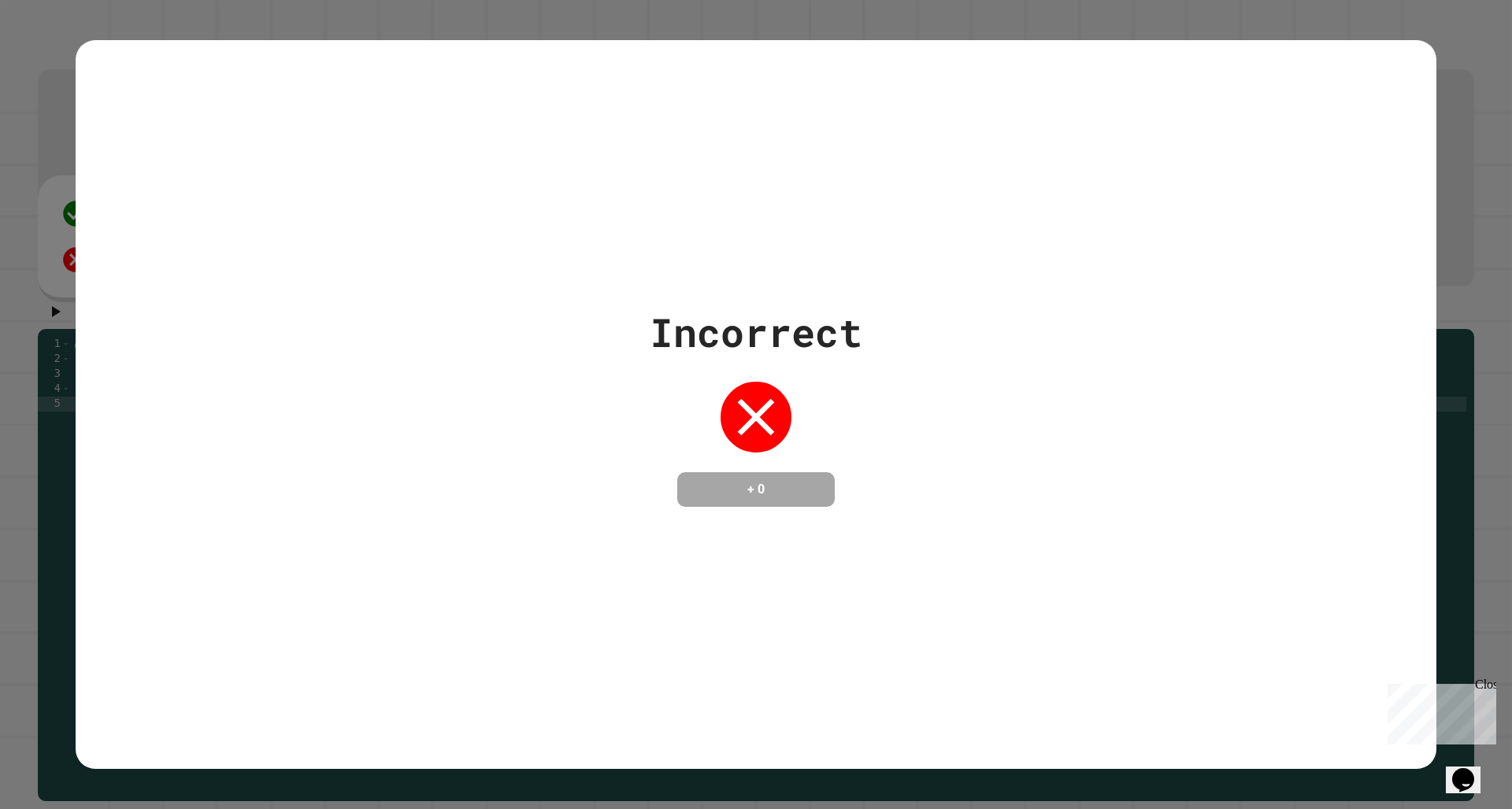
click at [1024, 209] on div "Incorrect + 0" at bounding box center [756, 404] width 1360 height 729
click at [1042, 205] on div "Incorrect + 0" at bounding box center [756, 404] width 1360 height 729
drag, startPoint x: 1120, startPoint y: 205, endPoint x: 1256, endPoint y: 292, distance: 161.4
click at [1042, 209] on div "Incorrect + 0" at bounding box center [756, 404] width 1360 height 729
click at [1042, 407] on div "Incorrect + 0" at bounding box center [756, 404] width 1360 height 204
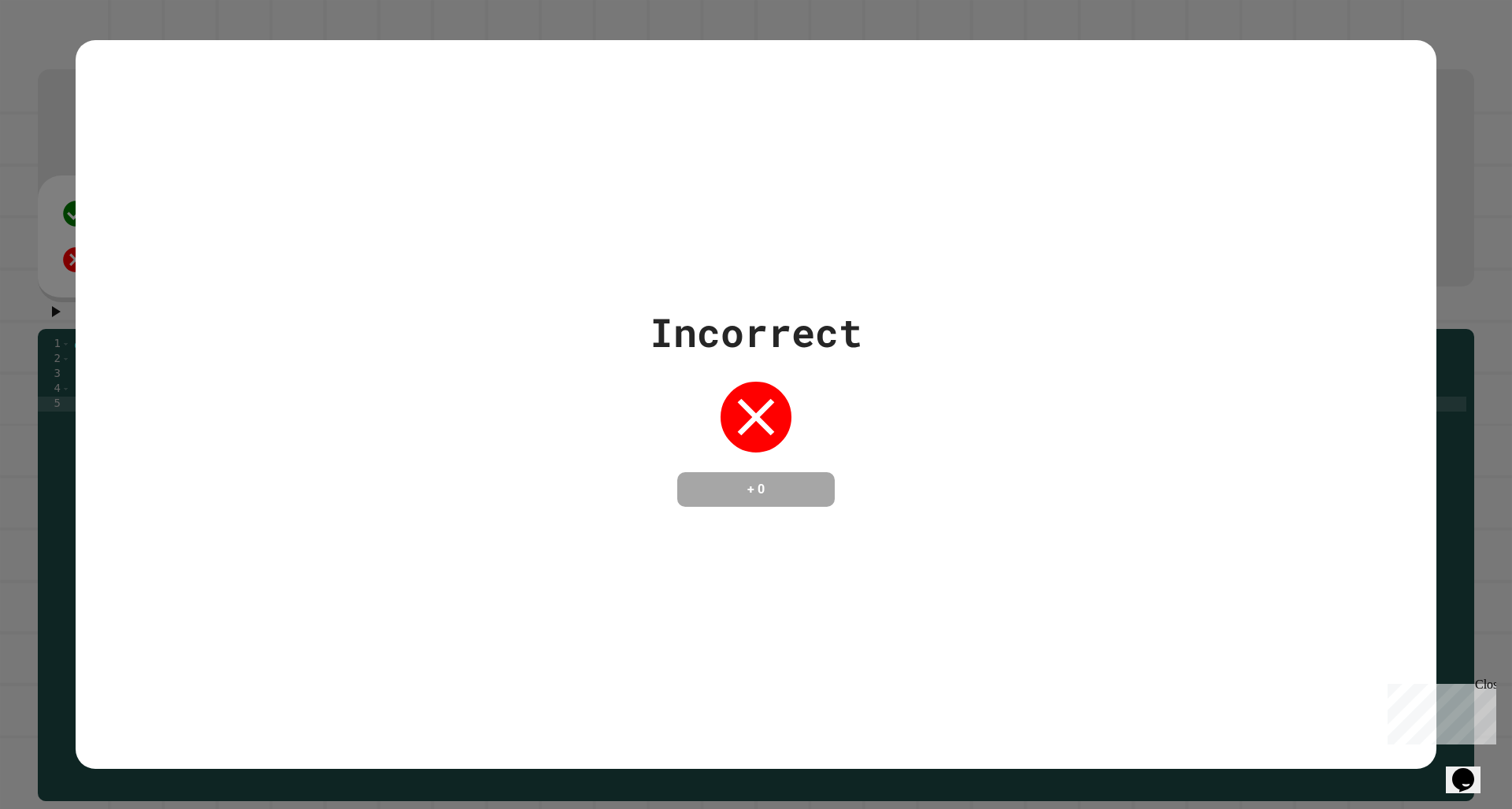
drag, startPoint x: 1494, startPoint y: 680, endPoint x: 2874, endPoint y: 1358, distance: 1537.6
click at [1042, 677] on div "Close" at bounding box center [1485, 688] width 20 height 20
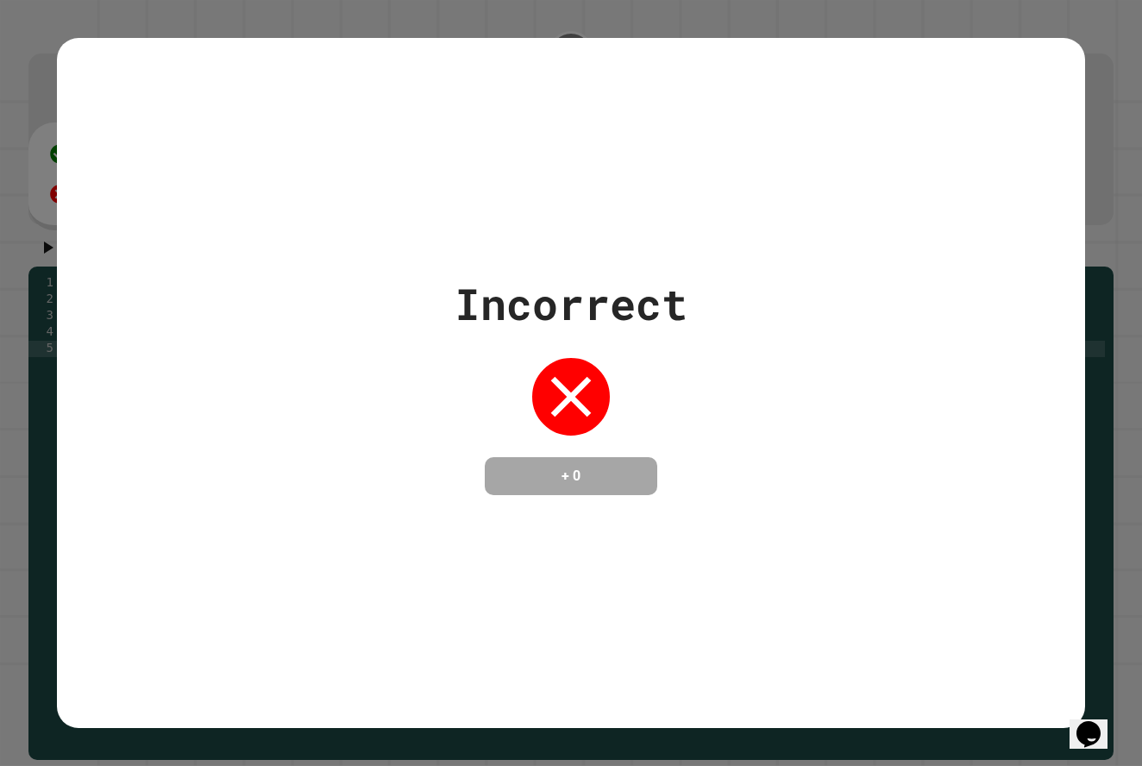
click at [1035, 249] on div "Incorrect + 0" at bounding box center [571, 382] width 1028 height 689
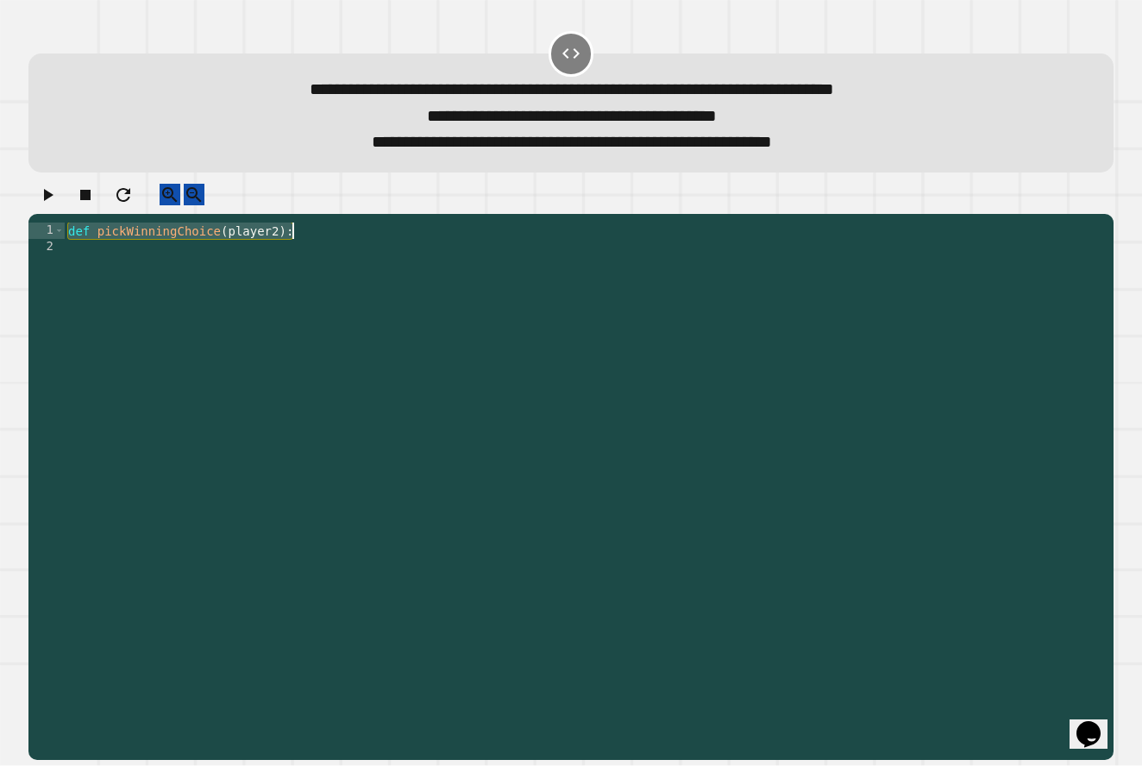
drag, startPoint x: 68, startPoint y: 248, endPoint x: 304, endPoint y: 254, distance: 235.5
click at [304, 254] on div "def pickWinningChoice ( player2 ) :" at bounding box center [585, 467] width 1040 height 491
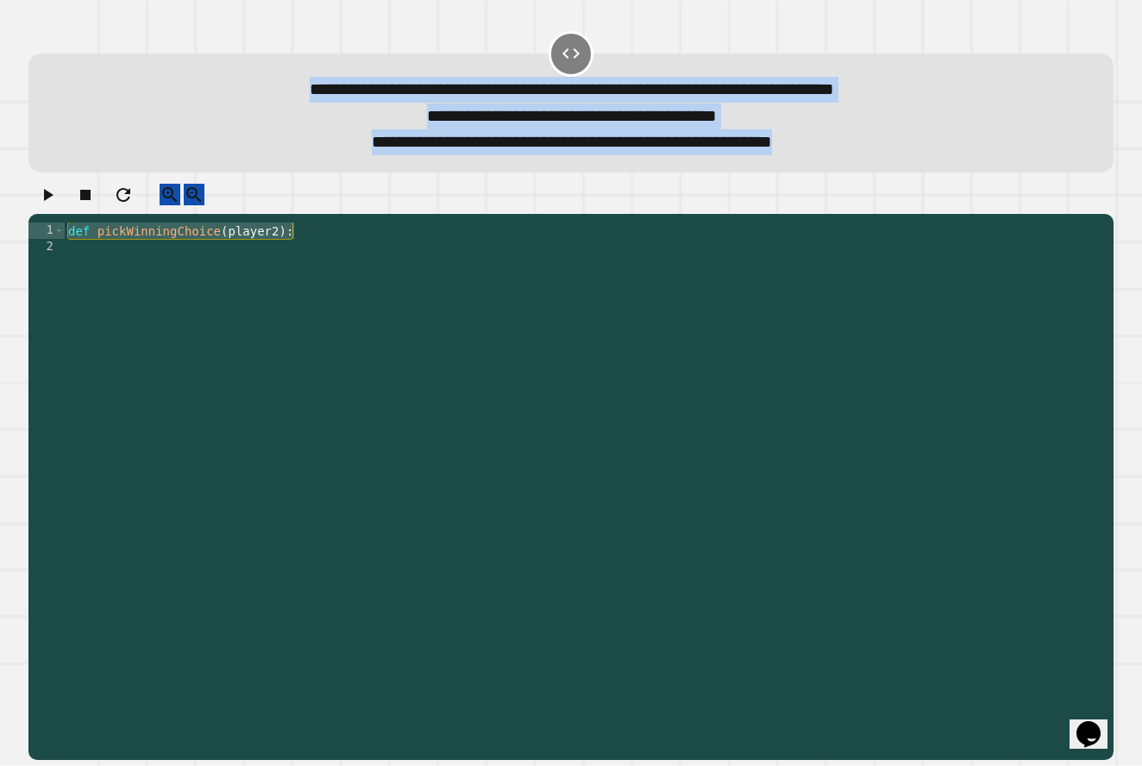
drag, startPoint x: 161, startPoint y: 86, endPoint x: 786, endPoint y: 175, distance: 631.4
click at [785, 172] on div "**********" at bounding box center [570, 112] width 1085 height 119
copy div "**********"
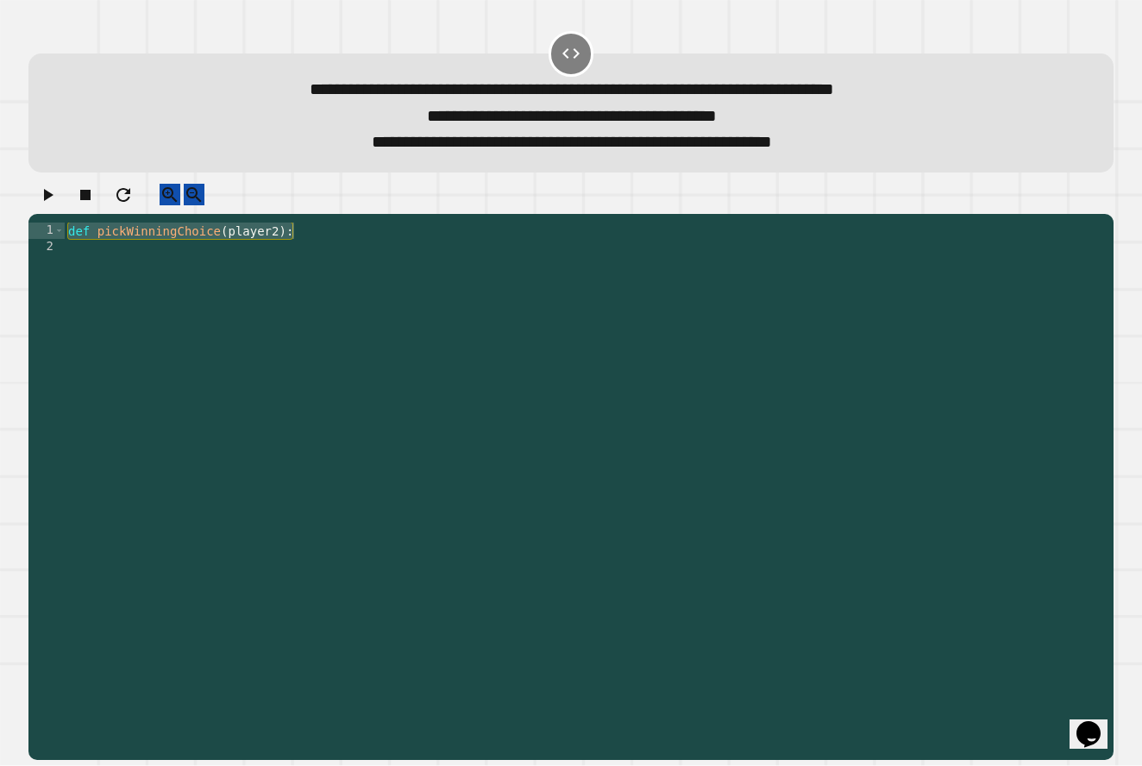
click at [298, 343] on div "def pickWinningChoice ( player2 ) :" at bounding box center [585, 467] width 1040 height 491
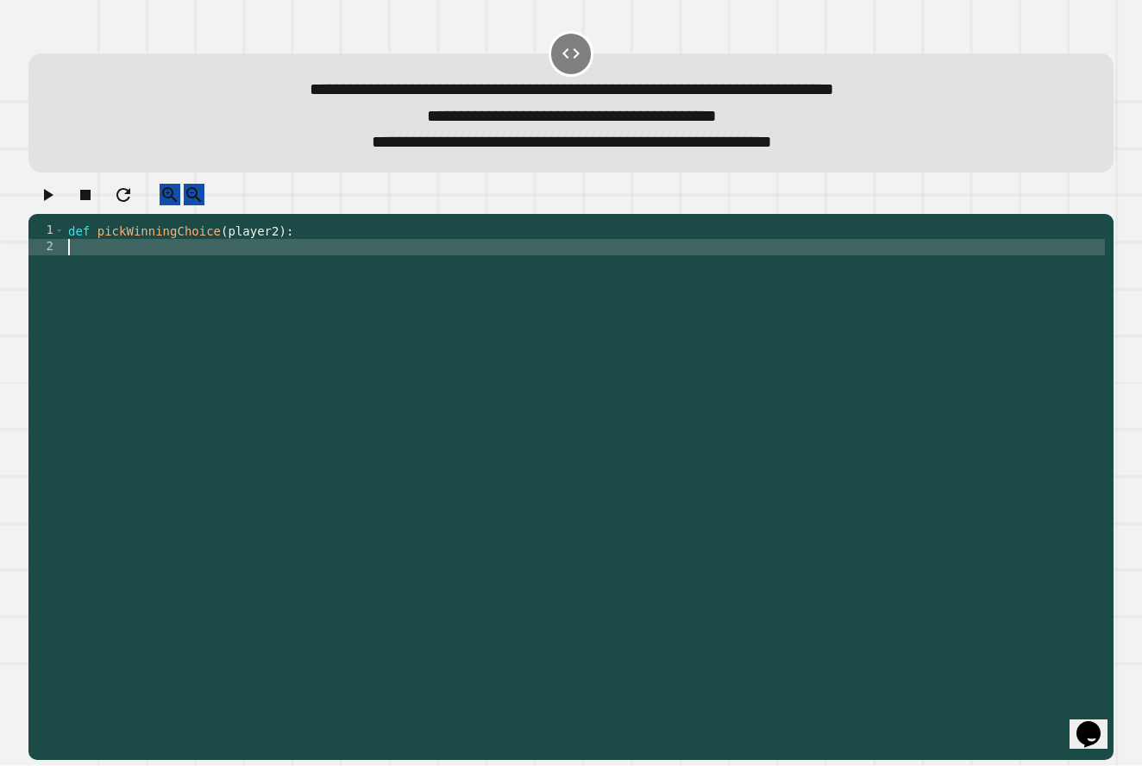
click at [404, 385] on div "def pickWinningChoice ( player2 ) :" at bounding box center [585, 467] width 1040 height 491
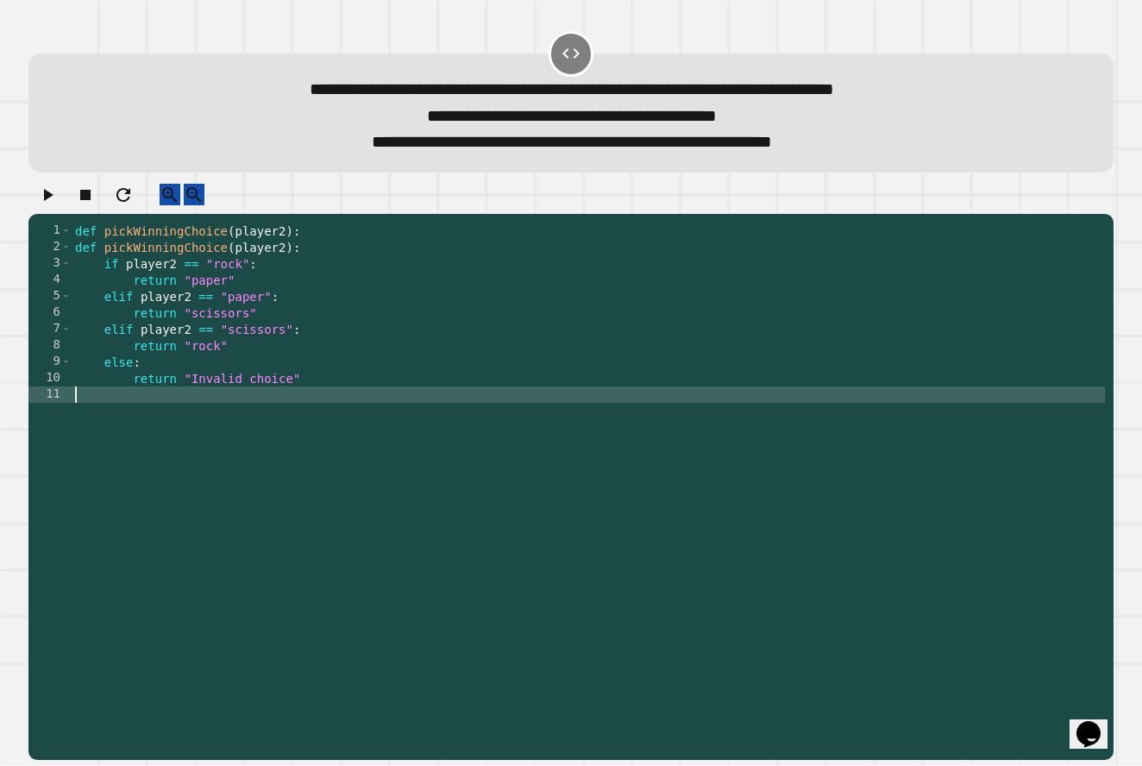
click at [317, 273] on div "def pickWinningChoice ( player2 ) : def pickWinningChoice ( player2 ) : if play…" at bounding box center [588, 467] width 1033 height 491
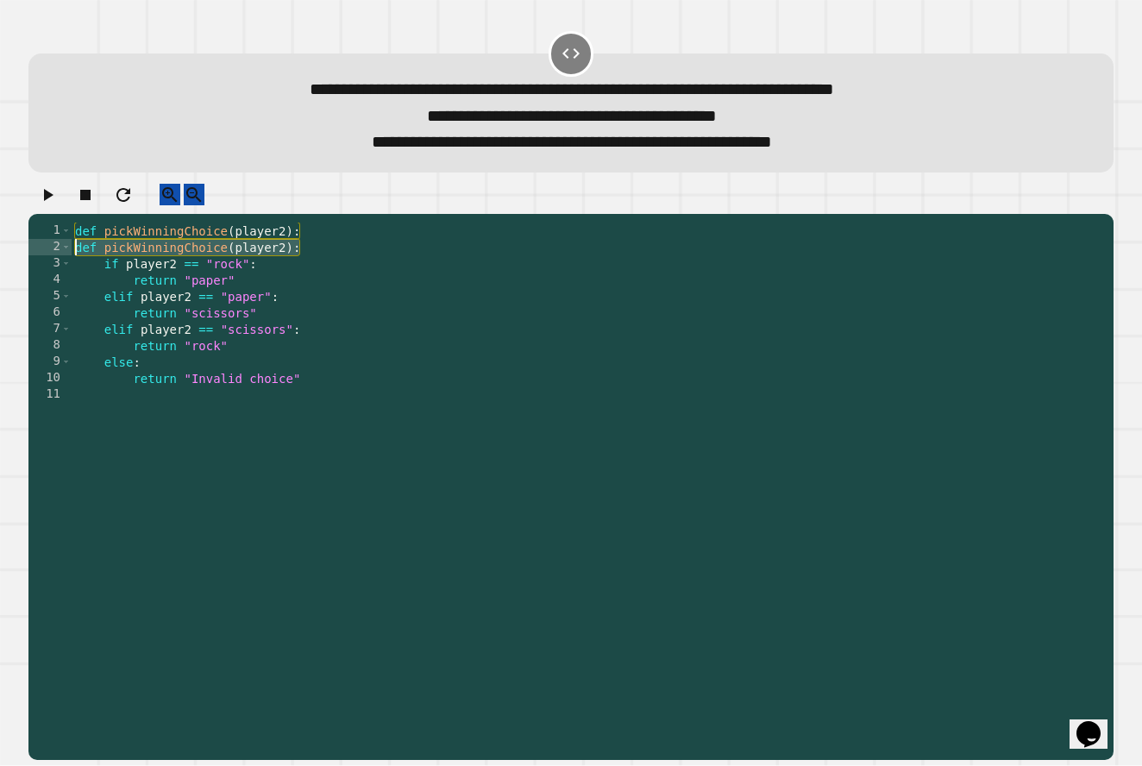
drag, startPoint x: 316, startPoint y: 272, endPoint x: 77, endPoint y: 269, distance: 239.7
click at [77, 269] on div "def pickWinningChoice ( player2 ) : def pickWinningChoice ( player2 ) : if play…" at bounding box center [588, 467] width 1033 height 491
type textarea "**********"
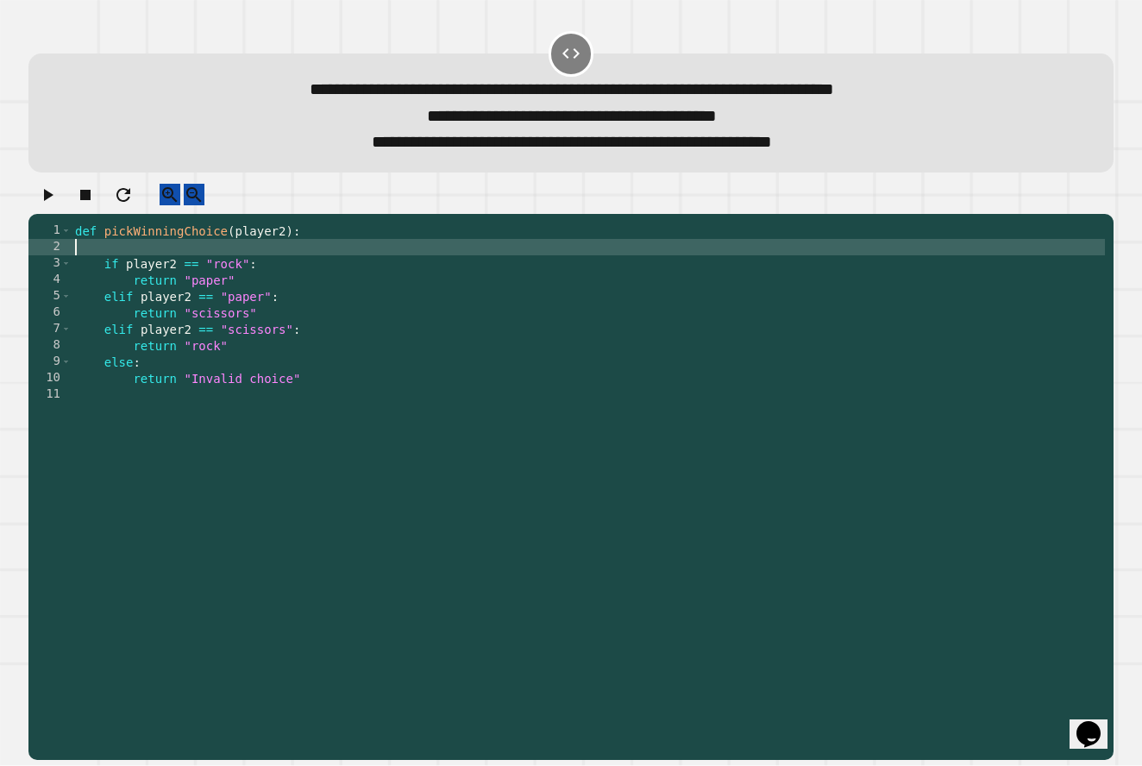
type textarea "**********"
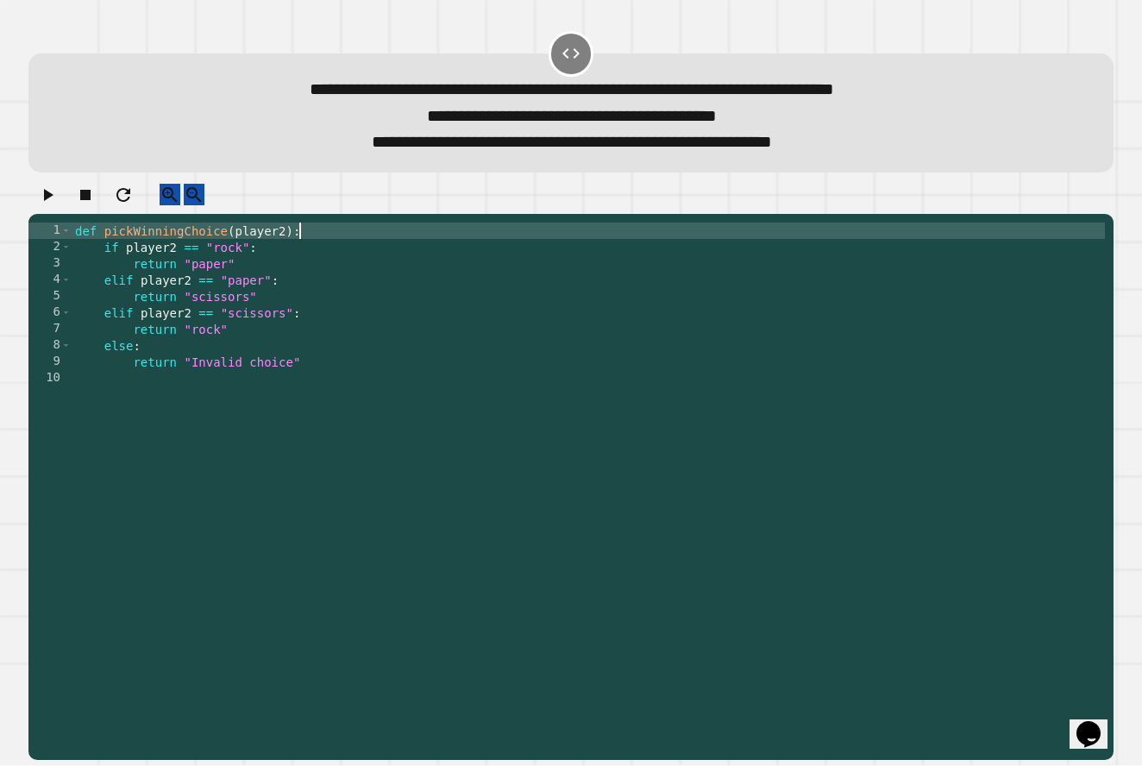
click at [366, 394] on div "def pickWinningChoice ( player2 ) : if player2 == "rock" : return "paper" elif …" at bounding box center [588, 467] width 1033 height 491
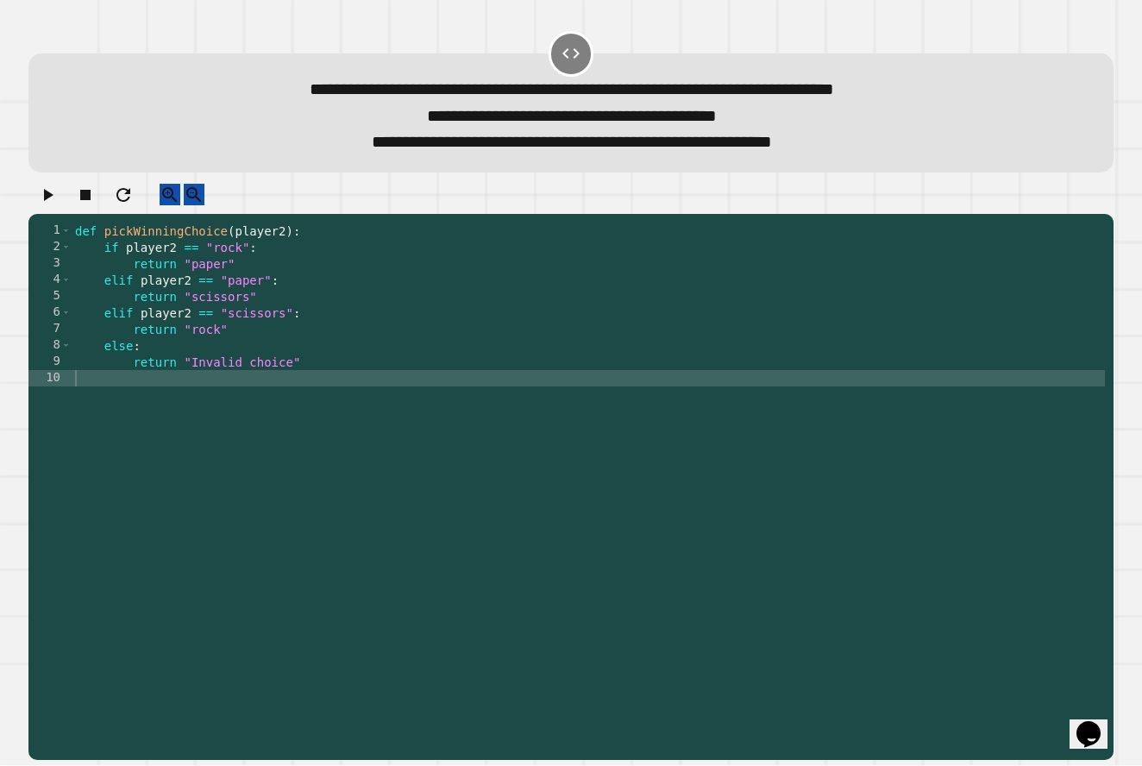
click at [58, 205] on button "button" at bounding box center [47, 195] width 21 height 22
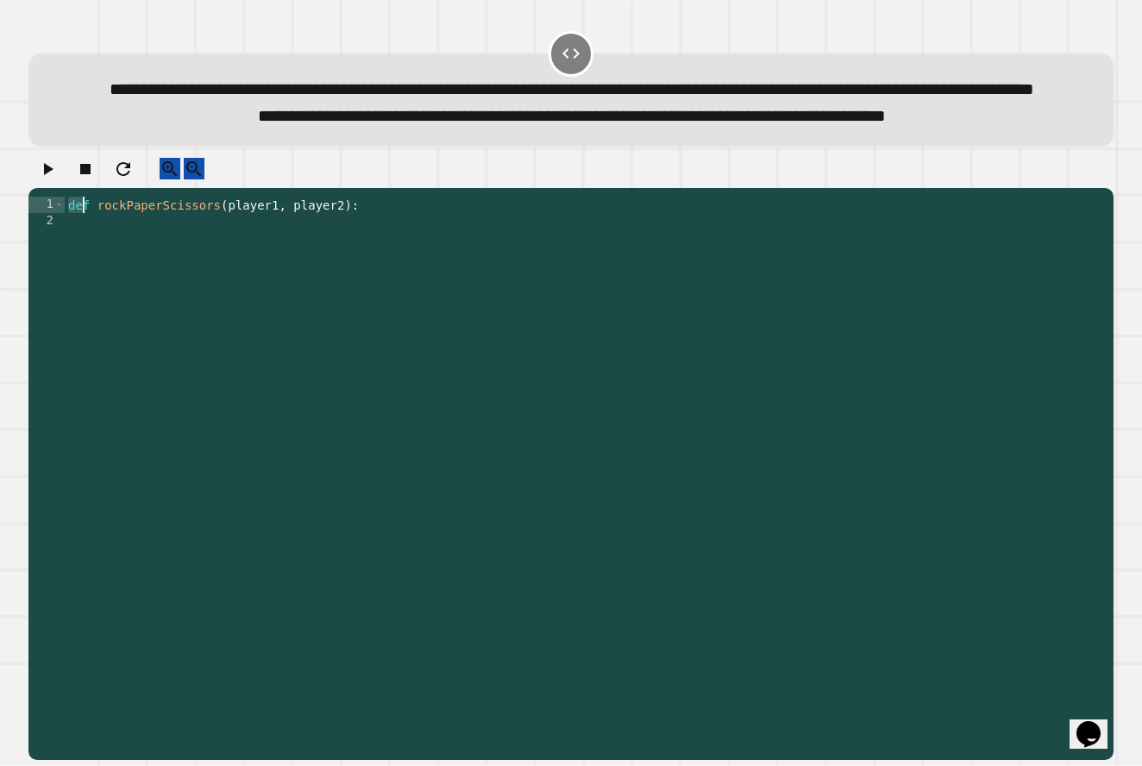
drag, startPoint x: 69, startPoint y: 249, endPoint x: 86, endPoint y: 246, distance: 17.6
click at [86, 246] on div "def rockPaperScissors ( player1 , player2 ) :" at bounding box center [585, 442] width 1040 height 491
click at [126, 298] on div "def rockPaperScissors ( player1 , player2 ) :" at bounding box center [585, 442] width 1040 height 491
drag, startPoint x: 69, startPoint y: 248, endPoint x: 369, endPoint y: 256, distance: 300.2
click at [369, 256] on div "def rockPaperScissors ( player1 , player2 ) :" at bounding box center [585, 442] width 1040 height 491
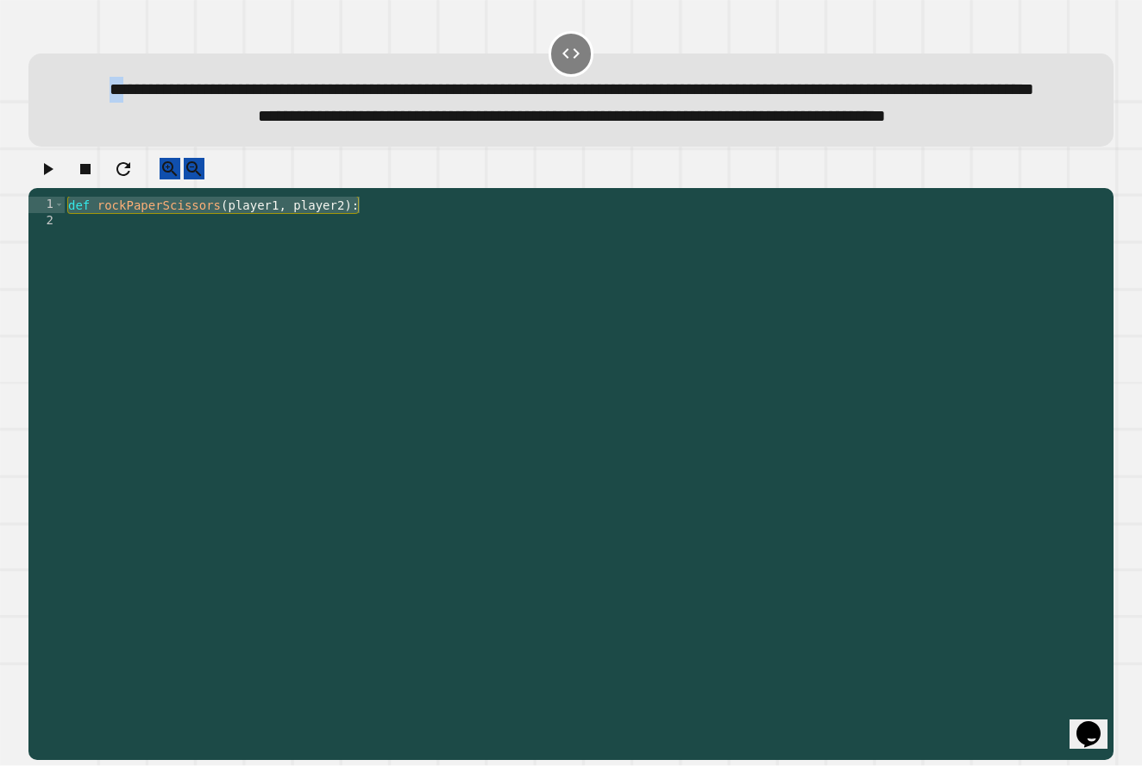
drag, startPoint x: 85, startPoint y: 79, endPoint x: 115, endPoint y: 91, distance: 31.4
click at [115, 91] on div "**********" at bounding box center [572, 90] width 1038 height 26
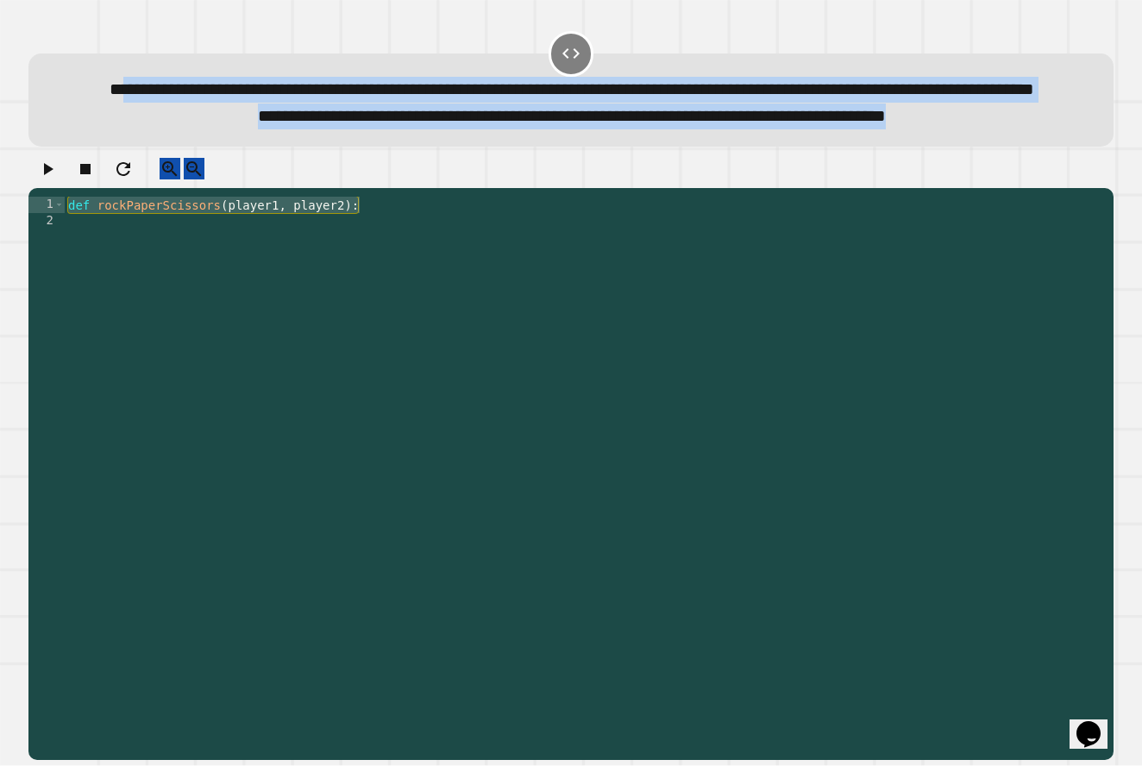
drag, startPoint x: 115, startPoint y: 91, endPoint x: 1037, endPoint y: 150, distance: 924.5
click at [1037, 129] on div "**********" at bounding box center [572, 103] width 1038 height 53
copy div "**********"
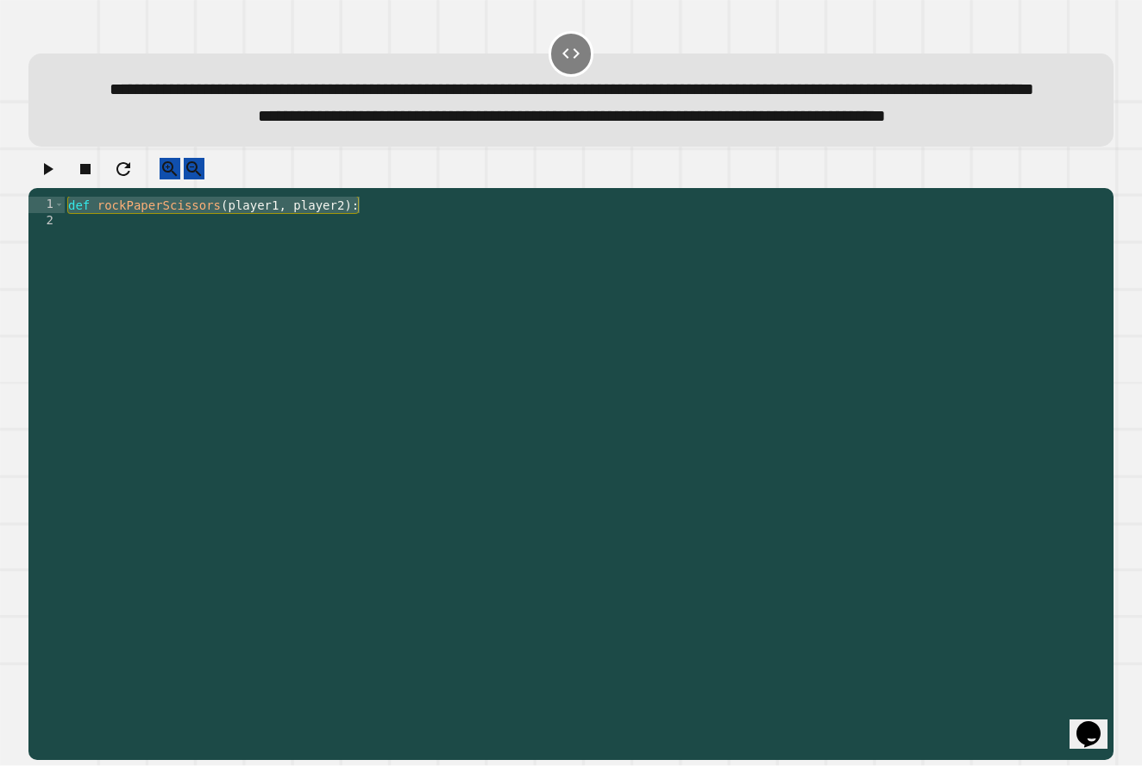
click at [312, 309] on div "def rockPaperScissors ( player1 , player2 ) :" at bounding box center [585, 442] width 1040 height 491
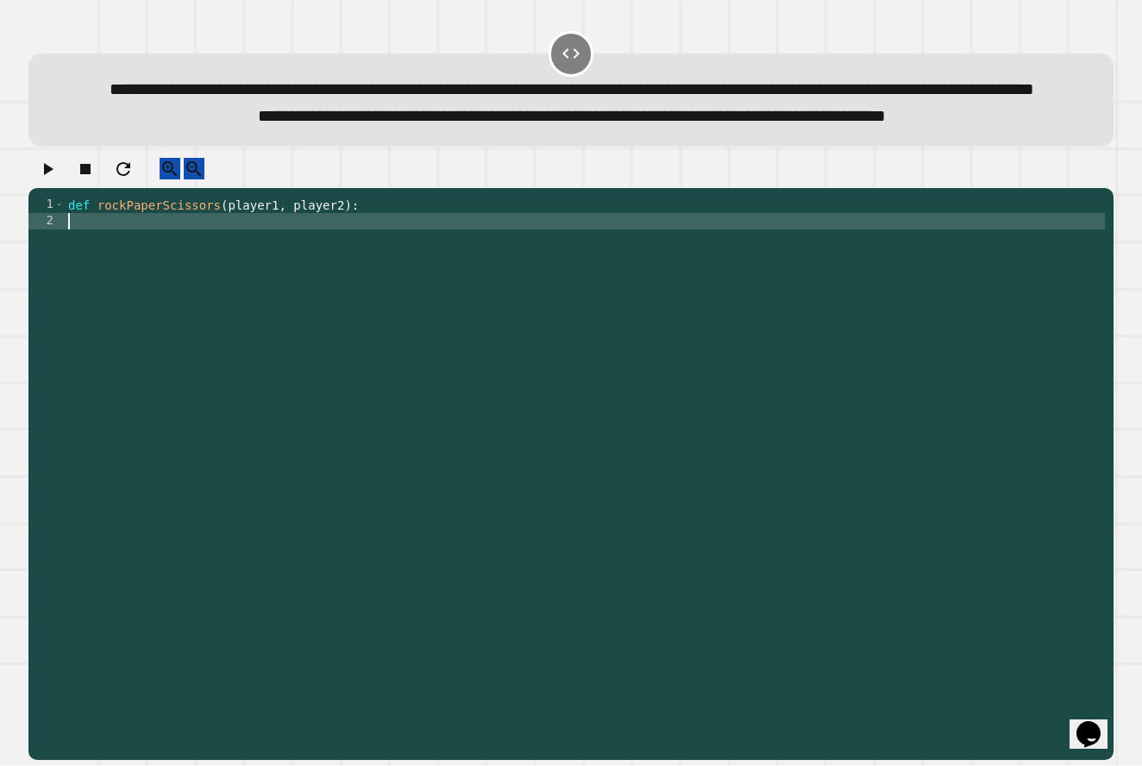
drag, startPoint x: 591, startPoint y: 341, endPoint x: 689, endPoint y: 298, distance: 107.3
click at [689, 298] on div "def rockPaperScissors ( player1 , player2 ) :" at bounding box center [585, 442] width 1040 height 491
click at [147, 268] on div "def rockPaperScissors ( player1 , player2 ) :" at bounding box center [585, 442] width 1040 height 491
click at [155, 261] on div "def rockPaperScissors ( player1 , player2 ) : if player1 == player2" at bounding box center [585, 442] width 1040 height 491
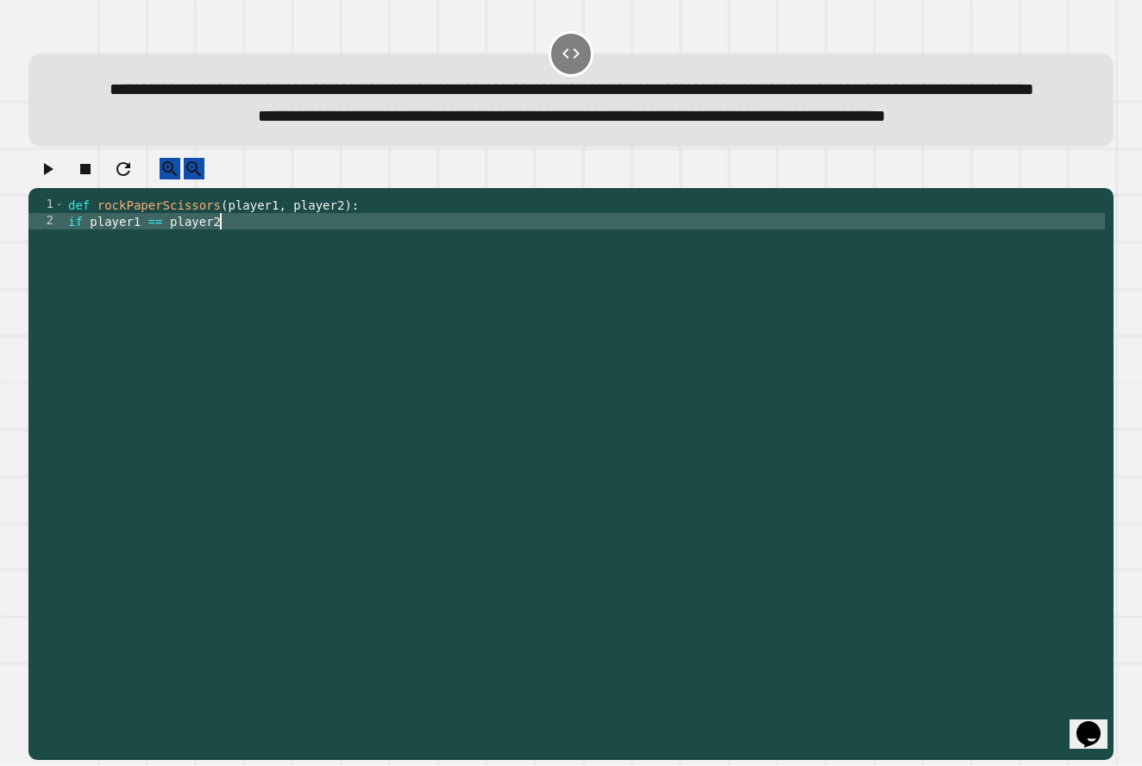
scroll to position [0, 10]
type textarea "**********"
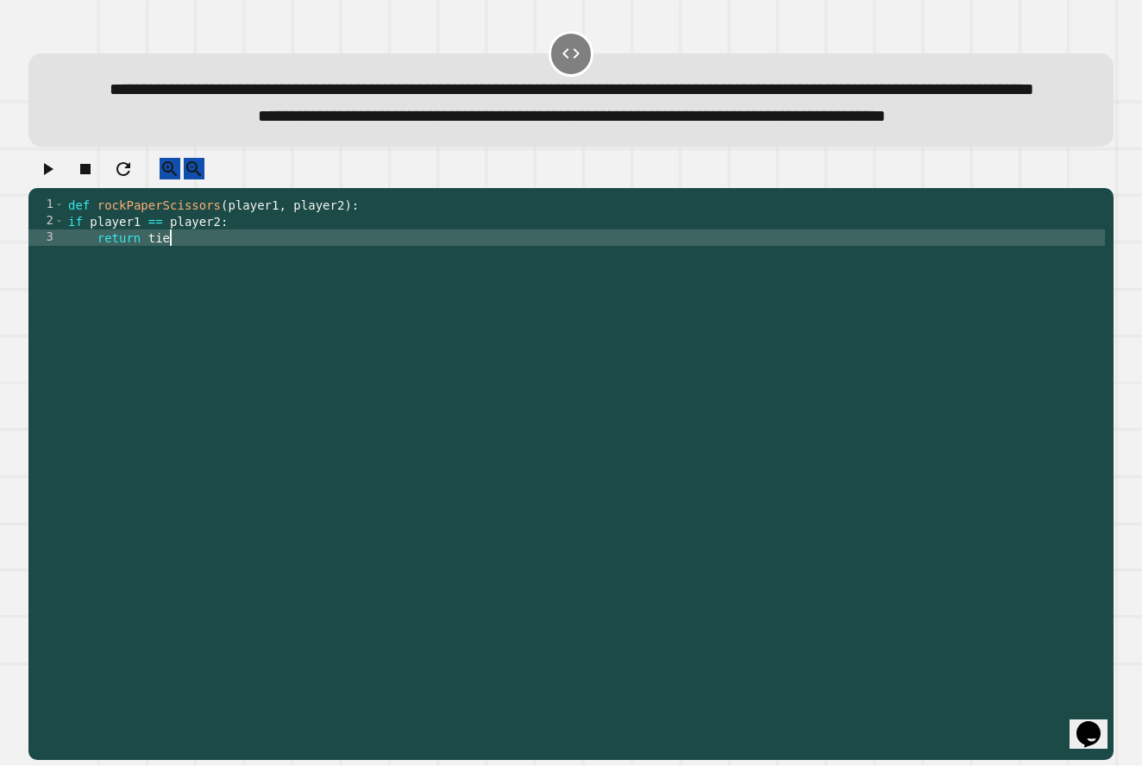
scroll to position [0, 7]
type textarea "**********"
click at [329, 301] on div "def rockPaperScissors ( player1 , player2 ) : if player1 == player2 : return "t…" at bounding box center [585, 442] width 1040 height 491
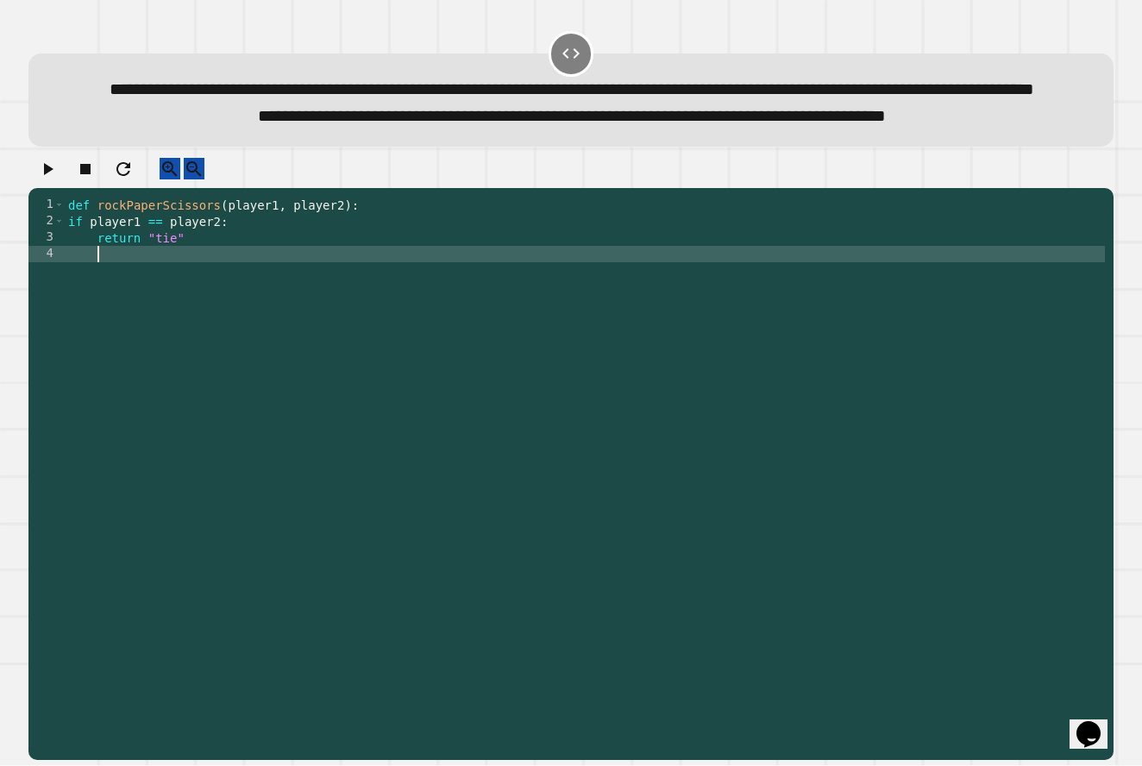
scroll to position [0, 1]
click at [203, 302] on div "def rockPaperScissors ( player1 , player2 ) : if player1 == player2 : return "t…" at bounding box center [585, 442] width 1040 height 491
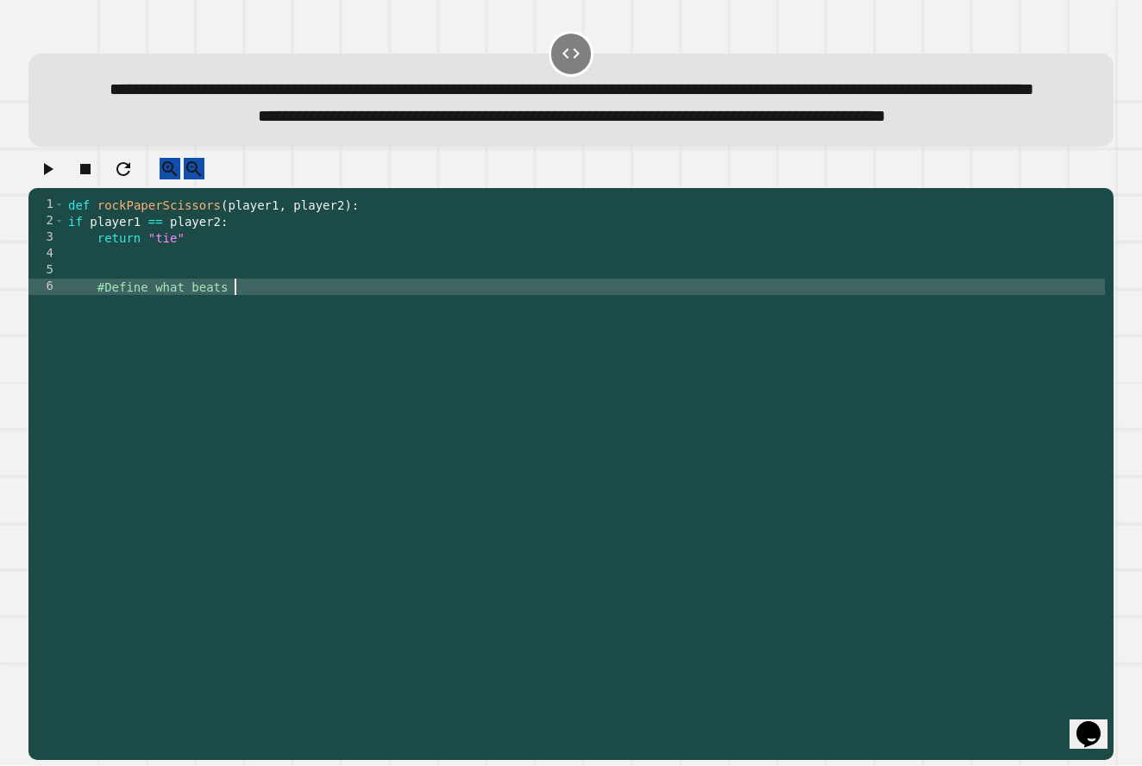
scroll to position [0, 11]
type textarea "**********"
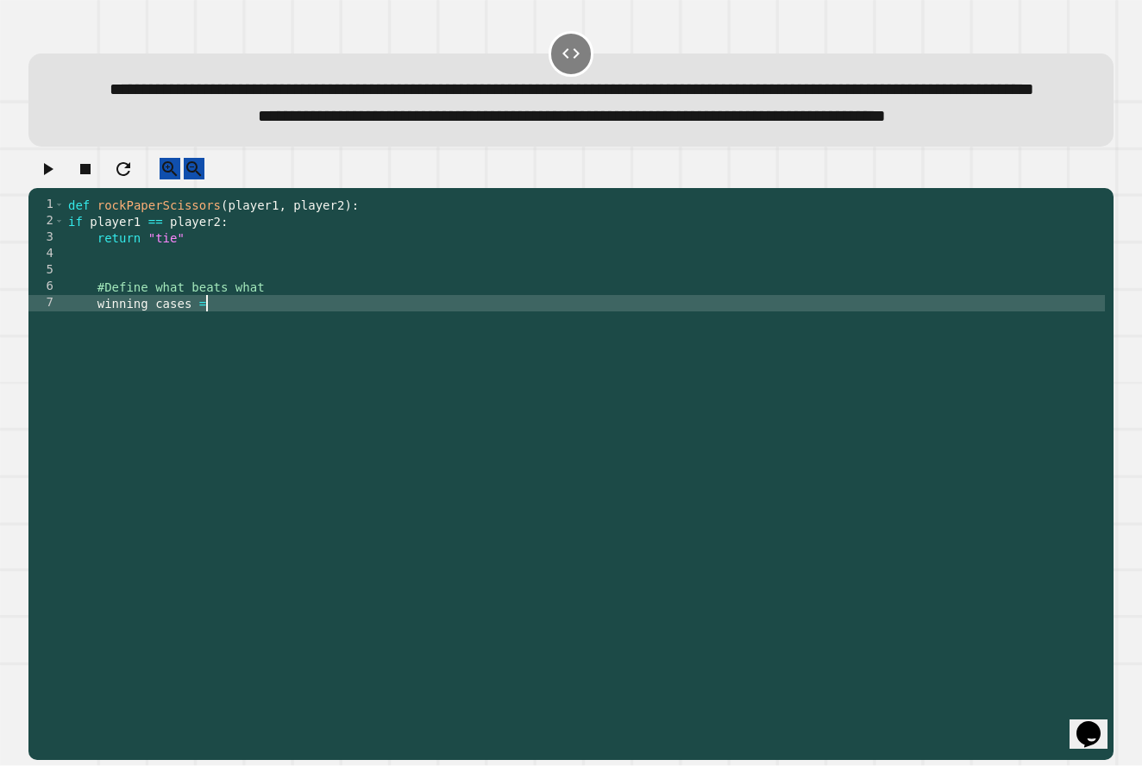
scroll to position [0, 9]
click at [207, 351] on div "def rockPaperScissors ( player1 , player2 ) : if player1 == player2 : return "t…" at bounding box center [585, 442] width 1040 height 491
type textarea "**********"
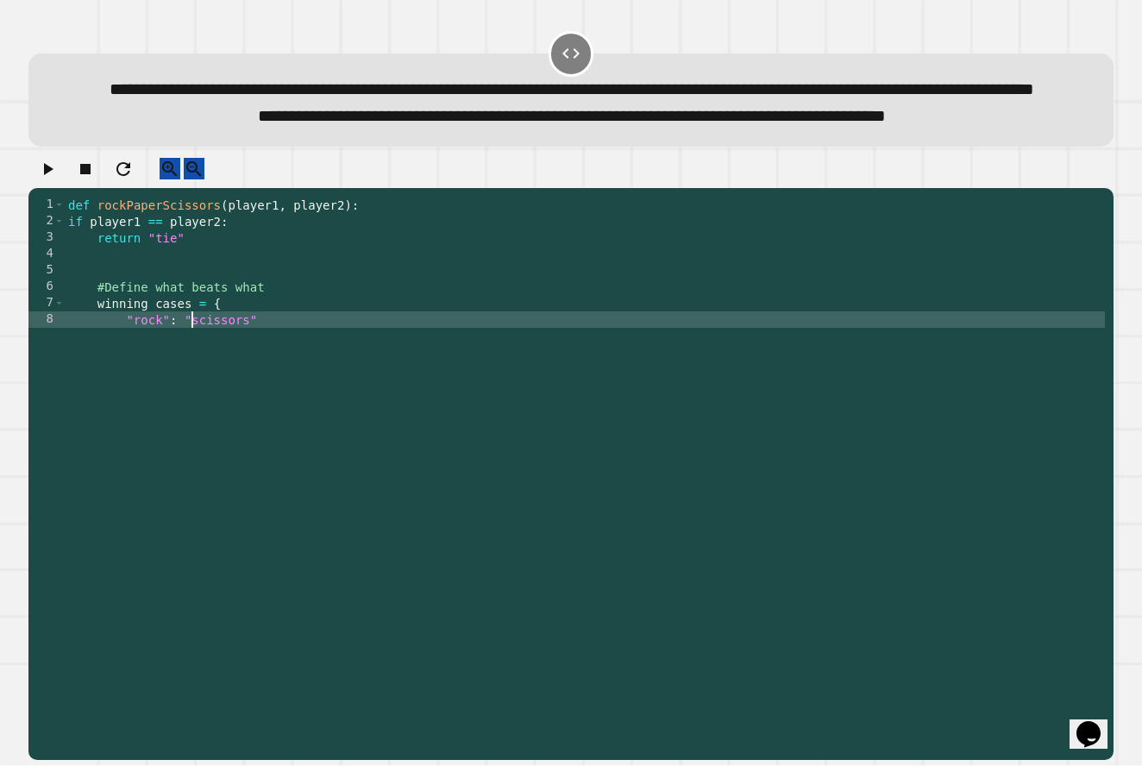
scroll to position [0, 9]
click at [335, 370] on div "def rockPaperScissors ( player1 , player2 ) : if player1 == player2 : return "t…" at bounding box center [585, 442] width 1040 height 491
type textarea "**********"
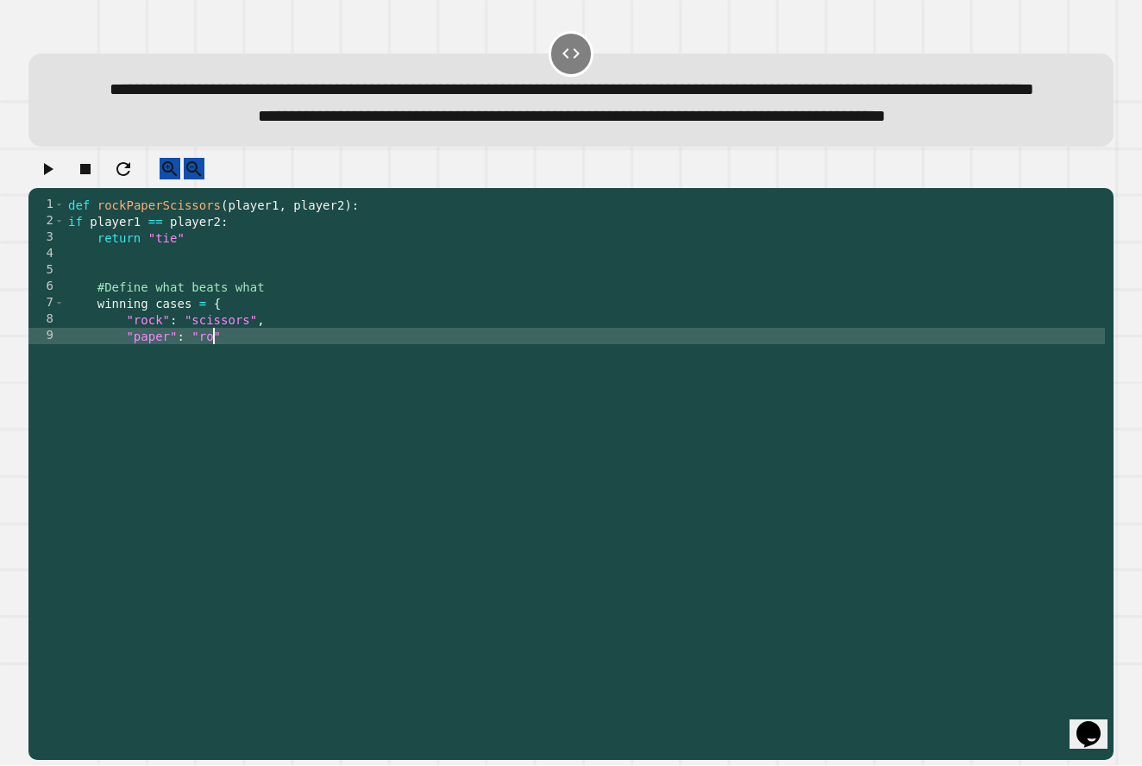
scroll to position [0, 10]
click at [325, 389] on div "def rockPaperScissors ( player1 , player2 ) : if player1 == player2 : return "t…" at bounding box center [585, 442] width 1040 height 491
type textarea "**********"
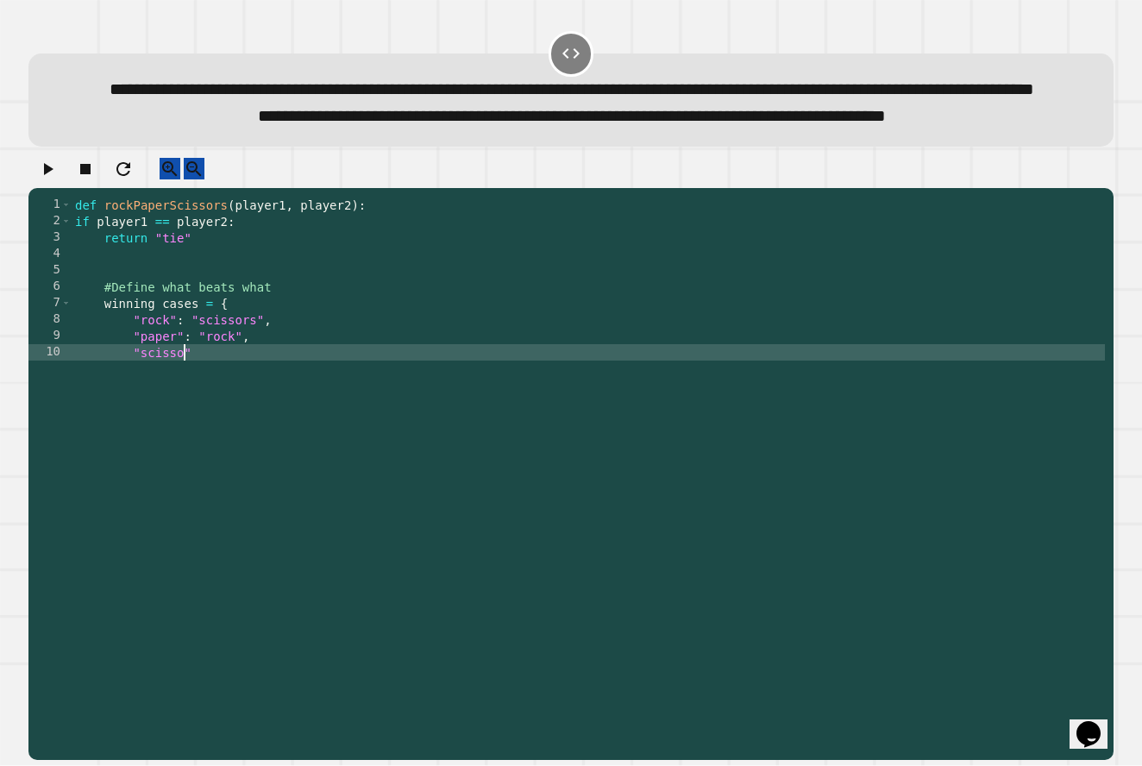
scroll to position [0, 8]
click at [272, 412] on div "def rockPaperScissors ( player1 , player2 ) : if player1 == player2 : return "t…" at bounding box center [588, 442] width 1033 height 491
type textarea "**********"
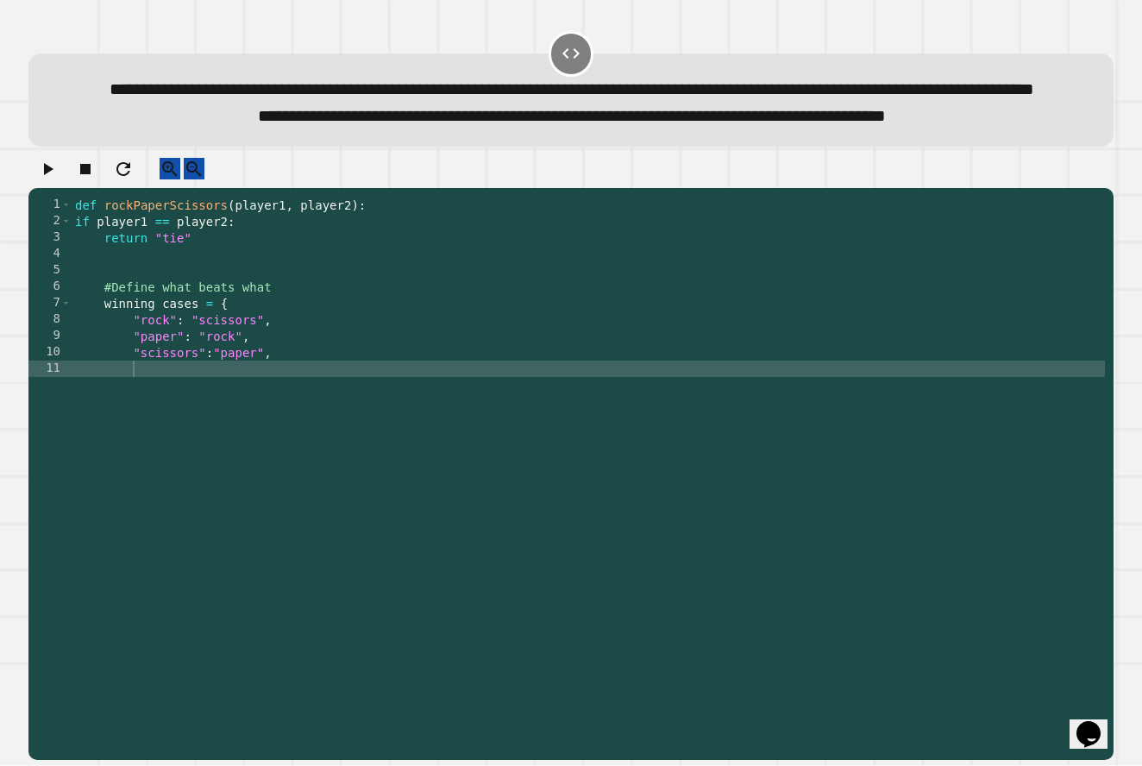
drag, startPoint x: 34, startPoint y: 201, endPoint x: 43, endPoint y: 207, distance: 10.5
click at [35, 188] on div at bounding box center [570, 173] width 1085 height 30
click at [57, 179] on button "button" at bounding box center [47, 169] width 21 height 22
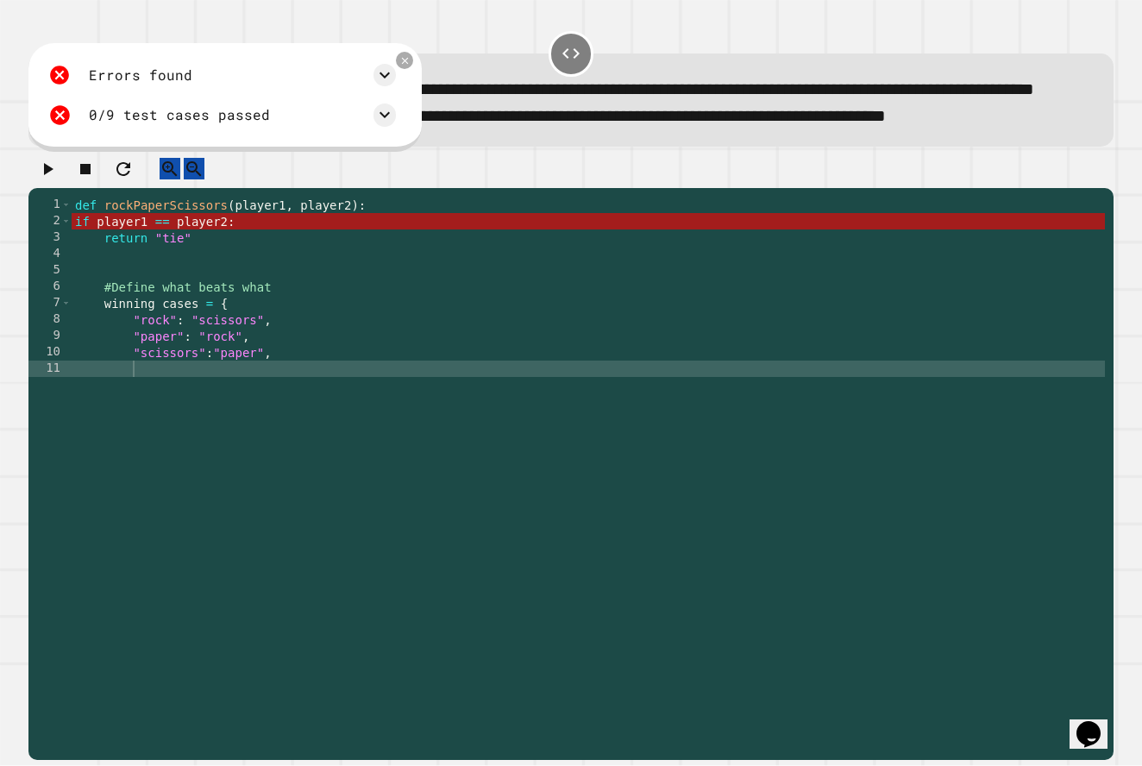
click at [161, 318] on div "def rockPaperScissors ( player1 , player2 ) : if player1 == player2 : return "t…" at bounding box center [588, 442] width 1033 height 491
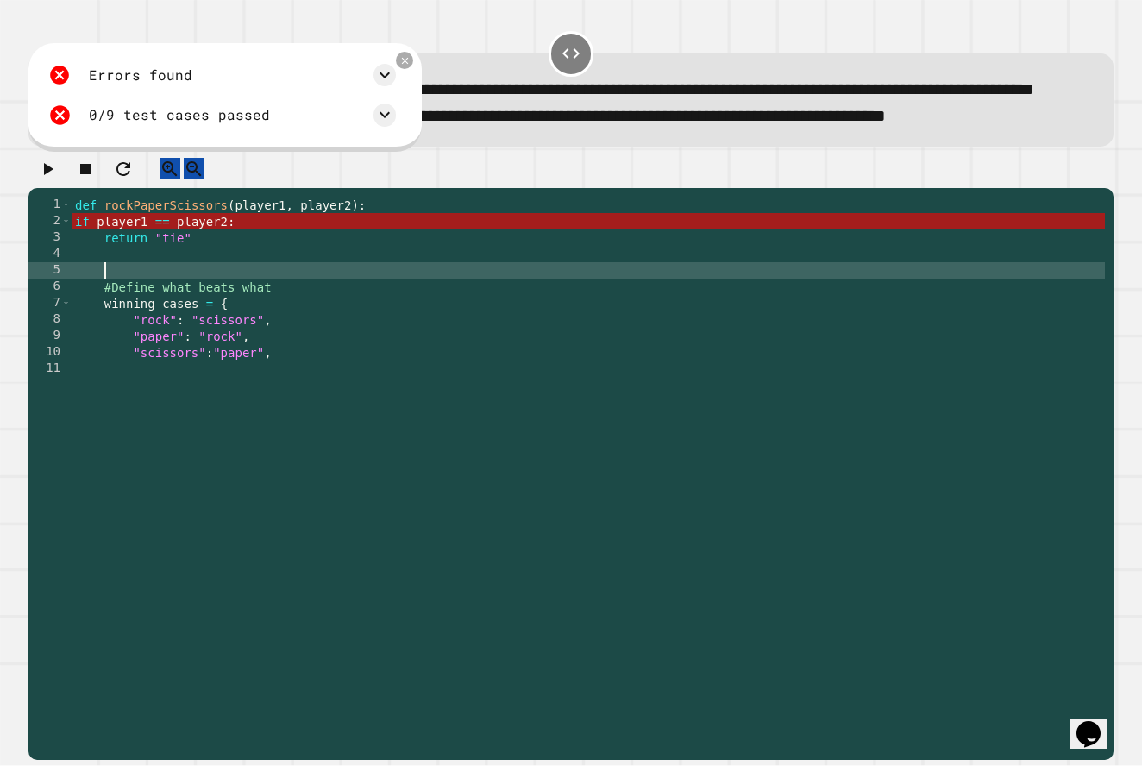
click at [158, 310] on div "def rockPaperScissors ( player1 , player2 ) : if player1 == player2 : return "t…" at bounding box center [588, 442] width 1033 height 491
click at [321, 398] on div "def rockPaperScissors ( player1 , player2 ) : if player1 == player2 : return "t…" at bounding box center [588, 442] width 1033 height 491
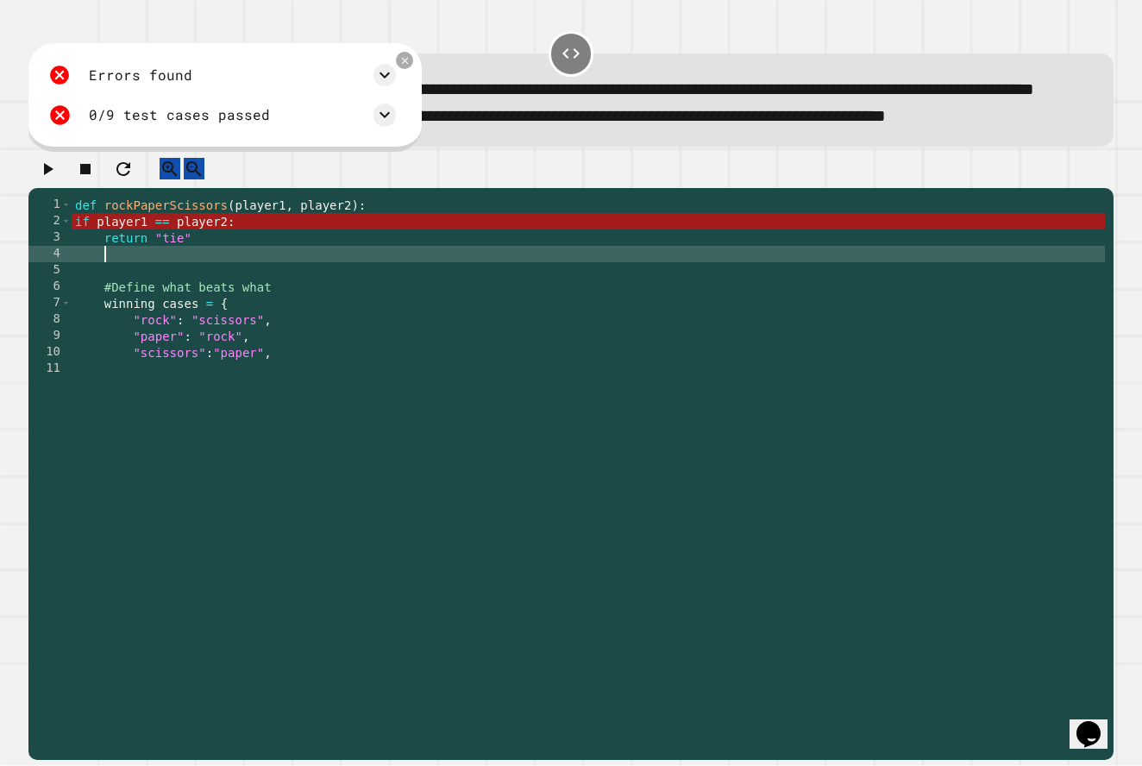
click at [180, 303] on div "def rockPaperScissors ( player1 , player2 ) : if player1 == player2 : return "t…" at bounding box center [588, 442] width 1033 height 491
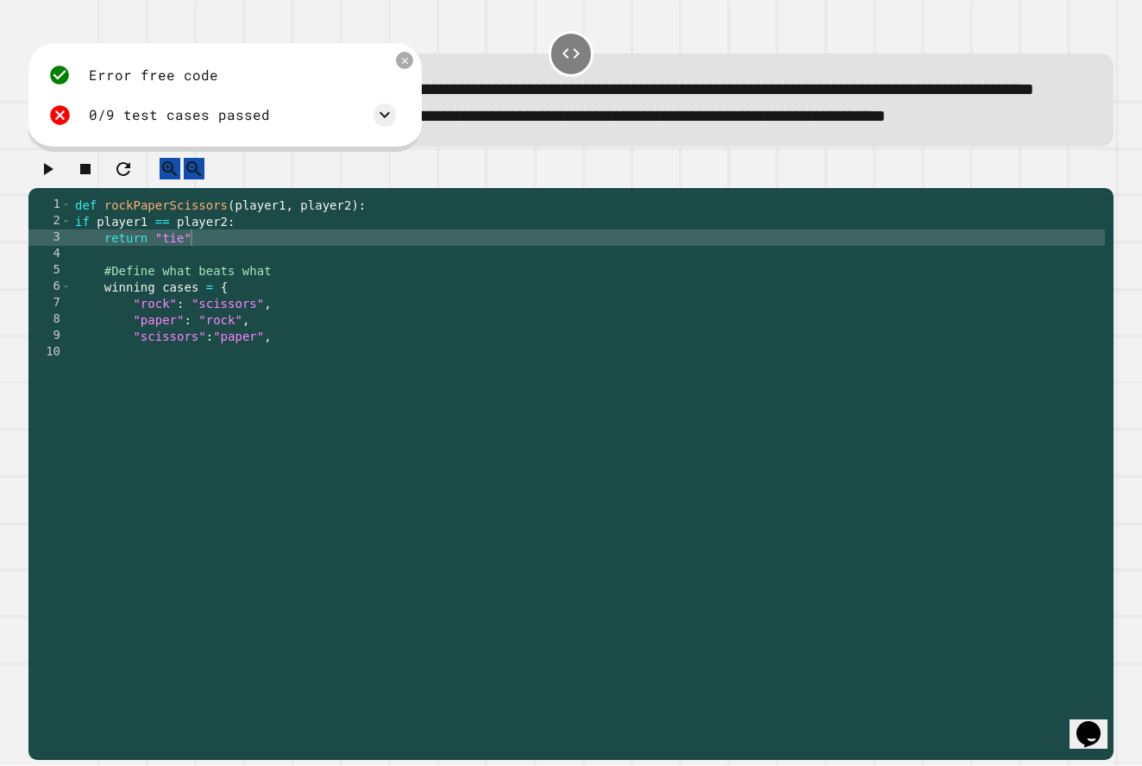
click at [58, 179] on icon "button" at bounding box center [47, 169] width 21 height 21
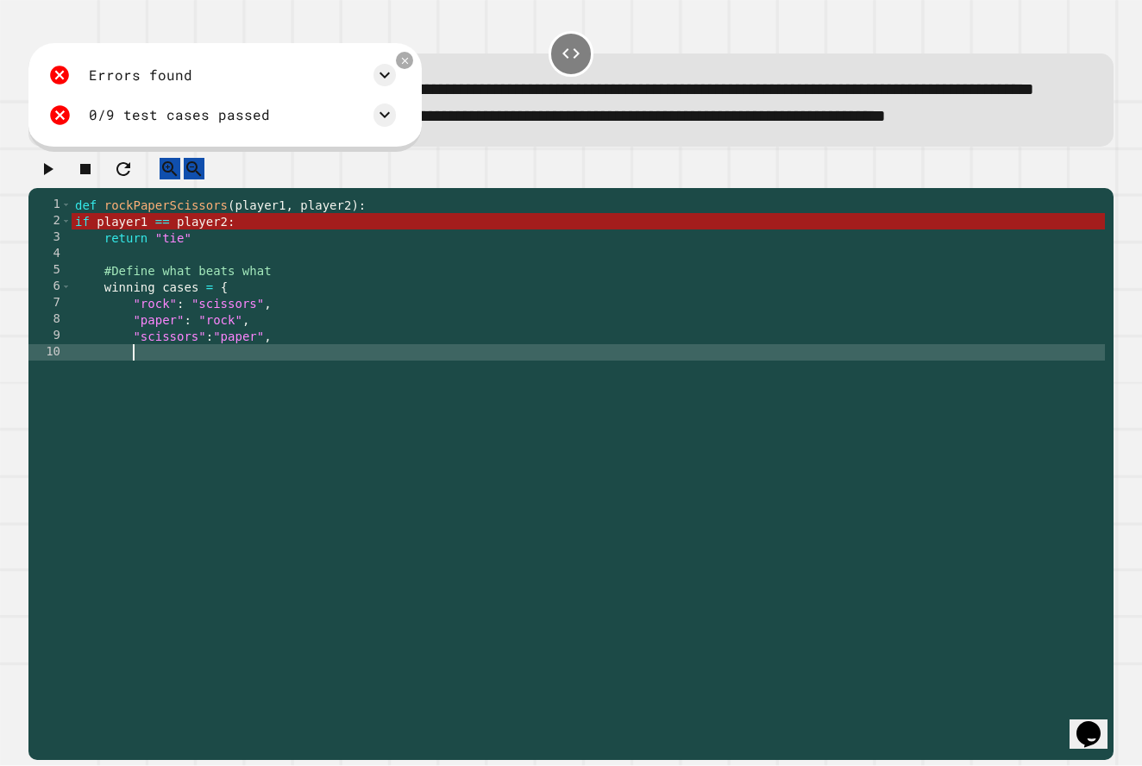
click at [422, 393] on div "def rockPaperScissors ( player1 , player2 ) : if player1 == player2 : return "t…" at bounding box center [588, 442] width 1033 height 491
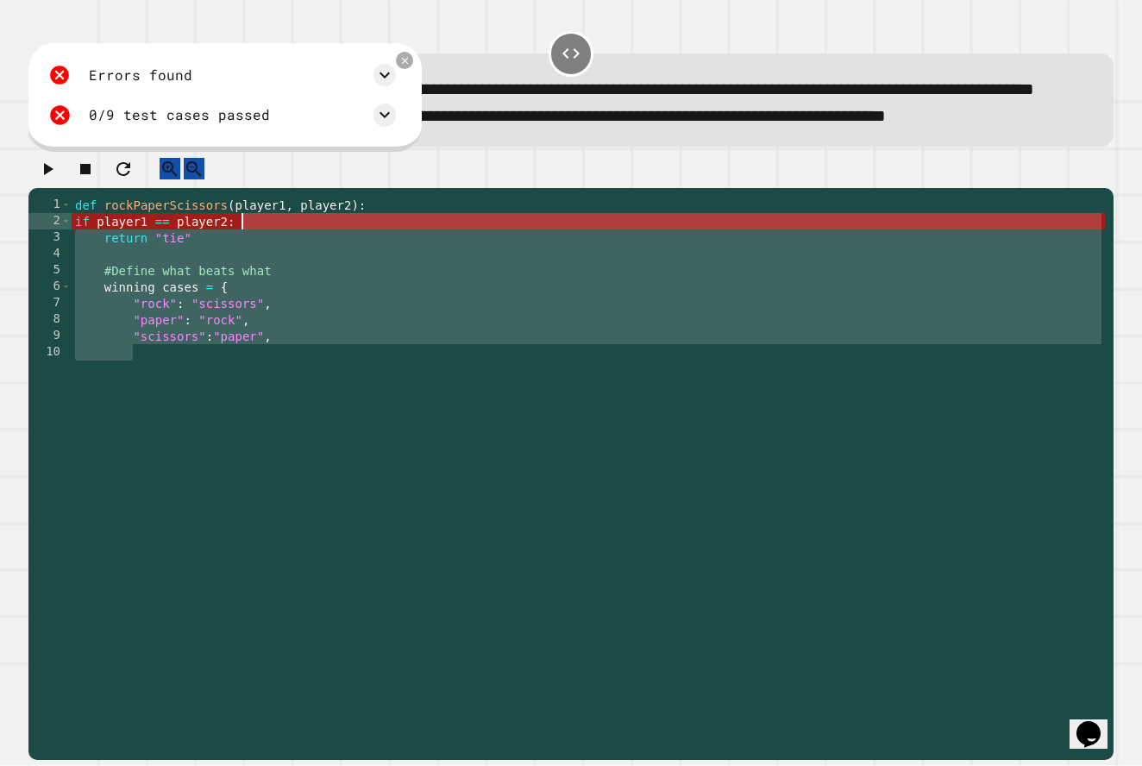
drag, startPoint x: 162, startPoint y: 327, endPoint x: 254, endPoint y: 264, distance: 111.7
click at [254, 264] on div "def rockPaperScissors ( player1 , player2 ) : if player1 == player2 : return "t…" at bounding box center [588, 442] width 1033 height 491
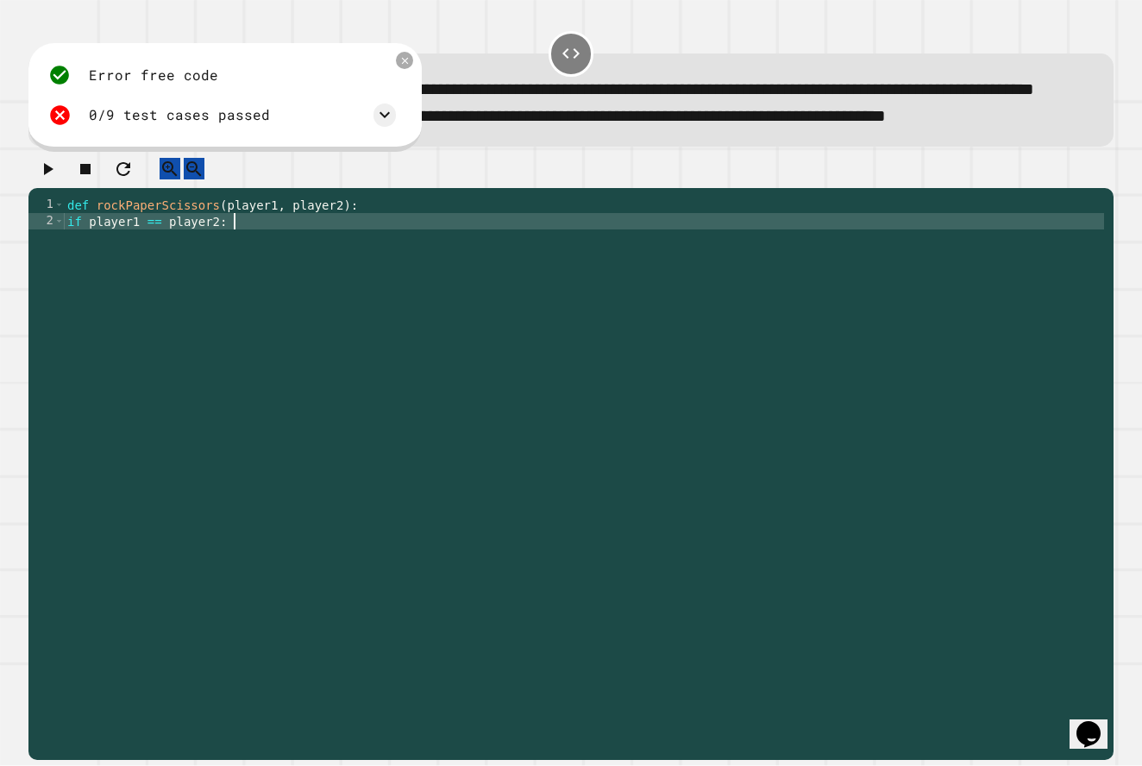
type textarea "**********"
